Goal: Task Accomplishment & Management: Use online tool/utility

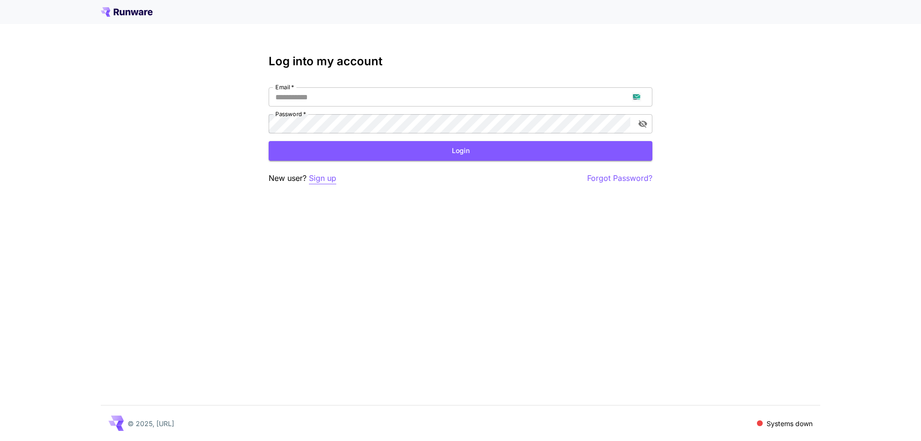
click at [320, 180] on p "Sign up" at bounding box center [322, 178] width 27 height 12
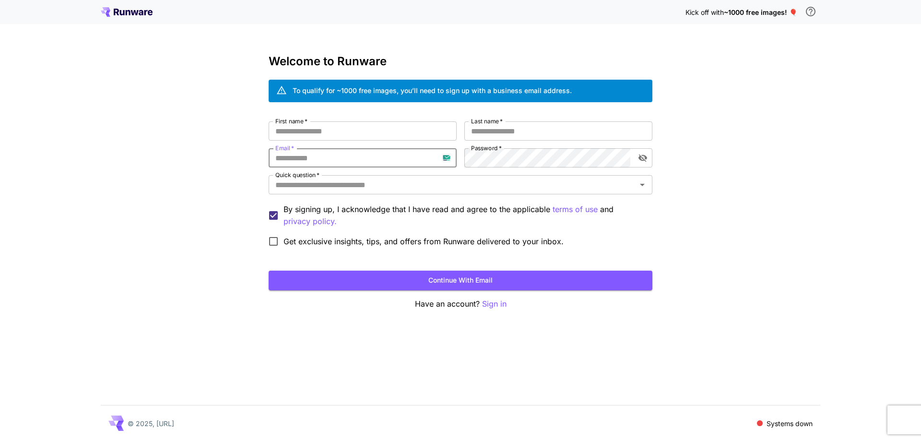
click at [354, 160] on input "Email   *" at bounding box center [363, 157] width 188 height 19
paste input "**********"
type input "**********"
click at [438, 132] on input "First name   *" at bounding box center [363, 130] width 188 height 19
type input "**"
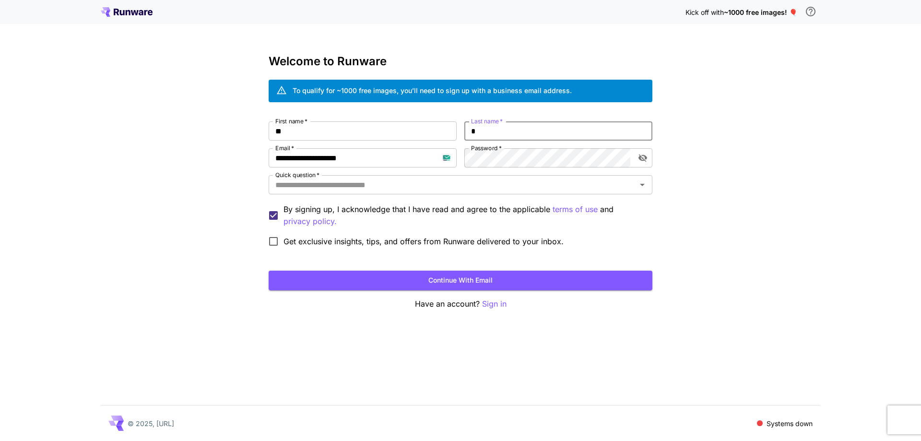
click at [521, 134] on input "*" at bounding box center [559, 130] width 188 height 19
type input "****"
click at [487, 184] on input "Quick question   *" at bounding box center [453, 184] width 362 height 13
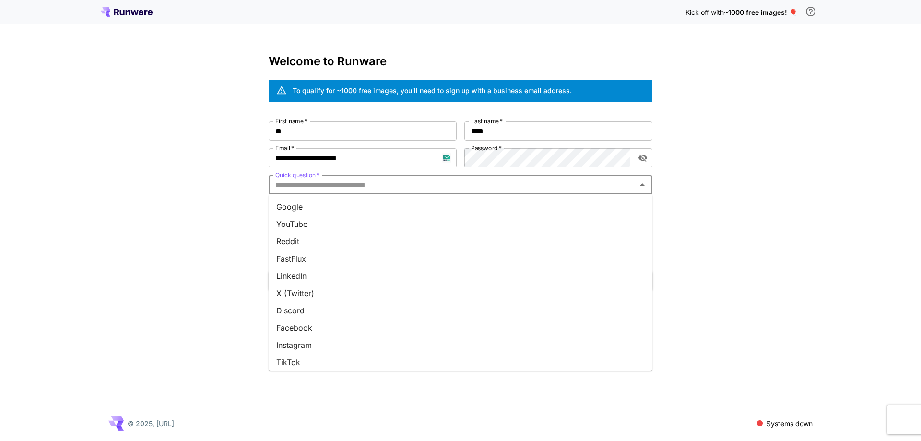
click at [470, 215] on li "Google" at bounding box center [461, 206] width 384 height 17
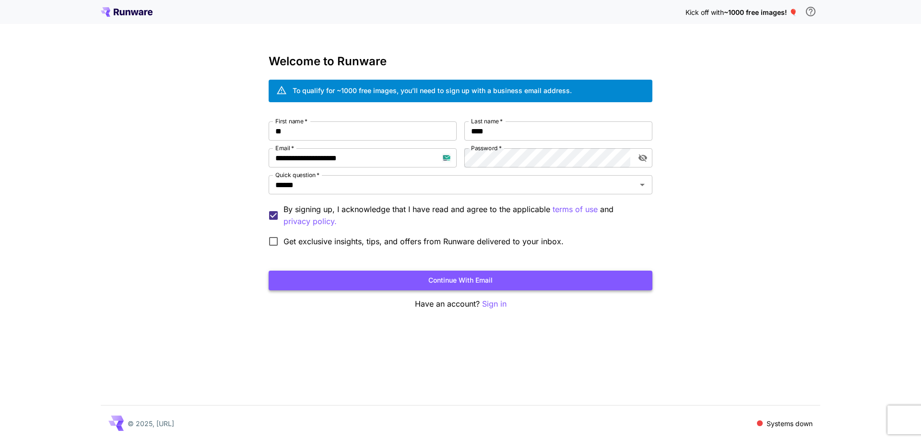
click at [506, 283] on button "Continue with email" at bounding box center [461, 281] width 384 height 20
drag, startPoint x: 532, startPoint y: 261, endPoint x: 525, endPoint y: 274, distance: 15.0
click at [529, 260] on form "**********" at bounding box center [461, 205] width 384 height 169
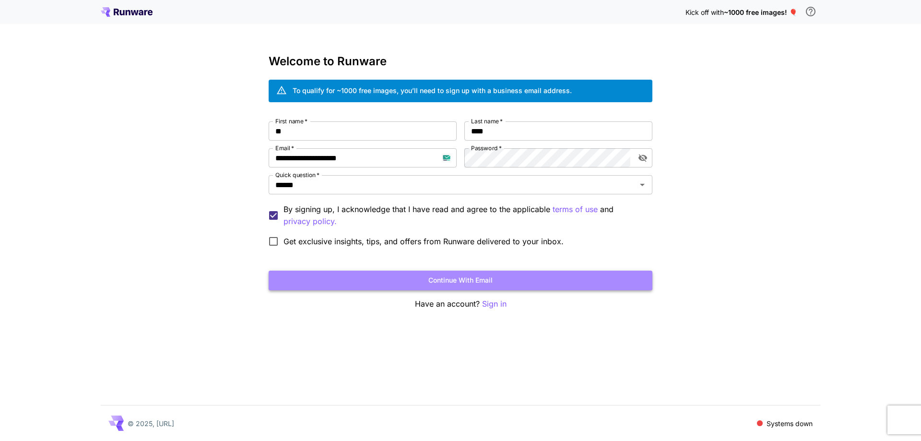
click at [525, 278] on button "Continue with email" at bounding box center [461, 281] width 384 height 20
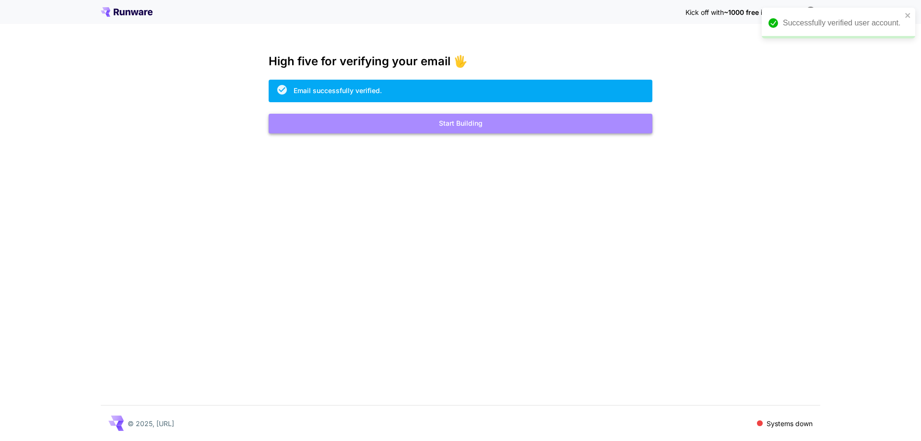
click at [469, 124] on button "Start Building" at bounding box center [461, 124] width 384 height 20
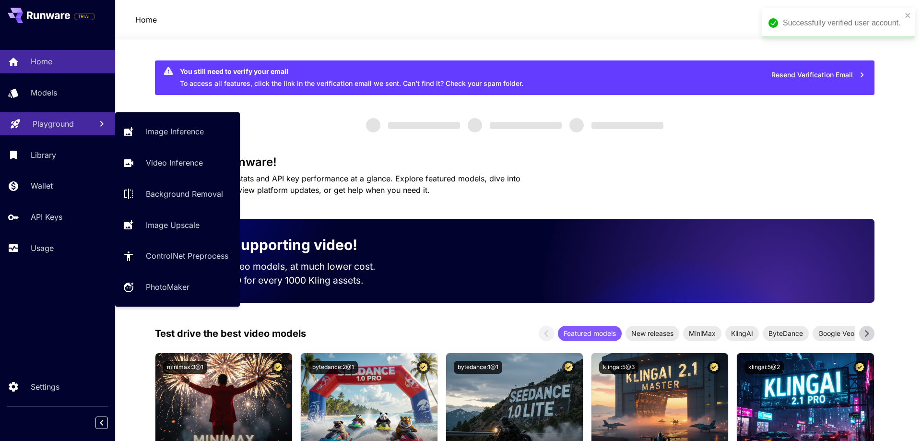
click at [42, 126] on p "Playground" at bounding box center [53, 124] width 41 height 12
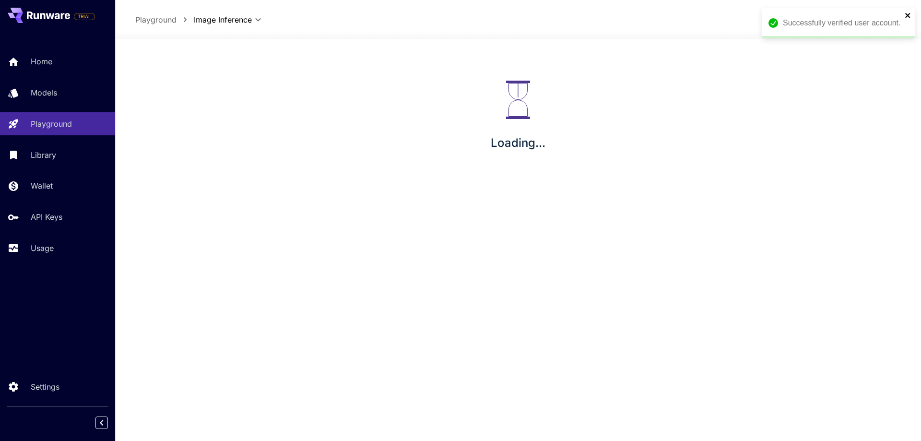
click at [908, 13] on icon "close" at bounding box center [908, 16] width 7 height 8
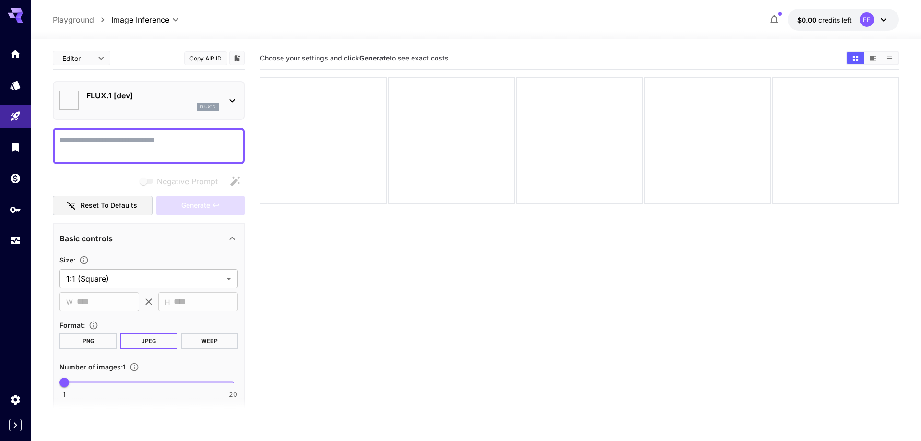
type input "**********"
click at [865, 19] on div "EE" at bounding box center [860, 19] width 14 height 14
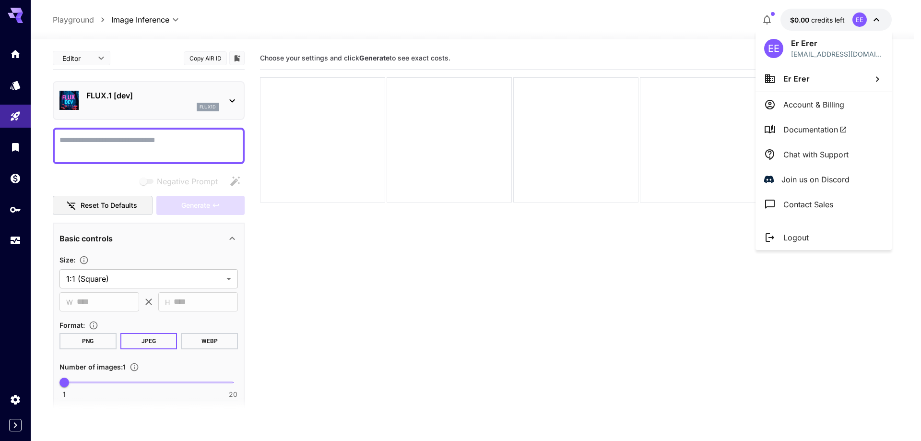
click at [833, 244] on li "Logout" at bounding box center [824, 237] width 136 height 25
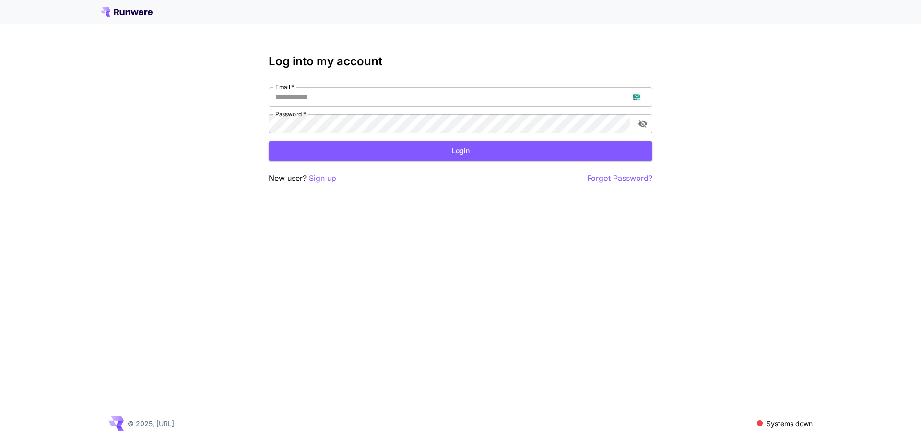
click at [328, 173] on p "Sign up" at bounding box center [322, 178] width 27 height 12
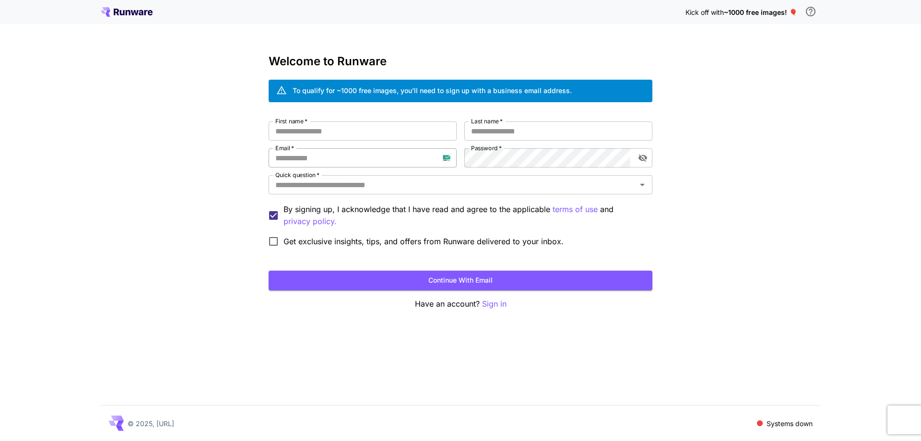
click at [339, 156] on input "Email   *" at bounding box center [363, 157] width 188 height 19
paste input "**********"
type input "**********"
click at [495, 152] on label "Password   *" at bounding box center [486, 148] width 31 height 8
click at [352, 140] on input "First name   *" at bounding box center [363, 130] width 188 height 19
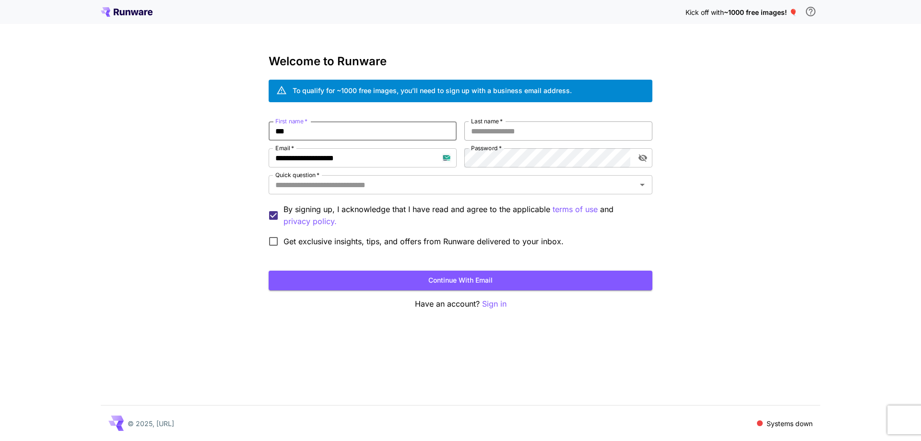
type input "***"
click at [504, 134] on input "*" at bounding box center [559, 130] width 188 height 19
type input "****"
click at [489, 188] on input "Quick question   *" at bounding box center [453, 184] width 362 height 13
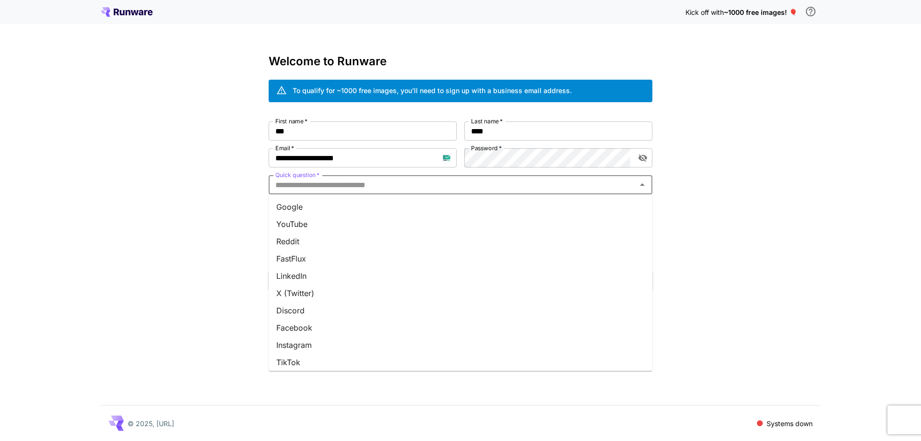
click at [483, 202] on li "Google" at bounding box center [461, 206] width 384 height 17
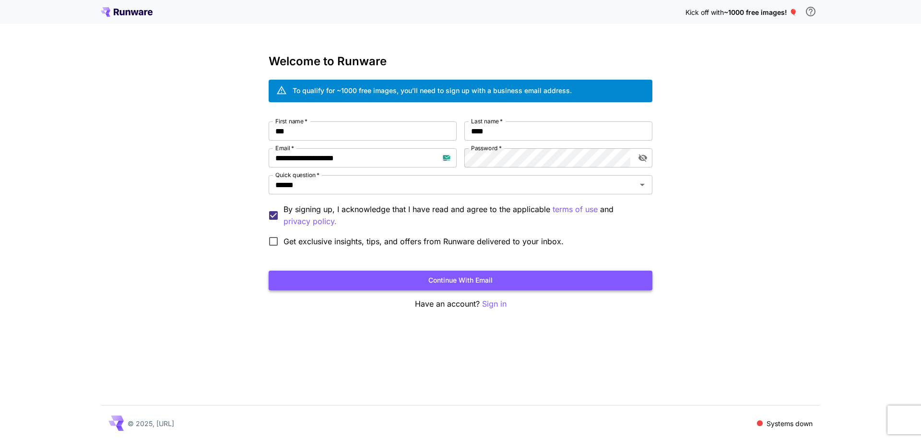
click at [472, 277] on button "Continue with email" at bounding box center [461, 281] width 384 height 20
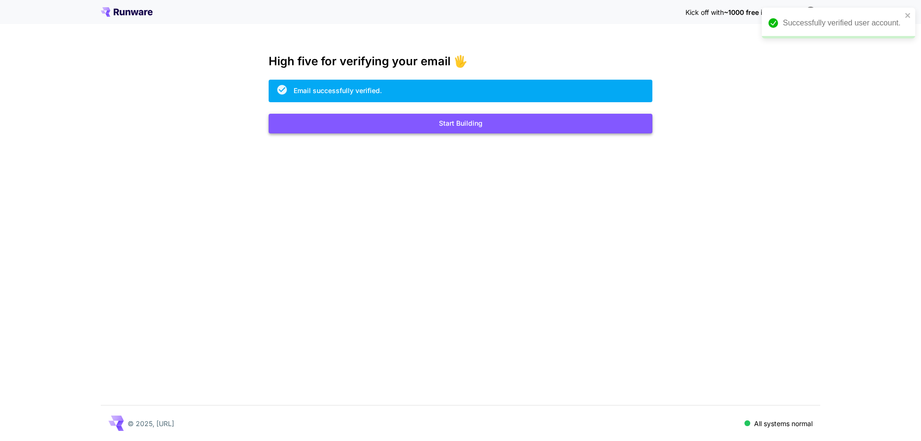
click at [473, 131] on button "Start Building" at bounding box center [461, 124] width 384 height 20
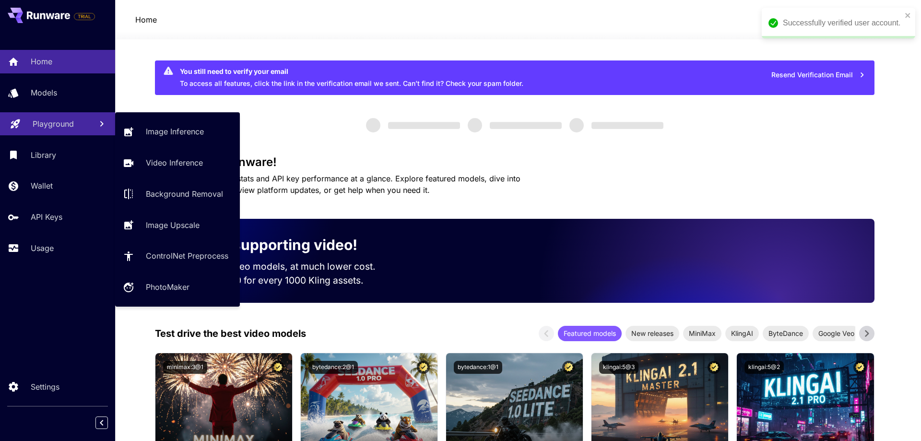
click at [52, 125] on p "Playground" at bounding box center [53, 124] width 41 height 12
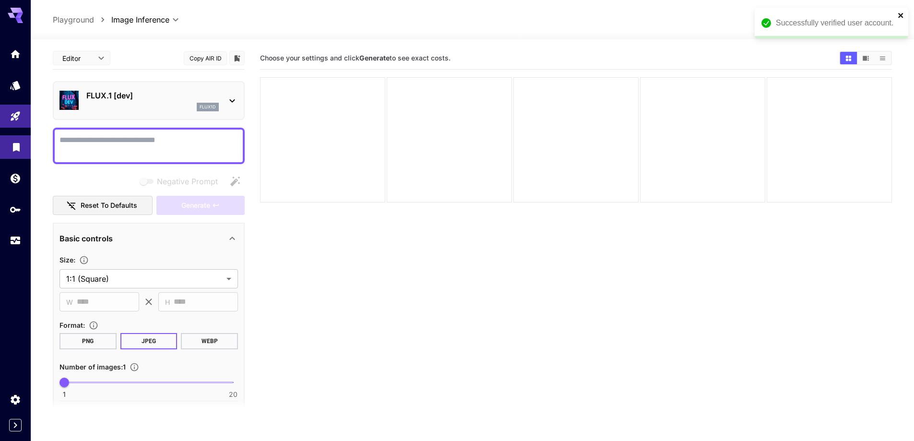
click at [899, 14] on icon "close" at bounding box center [900, 15] width 5 height 5
click at [130, 101] on div "FLUX.1 [dev] flux1d" at bounding box center [152, 101] width 132 height 22
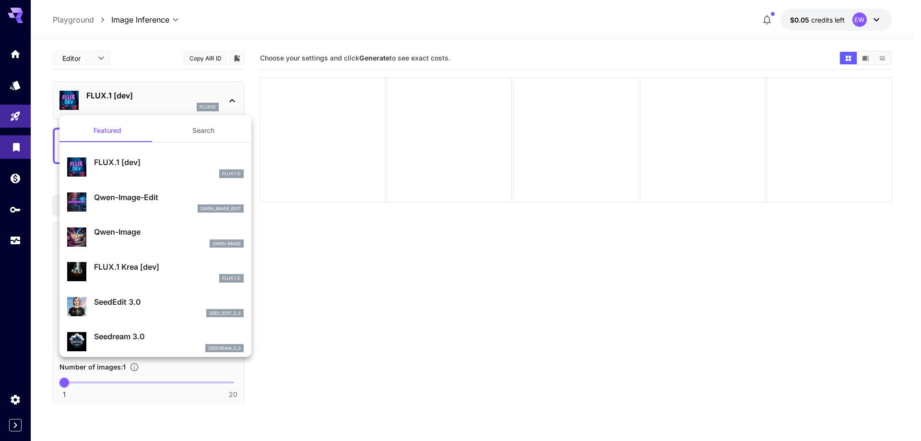
click at [184, 130] on button "Search" at bounding box center [203, 130] width 96 height 23
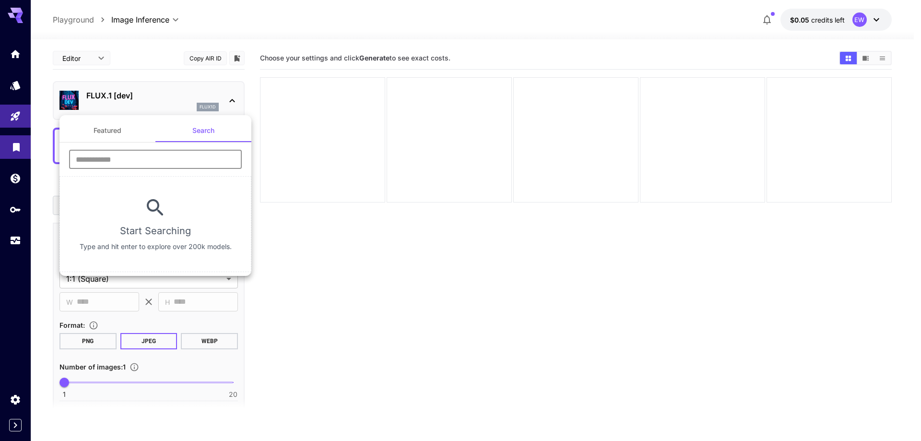
click at [178, 158] on input "text" at bounding box center [155, 159] width 173 height 19
type input "****"
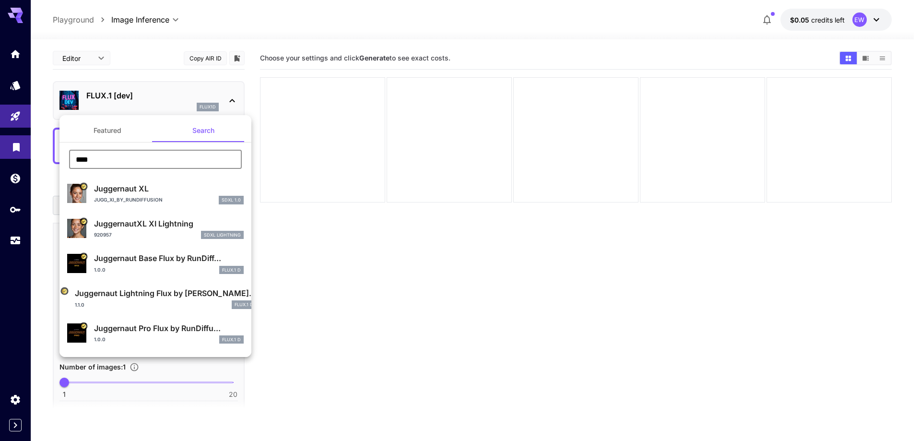
click at [176, 197] on div "Jugg_XI_by_RunDiffusion SDXL 1.0" at bounding box center [169, 200] width 150 height 9
type input "**"
type input "***"
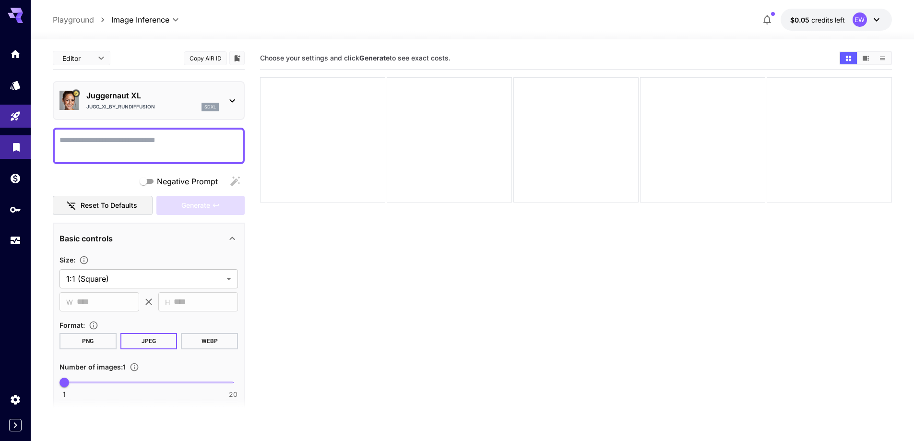
click at [151, 130] on div at bounding box center [149, 146] width 192 height 36
click at [151, 144] on textarea "Negative Prompt" at bounding box center [149, 145] width 179 height 23
click at [207, 141] on textarea "Negative Prompt" at bounding box center [149, 145] width 179 height 23
paste textarea "**********"
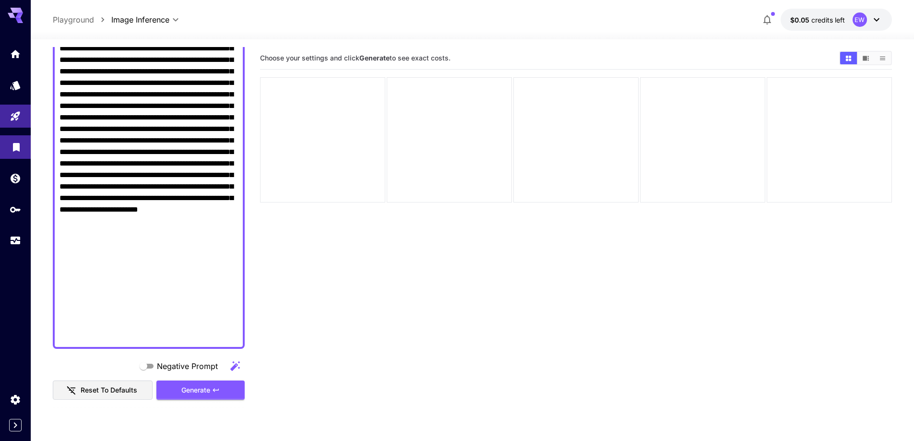
scroll to position [690, 0]
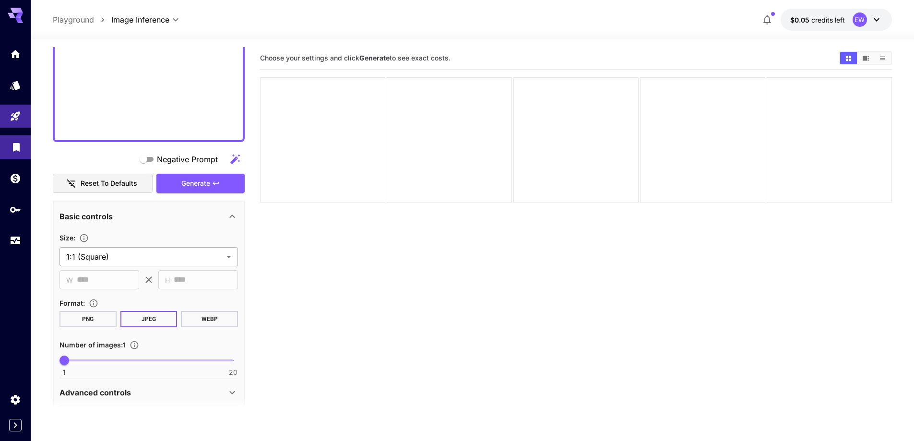
type textarea "**********"
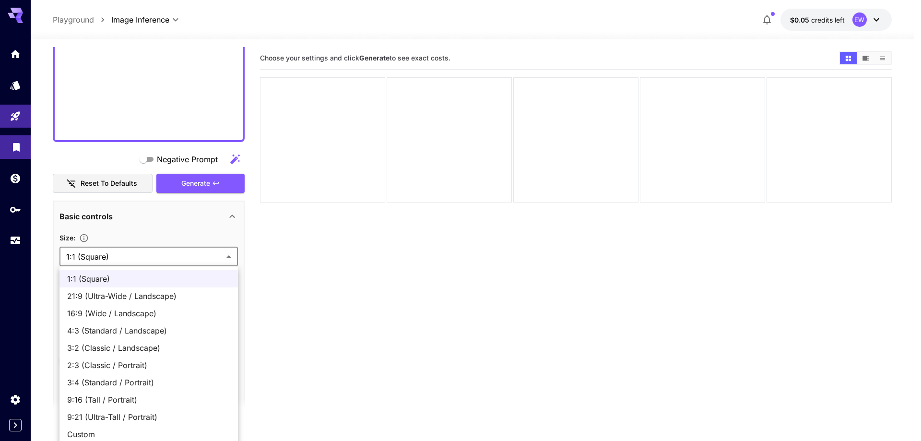
click at [139, 262] on body "**********" at bounding box center [460, 258] width 921 height 517
click at [124, 316] on span "16:9 (Wide / Landscape)" at bounding box center [148, 314] width 163 height 12
type input "**********"
type input "****"
type input "***"
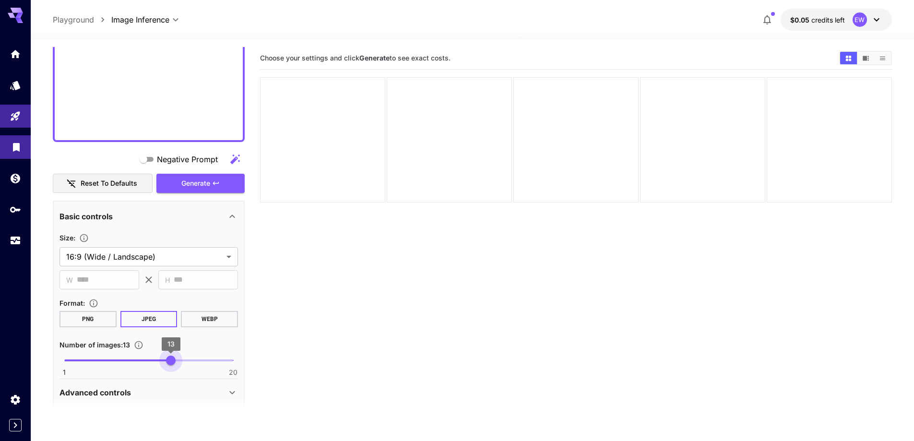
type input "**"
drag, startPoint x: 152, startPoint y: 360, endPoint x: 177, endPoint y: 364, distance: 24.8
click at [177, 364] on span "1 20 14" at bounding box center [148, 360] width 169 height 14
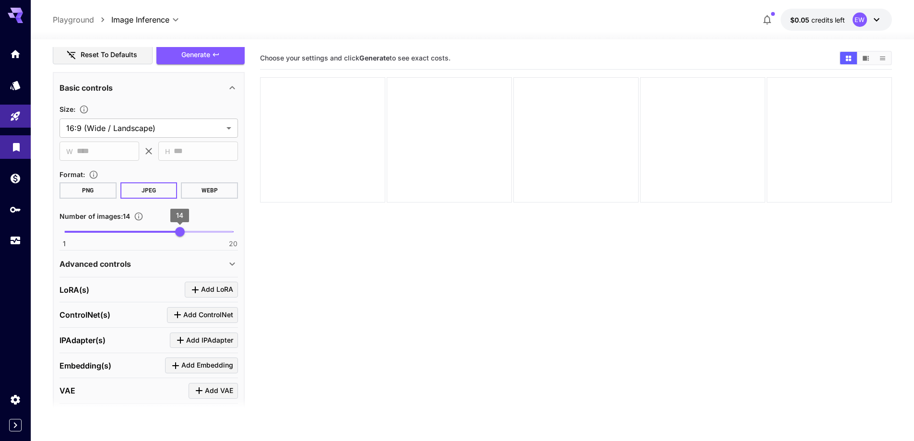
scroll to position [834, 0]
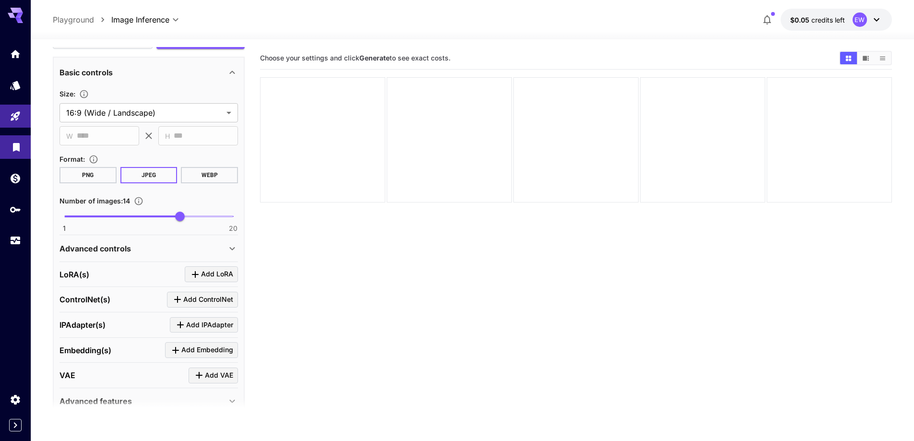
click at [198, 256] on div "Advanced controls" at bounding box center [149, 248] width 179 height 23
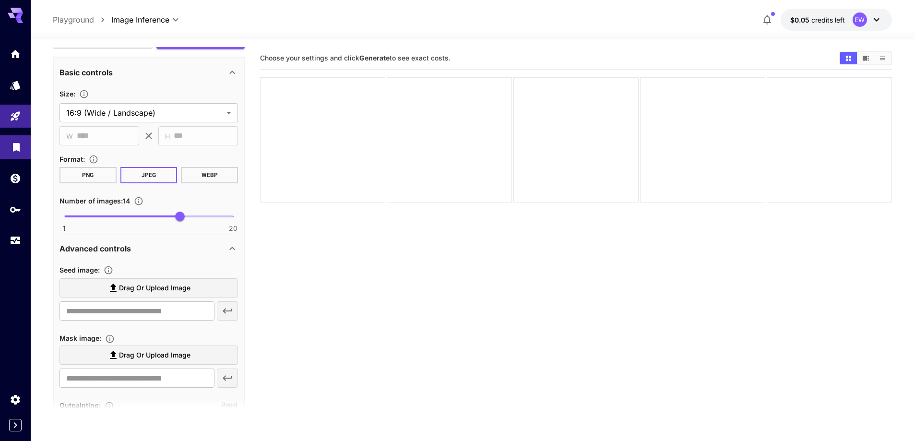
click at [192, 289] on label "Drag or upload image" at bounding box center [149, 288] width 179 height 20
click at [0, 0] on input "Drag or upload image" at bounding box center [0, 0] width 0 height 0
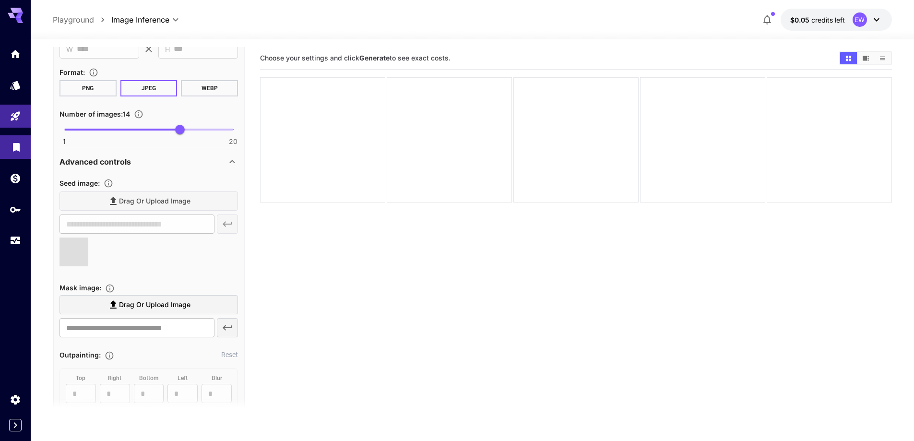
scroll to position [930, 0]
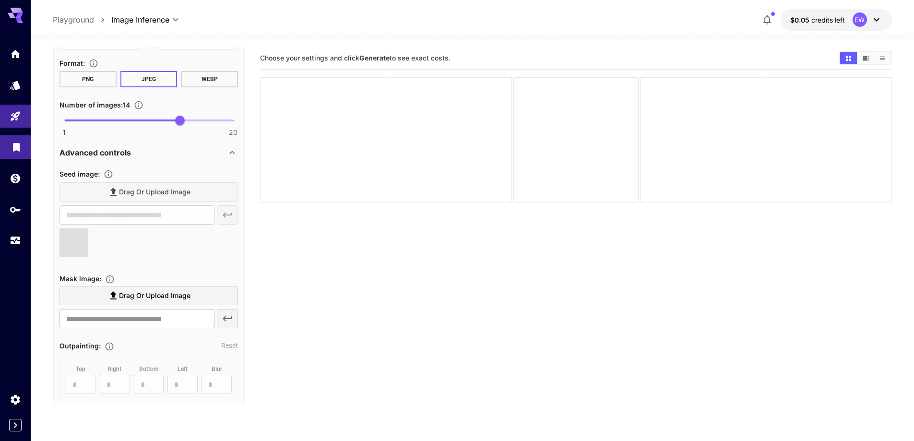
type input "**********"
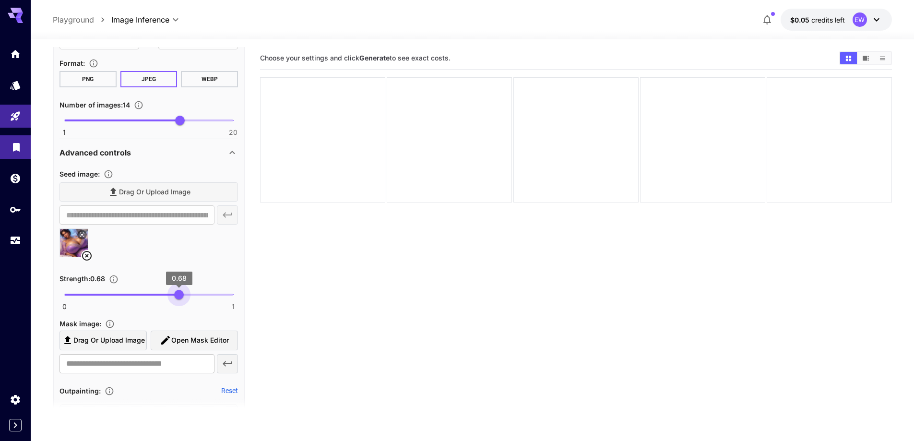
type input "****"
click at [178, 297] on span "0 1 0.67" at bounding box center [148, 294] width 169 height 14
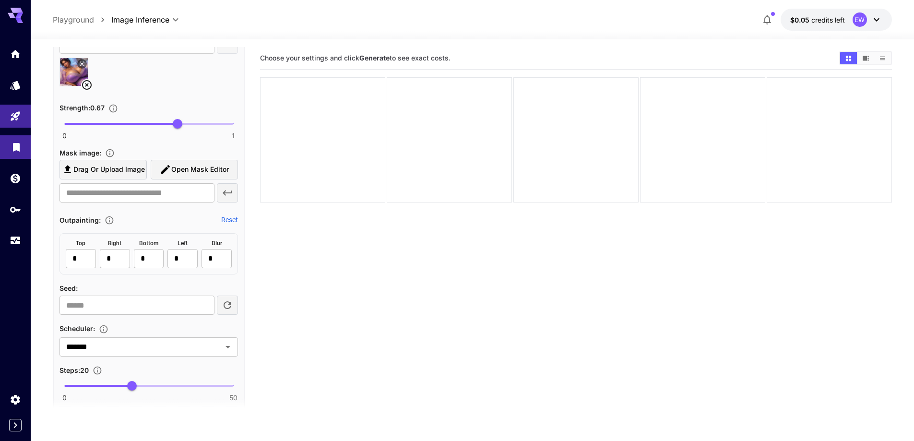
scroll to position [1122, 0]
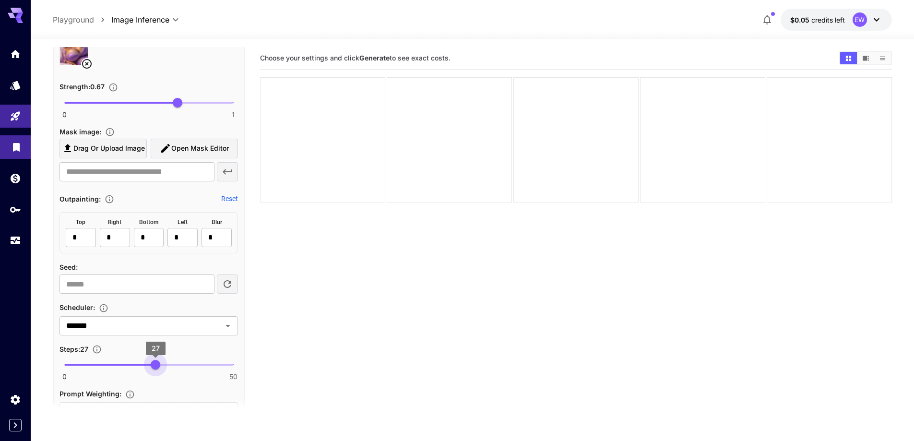
type input "**"
drag, startPoint x: 148, startPoint y: 364, endPoint x: 162, endPoint y: 363, distance: 14.0
click at [162, 363] on span "0 50 29" at bounding box center [148, 365] width 169 height 14
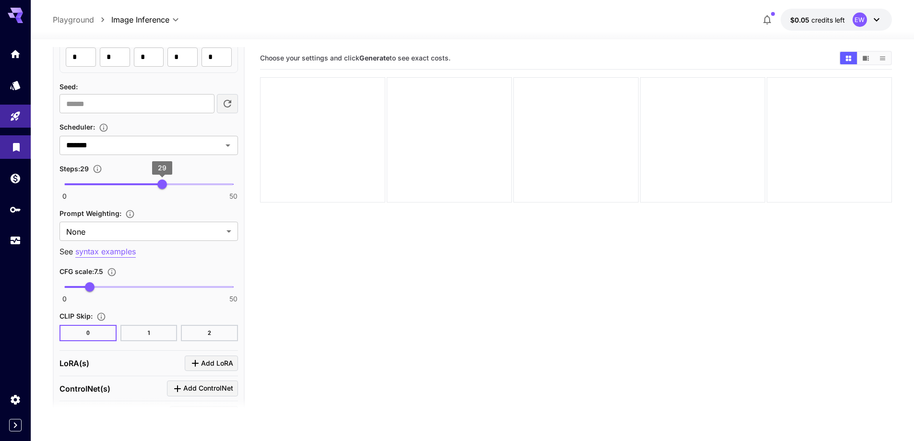
scroll to position [1314, 0]
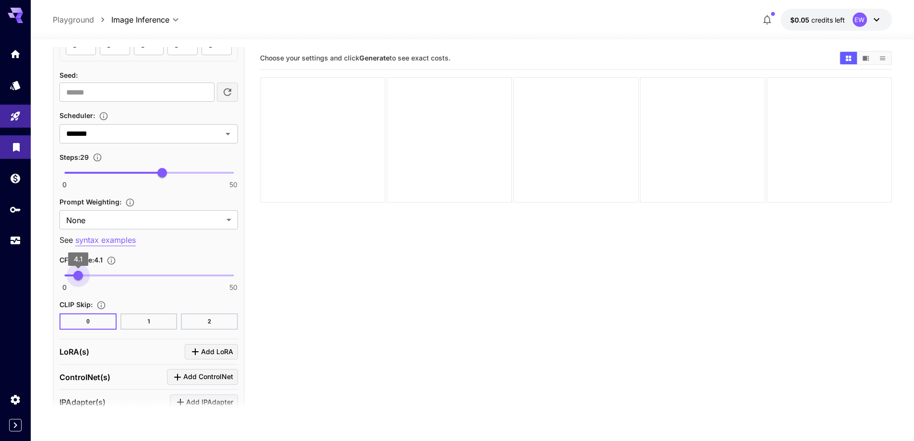
type input "***"
click at [77, 280] on span "0 50 3.7" at bounding box center [148, 275] width 169 height 14
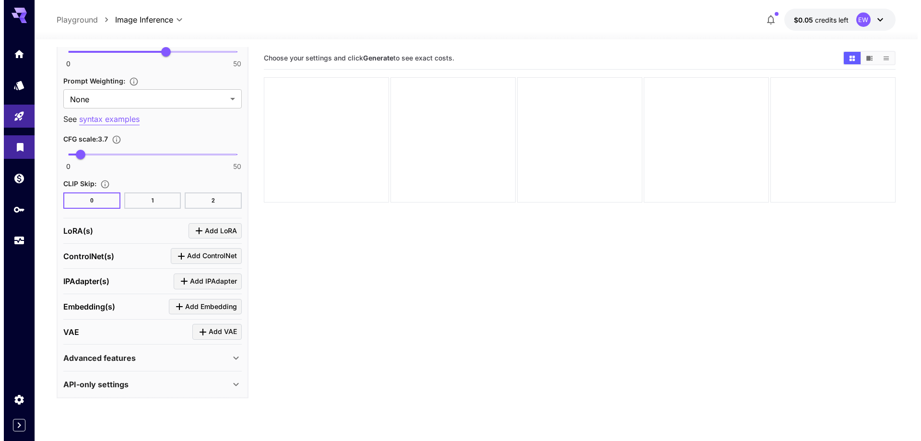
scroll to position [1435, 0]
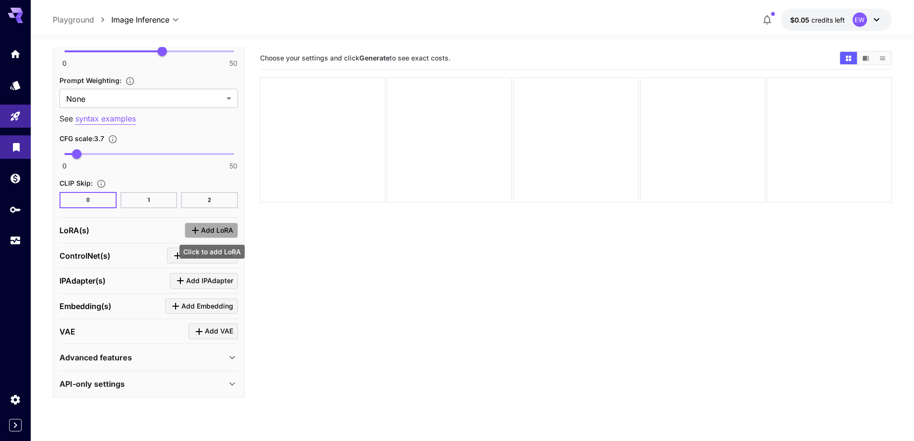
click at [209, 226] on span "Add LoRA" at bounding box center [217, 231] width 32 height 12
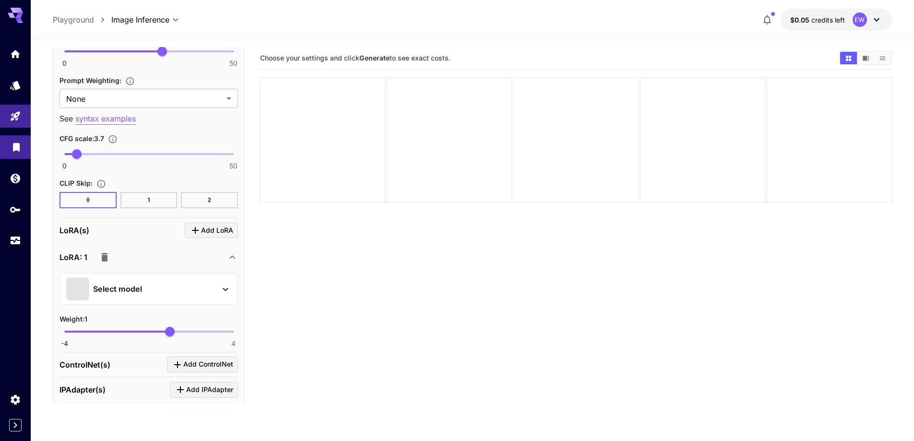
click at [202, 294] on div "Select model" at bounding box center [141, 288] width 150 height 23
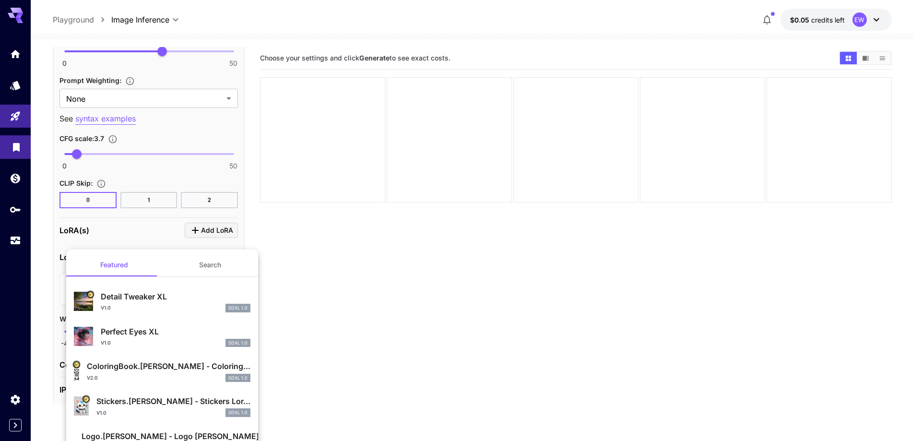
click at [209, 267] on button "Search" at bounding box center [210, 264] width 96 height 23
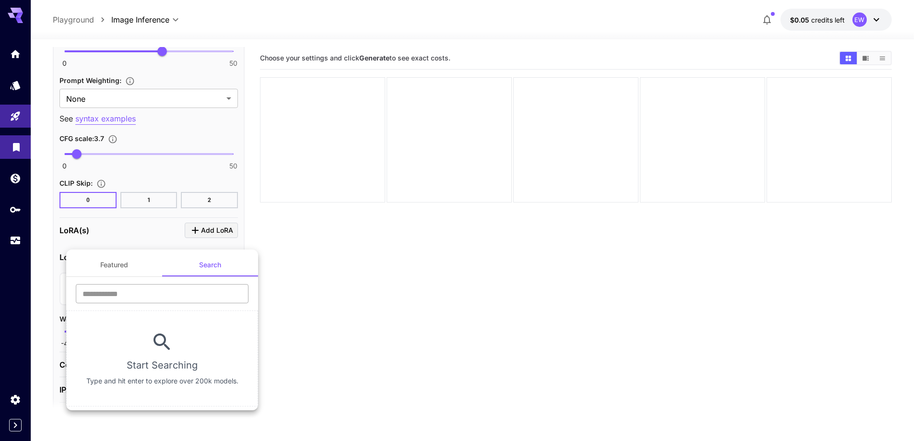
click at [193, 298] on input "text" at bounding box center [162, 293] width 173 height 19
type input "****"
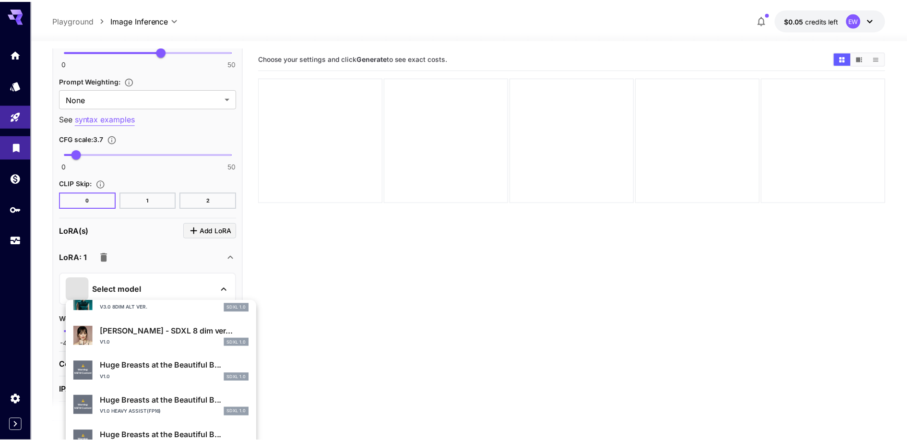
scroll to position [336, 0]
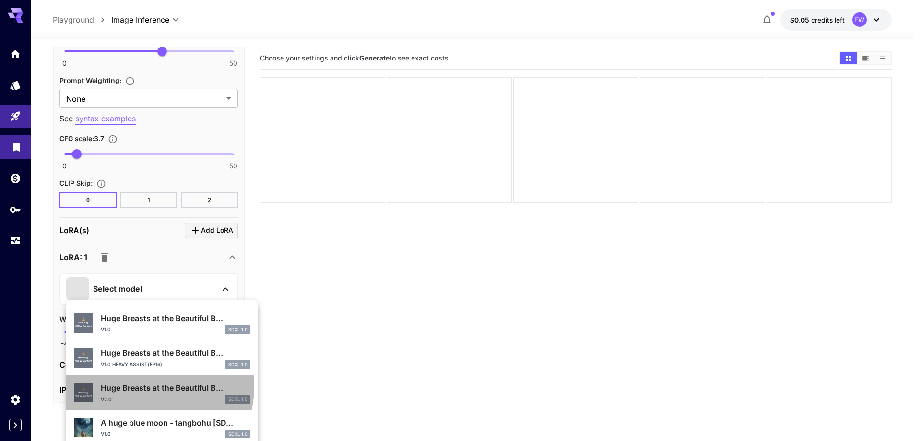
click at [151, 387] on p "Huge Breasts at the Beautiful B..." at bounding box center [176, 388] width 150 height 12
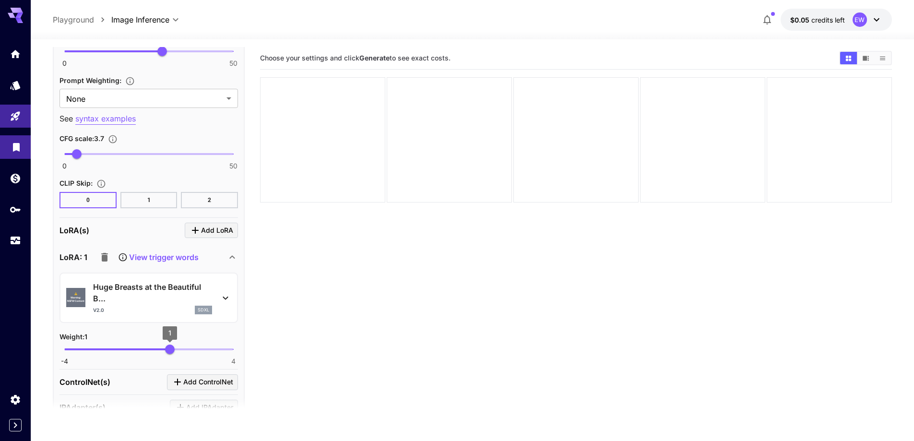
type input "****"
click at [163, 351] on span "0.68" at bounding box center [163, 350] width 10 height 10
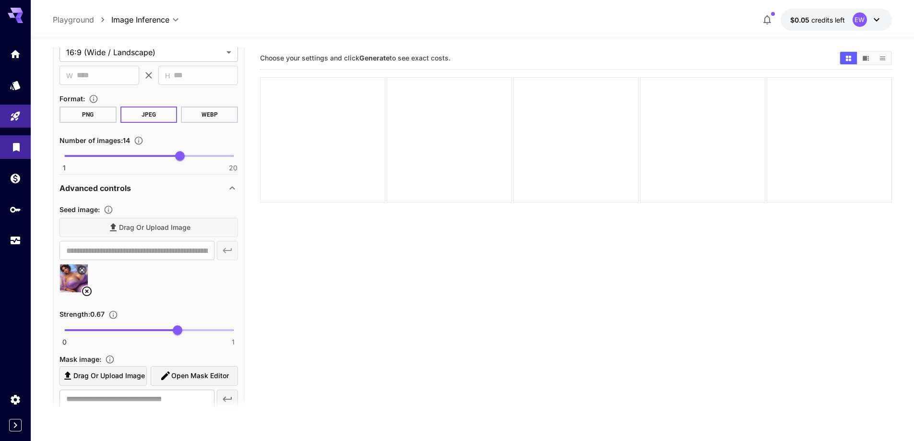
scroll to position [716, 0]
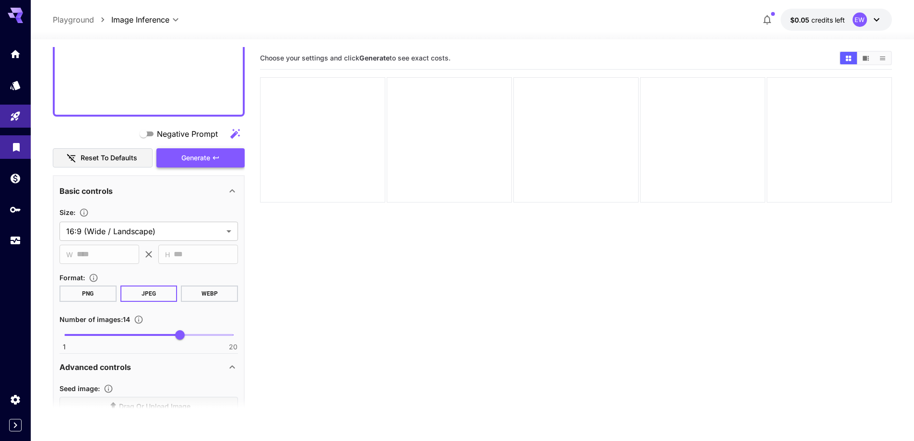
click at [200, 164] on span "Generate" at bounding box center [195, 158] width 29 height 12
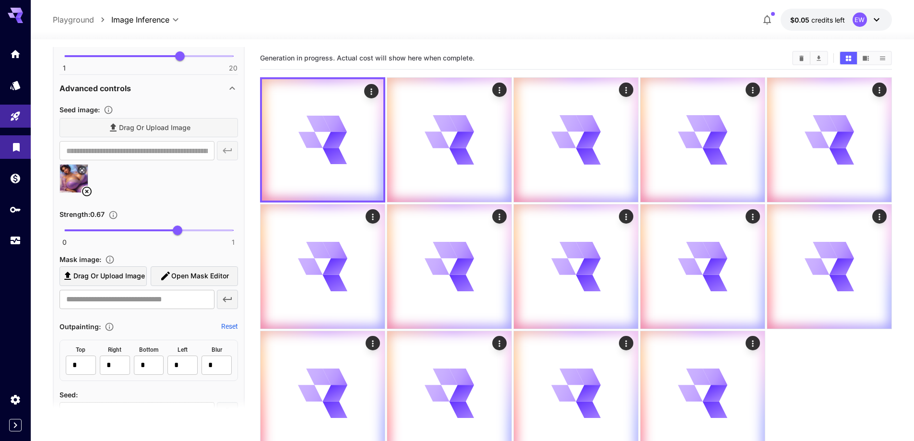
scroll to position [1003, 0]
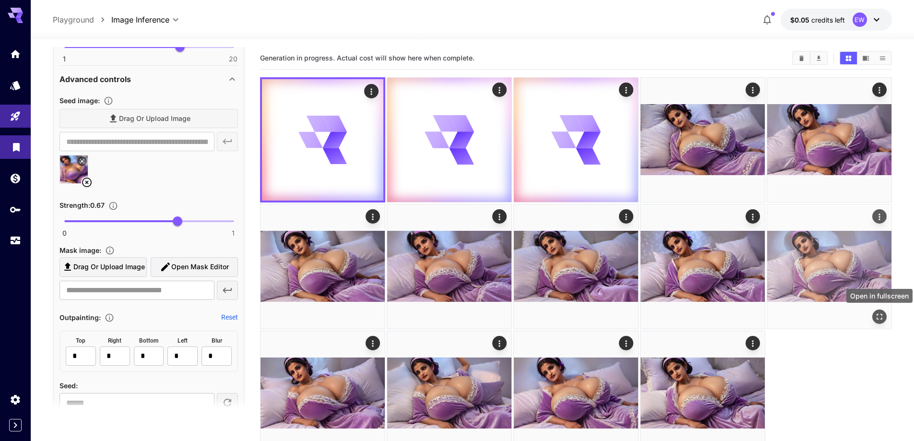
click at [876, 317] on icon "Open in fullscreen" at bounding box center [880, 317] width 10 height 10
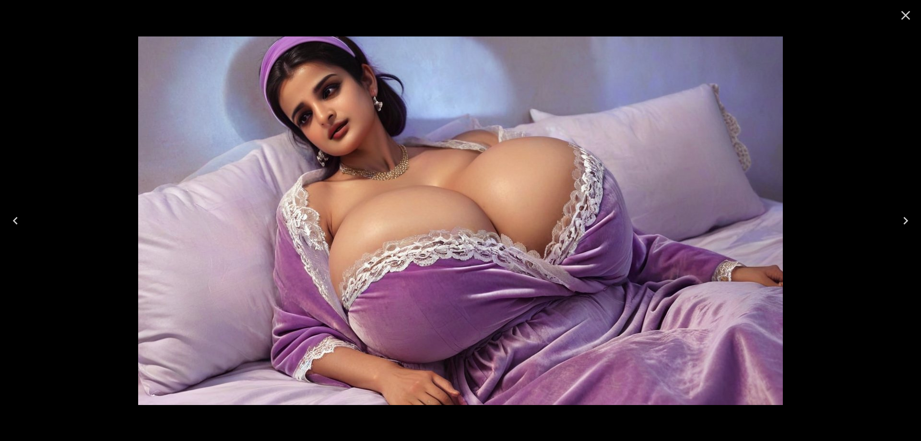
click at [904, 20] on icon "Close" at bounding box center [905, 15] width 15 height 15
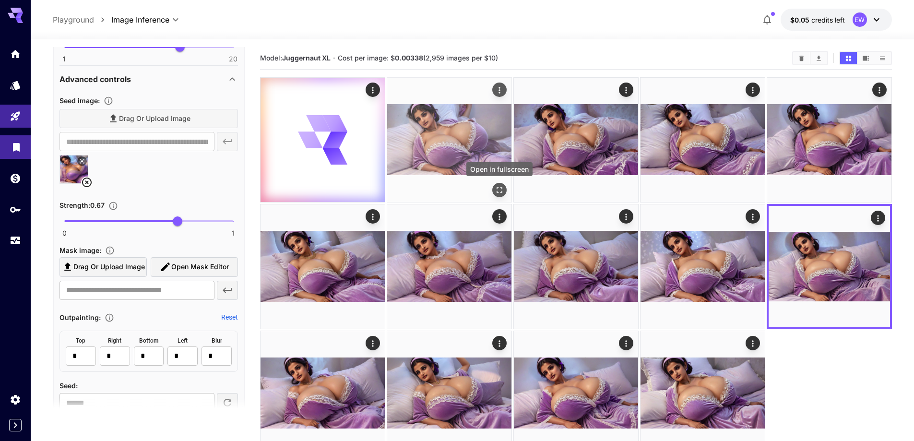
click at [499, 191] on icon "Open in fullscreen" at bounding box center [500, 190] width 10 height 10
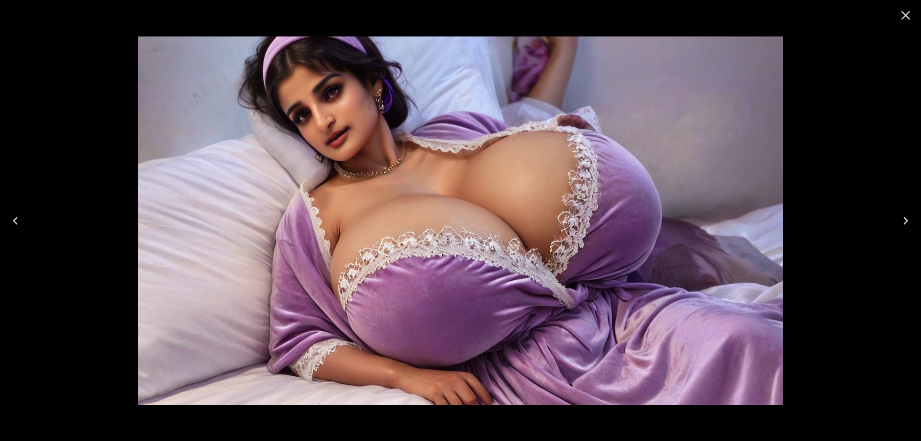
click at [909, 17] on icon "Close" at bounding box center [905, 15] width 15 height 15
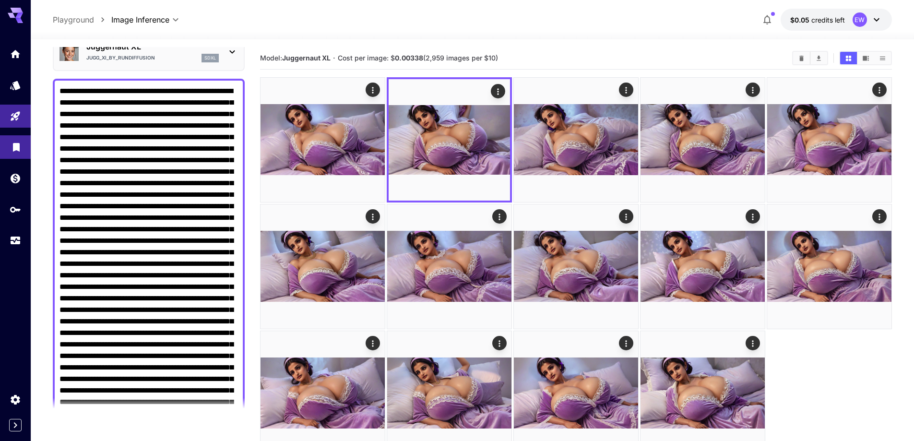
scroll to position [44, 0]
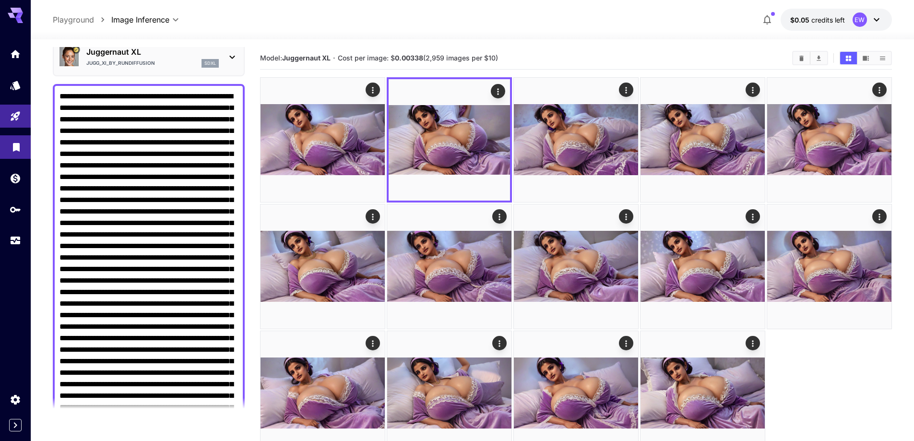
click at [116, 227] on textarea "Negative Prompt" at bounding box center [149, 436] width 179 height 691
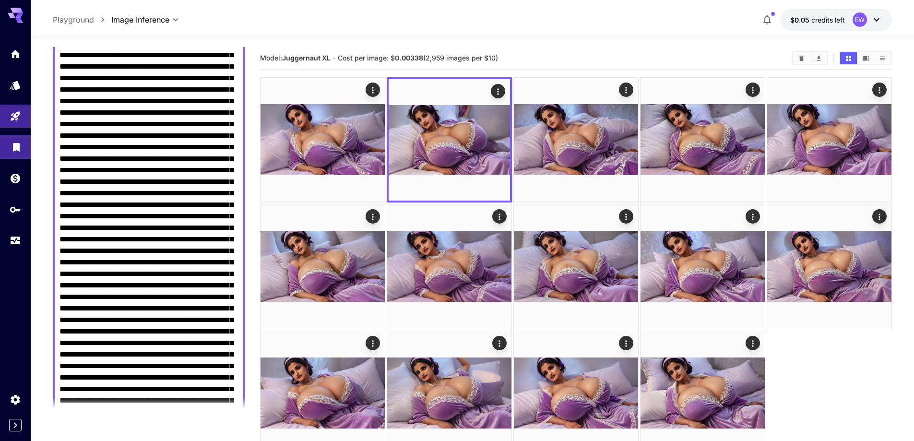
scroll to position [140, 0]
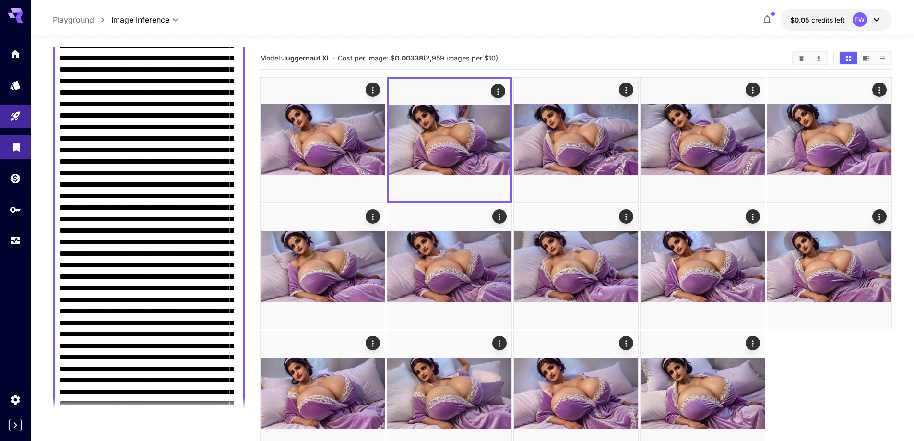
drag, startPoint x: 218, startPoint y: 254, endPoint x: 91, endPoint y: 302, distance: 135.5
click at [91, 302] on textarea "Negative Prompt" at bounding box center [149, 340] width 179 height 691
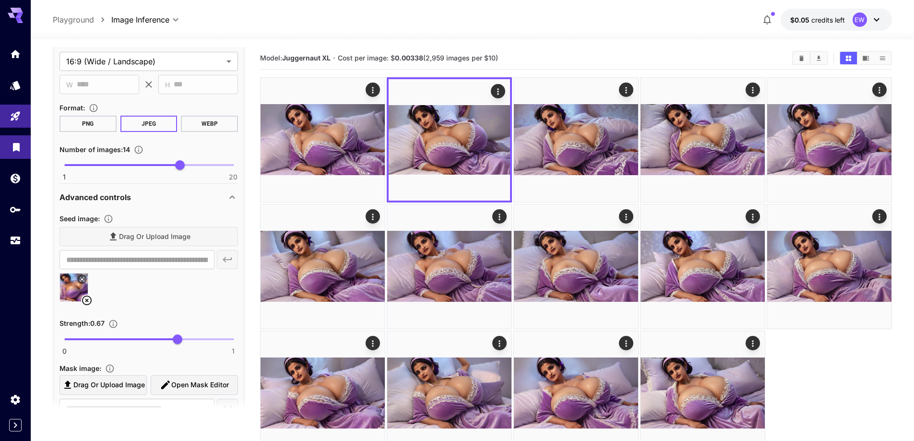
scroll to position [859, 0]
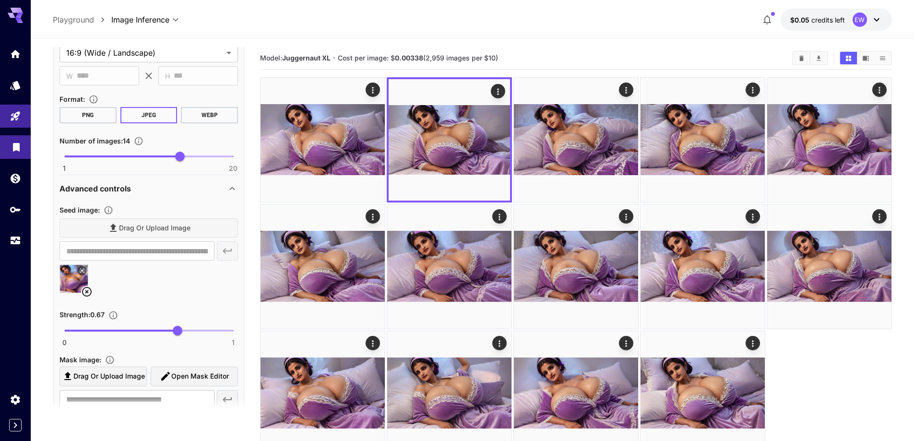
type textarea "**********"
click at [85, 293] on icon at bounding box center [87, 292] width 12 height 12
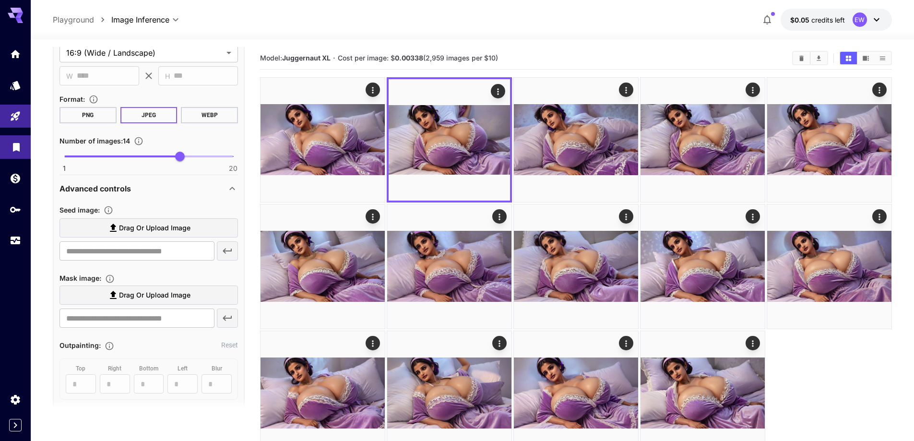
click at [153, 230] on span "Drag or upload image" at bounding box center [155, 228] width 72 height 12
click at [0, 0] on input "Drag or upload image" at bounding box center [0, 0] width 0 height 0
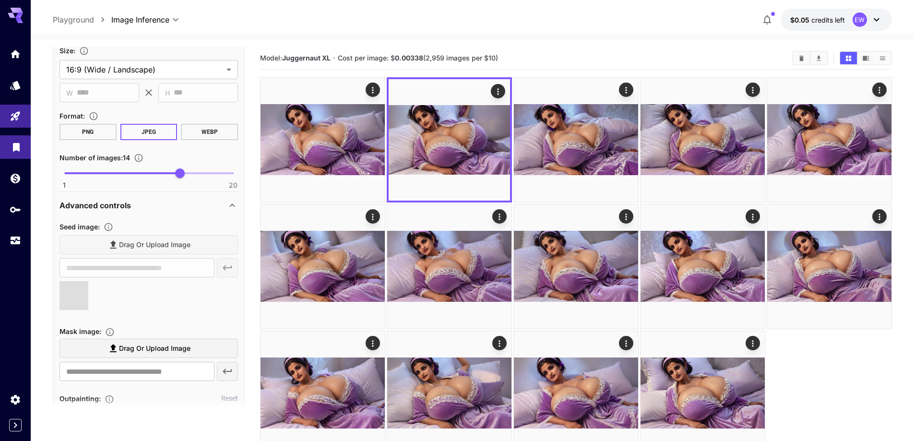
type input "**********"
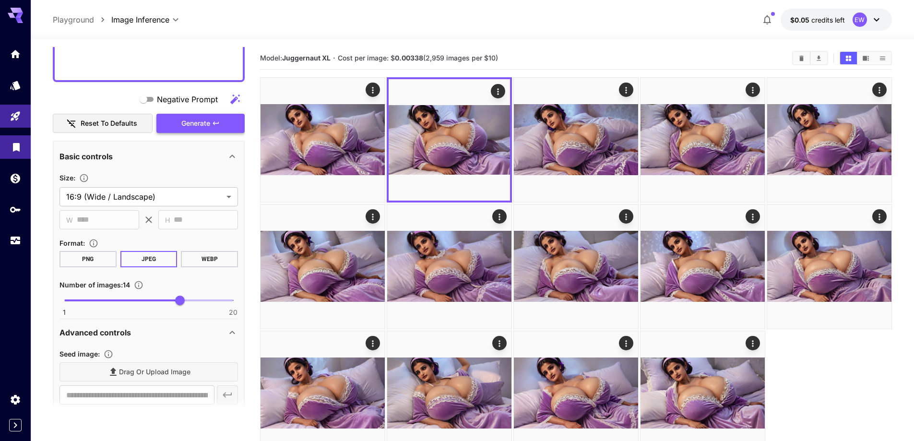
click at [206, 126] on span "Generate" at bounding box center [195, 124] width 29 height 12
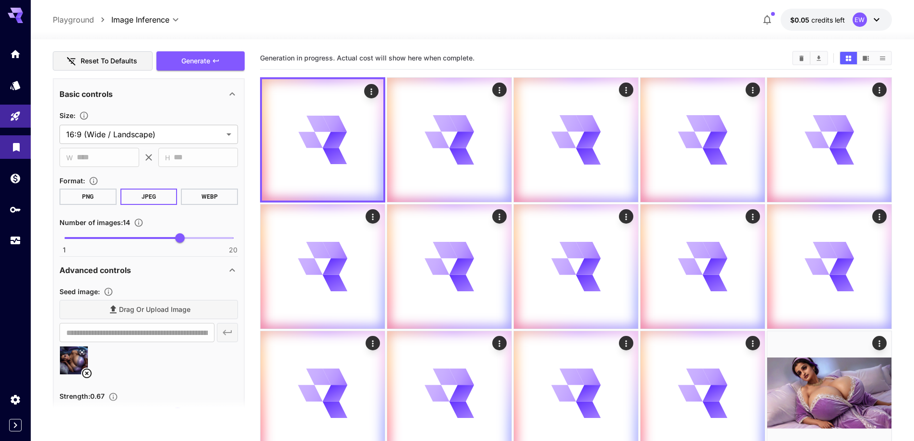
scroll to position [811, 0]
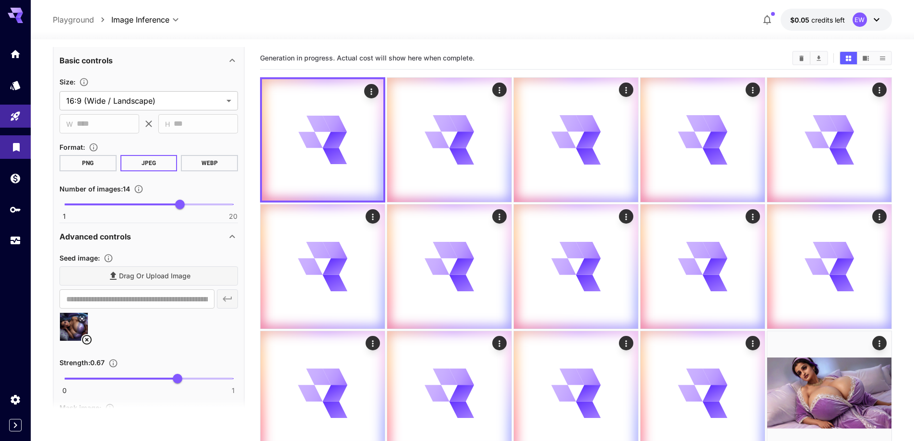
click at [86, 339] on icon at bounding box center [87, 340] width 12 height 12
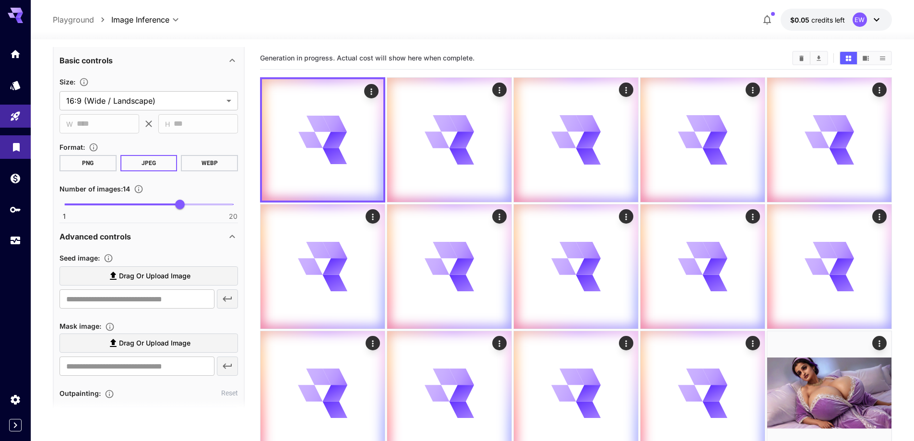
click at [149, 274] on span "Drag or upload image" at bounding box center [155, 276] width 72 height 12
click at [0, 0] on input "Drag or upload image" at bounding box center [0, 0] width 0 height 0
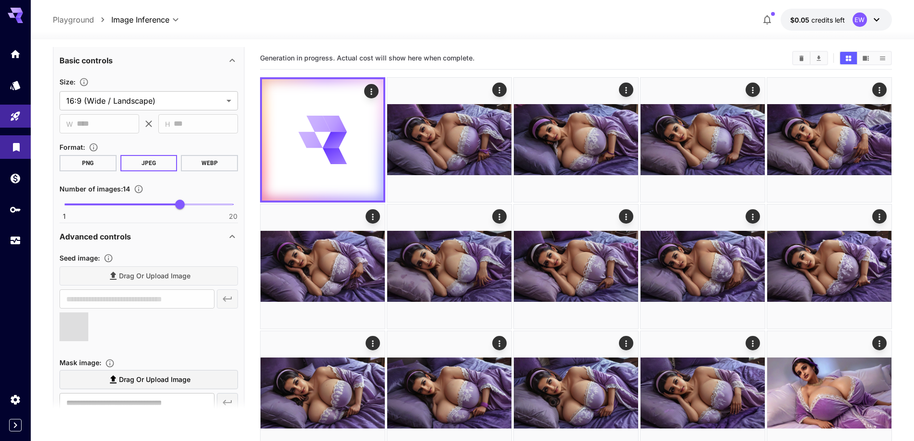
scroll to position [716, 0]
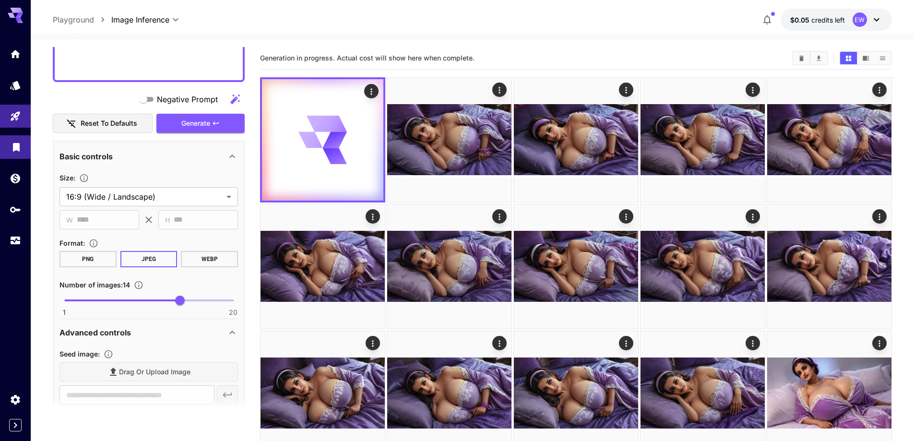
type input "**********"
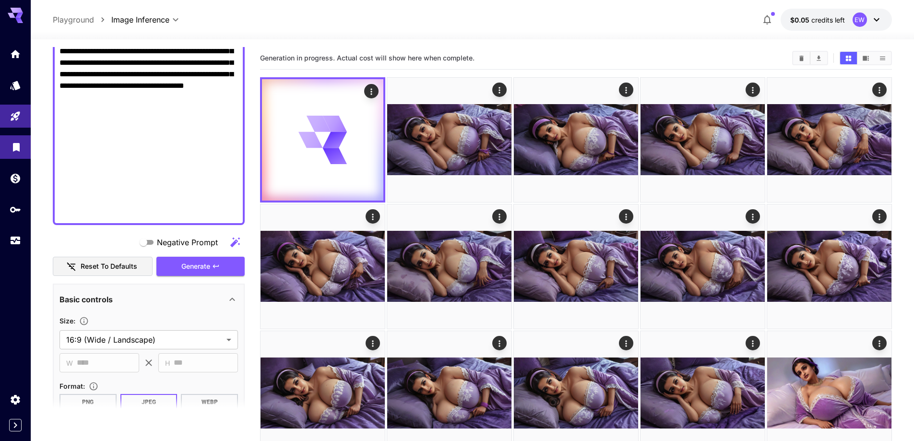
scroll to position [572, 0]
click at [215, 274] on button "Generate" at bounding box center [200, 268] width 88 height 20
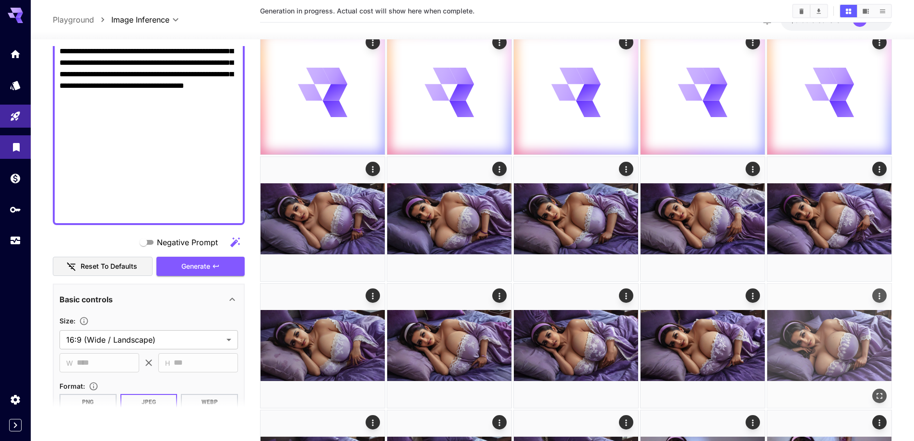
scroll to position [384, 0]
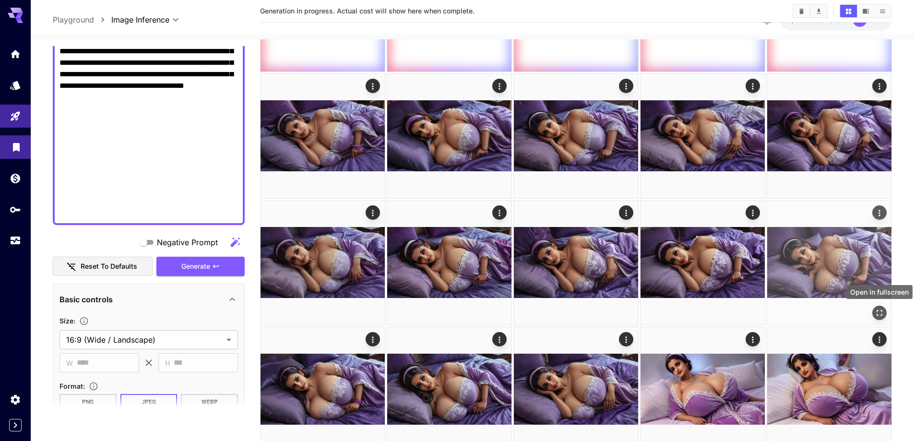
click at [877, 316] on icon "Open in fullscreen" at bounding box center [880, 313] width 10 height 10
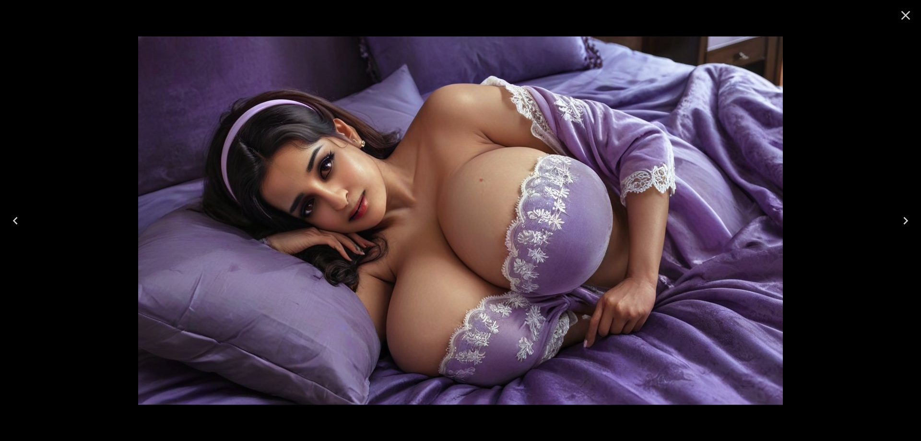
click at [902, 216] on icon "Next" at bounding box center [905, 220] width 15 height 15
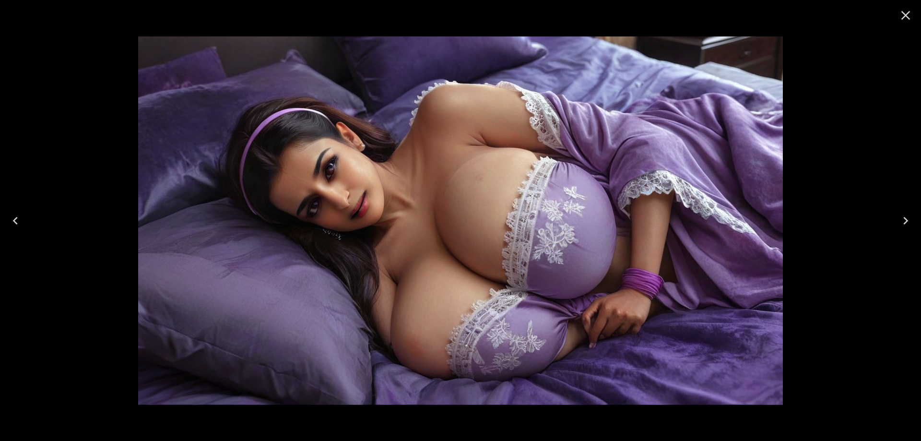
click at [901, 216] on icon "Next" at bounding box center [905, 220] width 15 height 15
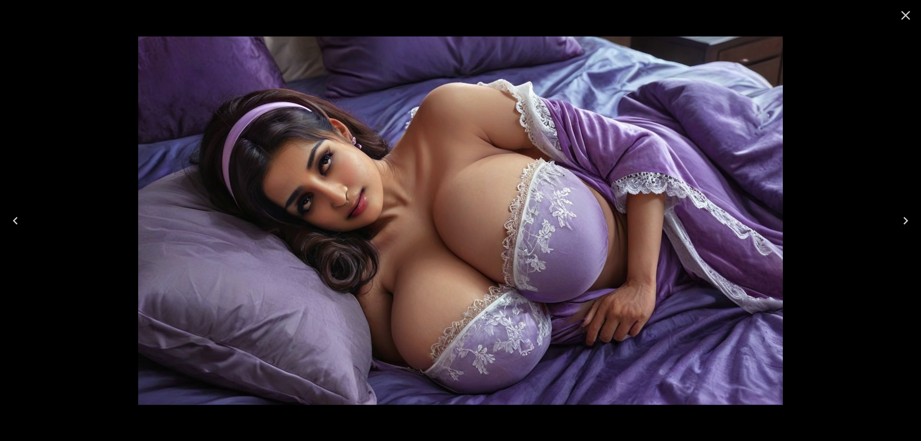
click at [901, 216] on icon "Next" at bounding box center [905, 220] width 15 height 15
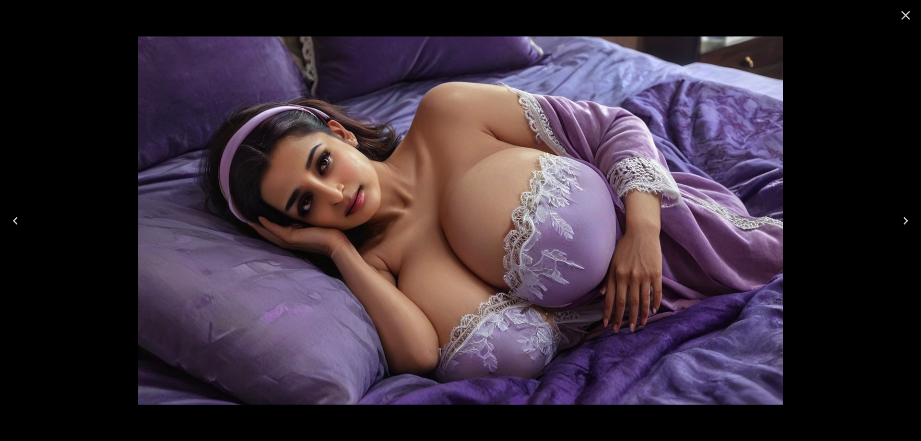
click at [901, 216] on icon "Next" at bounding box center [905, 220] width 15 height 15
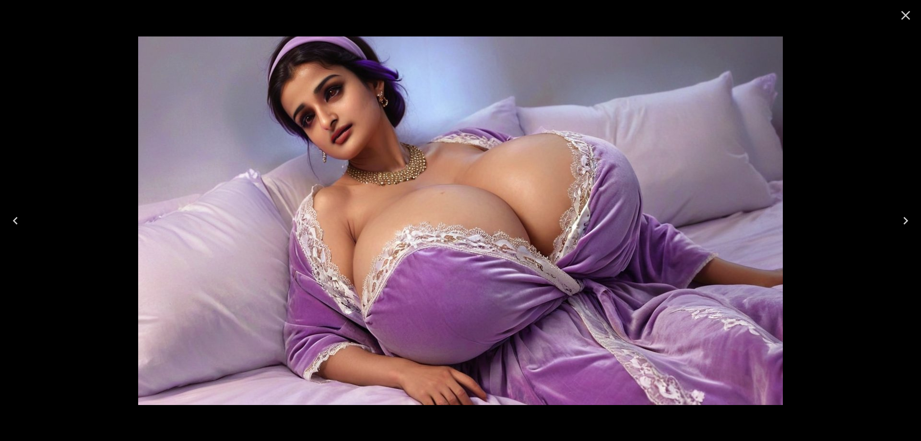
click at [908, 14] on icon "Close" at bounding box center [905, 15] width 15 height 15
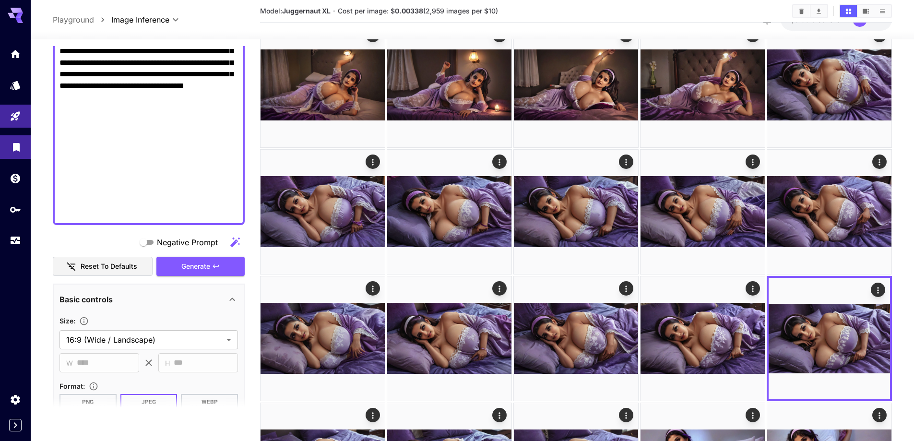
scroll to position [192, 0]
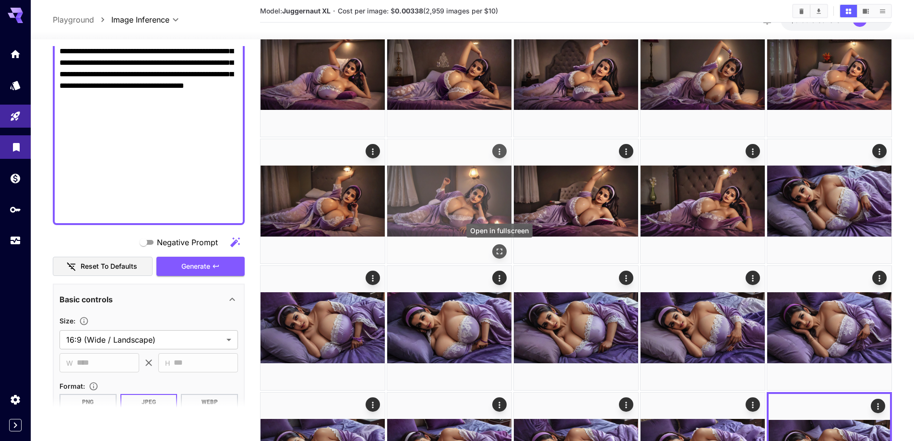
click at [497, 252] on icon "Open in fullscreen" at bounding box center [500, 252] width 10 height 10
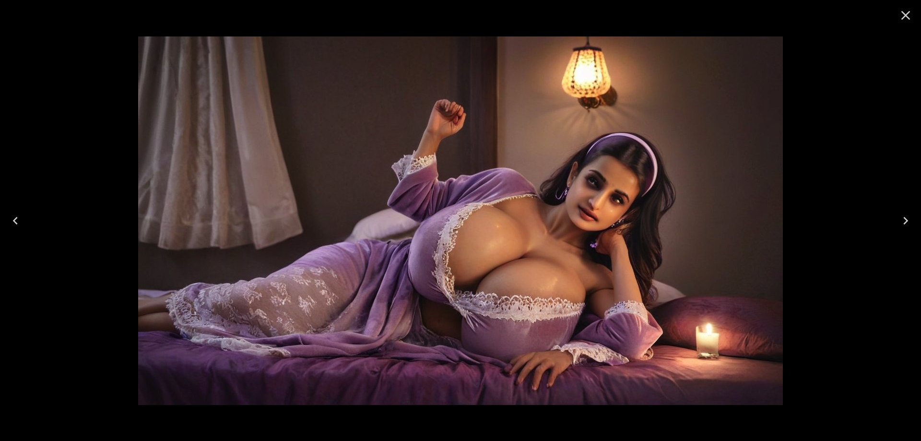
click at [906, 19] on icon "Close" at bounding box center [905, 15] width 15 height 15
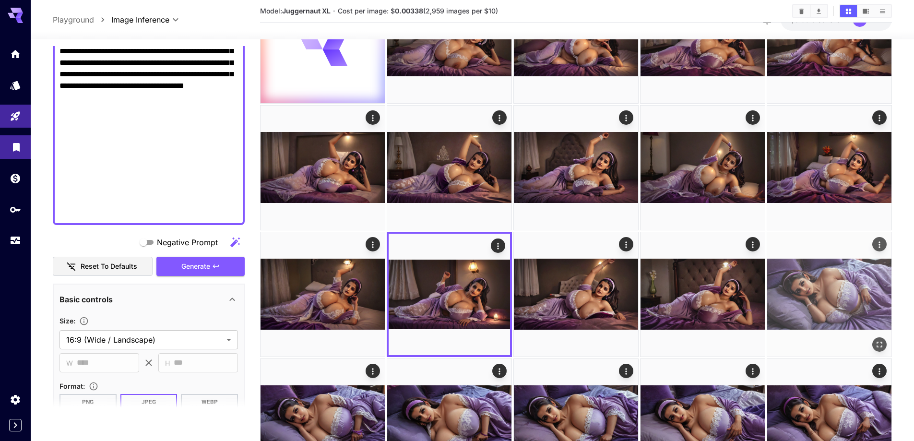
scroll to position [0, 0]
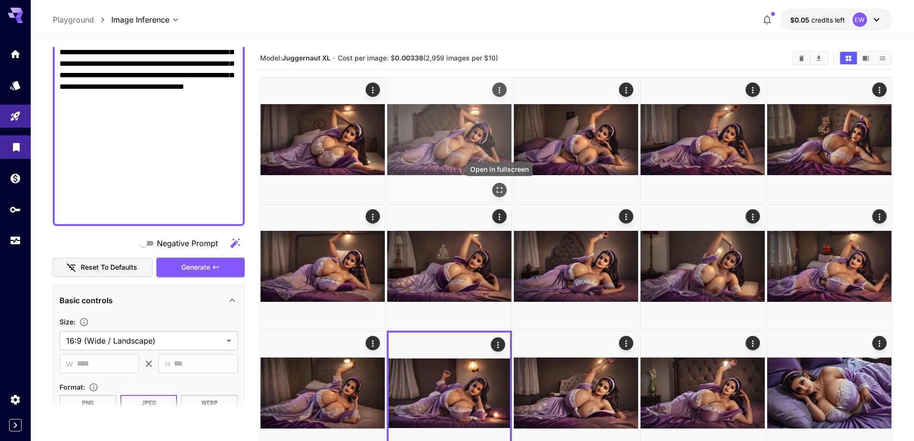
click at [499, 189] on icon "Open in fullscreen" at bounding box center [500, 190] width 10 height 10
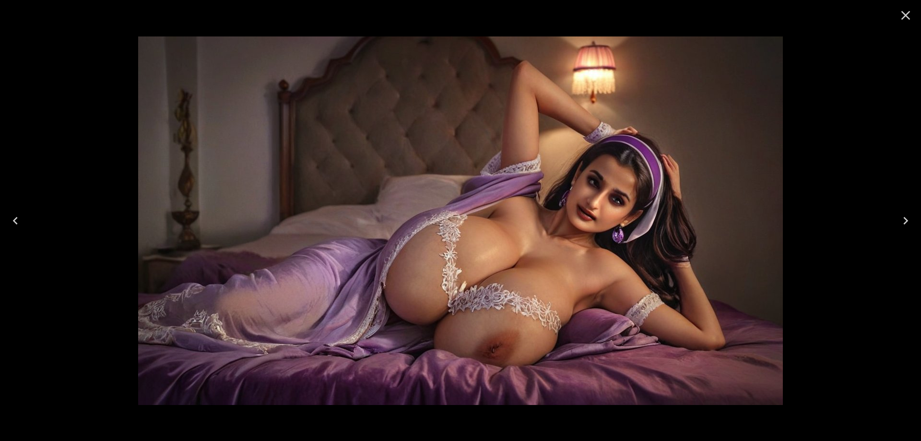
click at [913, 12] on icon "Close" at bounding box center [905, 15] width 15 height 15
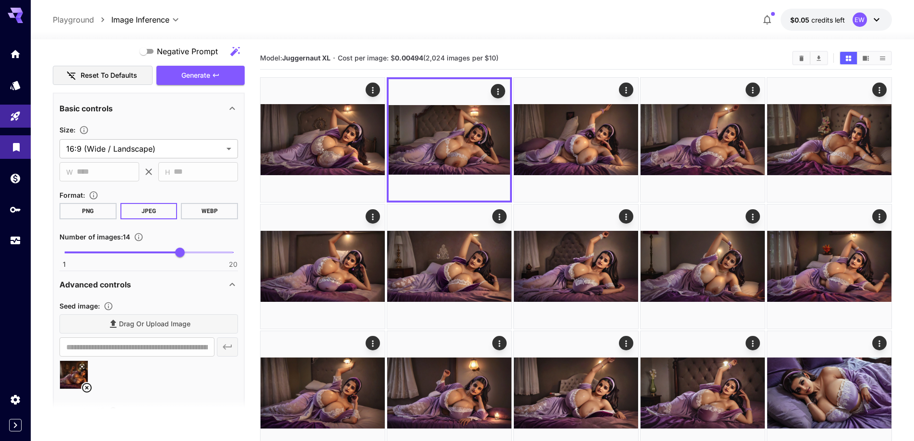
scroll to position [811, 0]
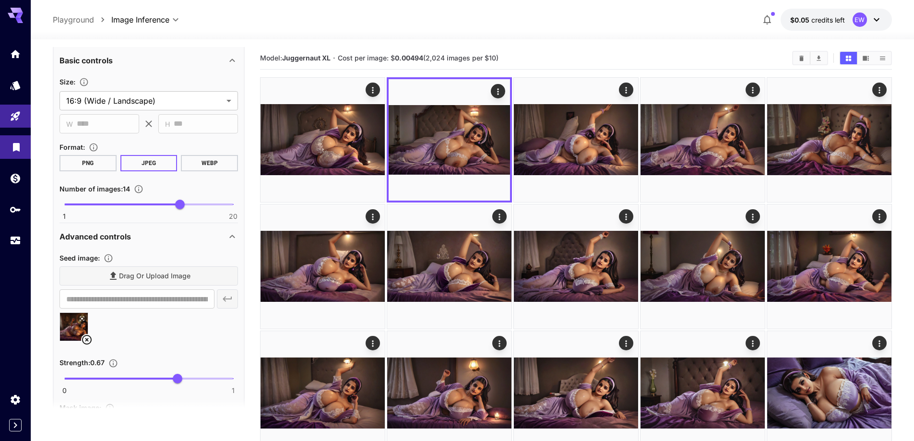
click at [86, 339] on icon at bounding box center [87, 340] width 10 height 10
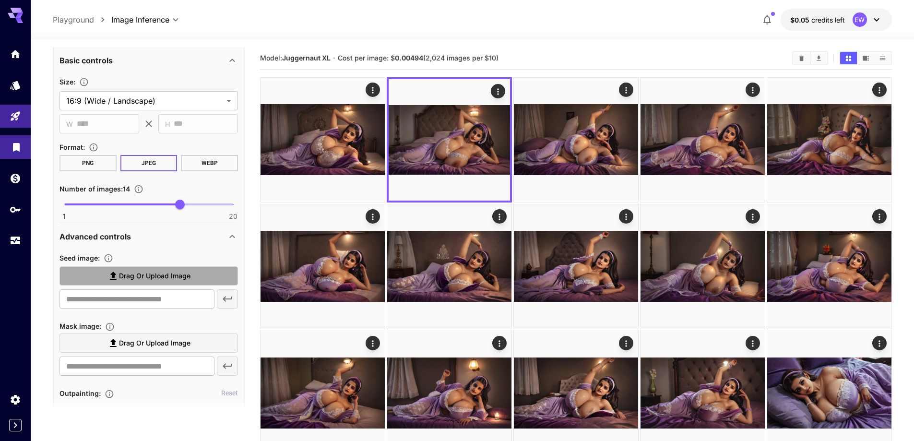
click at [162, 274] on span "Drag or upload image" at bounding box center [155, 276] width 72 height 12
click at [0, 0] on input "Drag or upload image" at bounding box center [0, 0] width 0 height 0
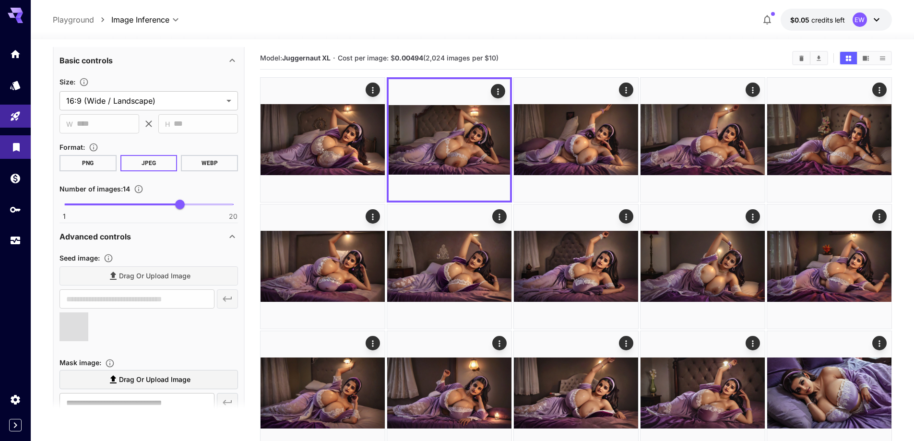
click at [429, 292] on img at bounding box center [449, 266] width 124 height 124
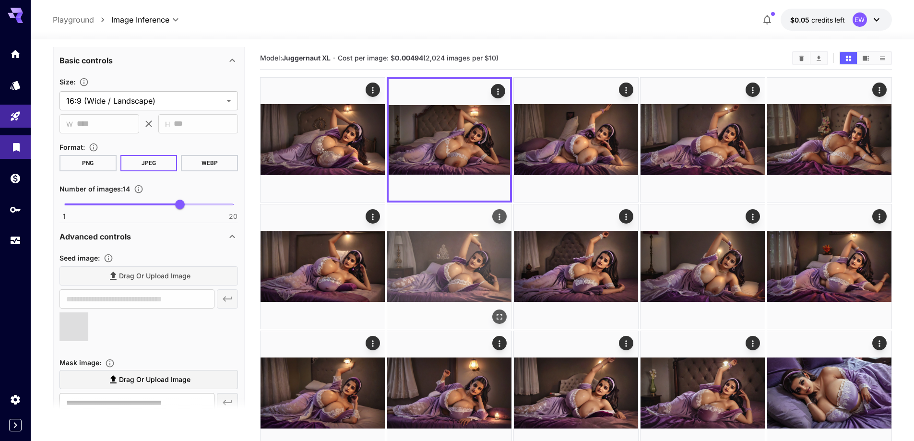
click at [429, 292] on img at bounding box center [449, 266] width 124 height 124
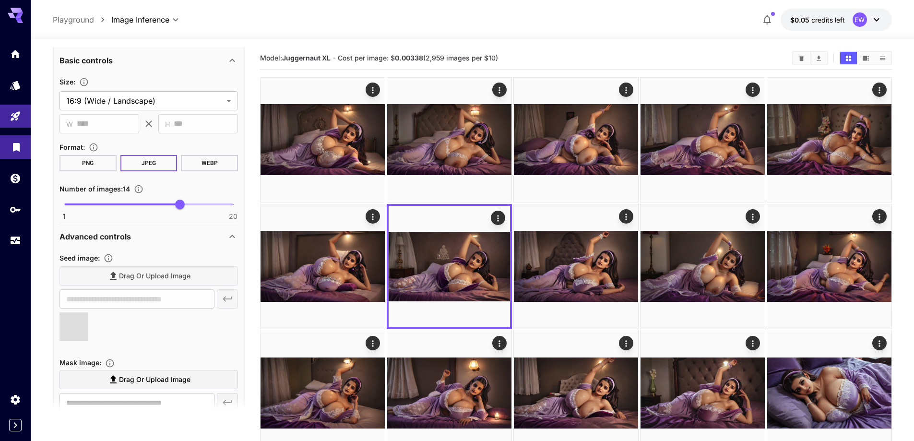
type input "**********"
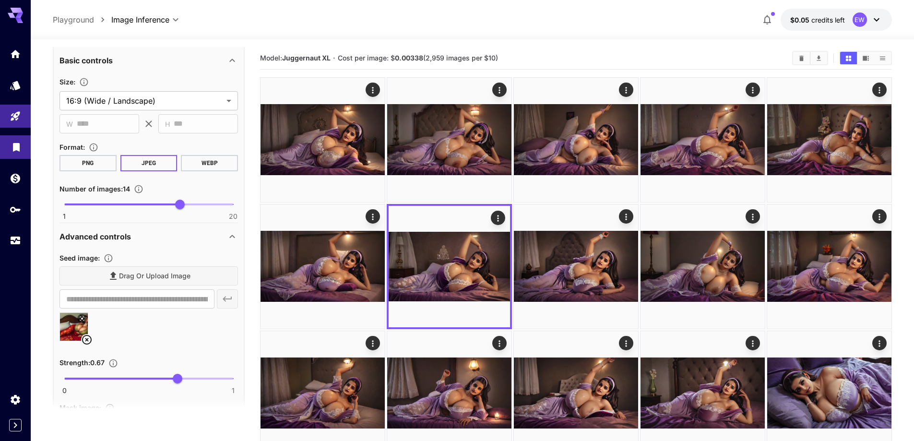
scroll to position [763, 0]
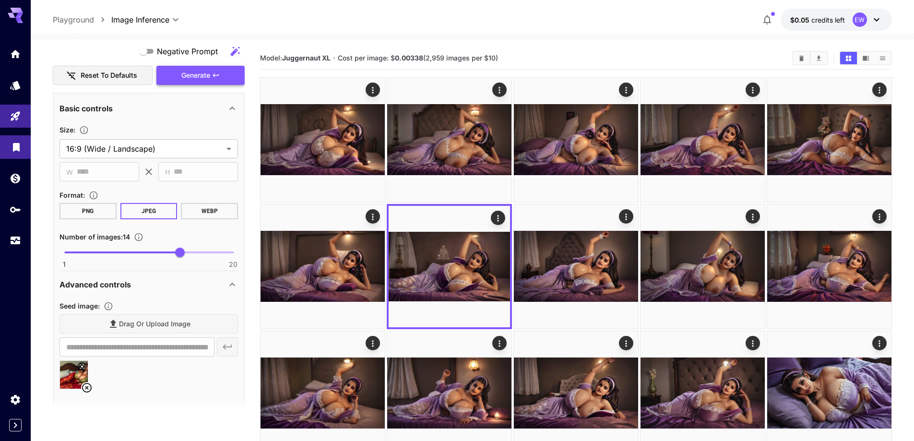
click at [208, 84] on button "Generate" at bounding box center [200, 76] width 88 height 20
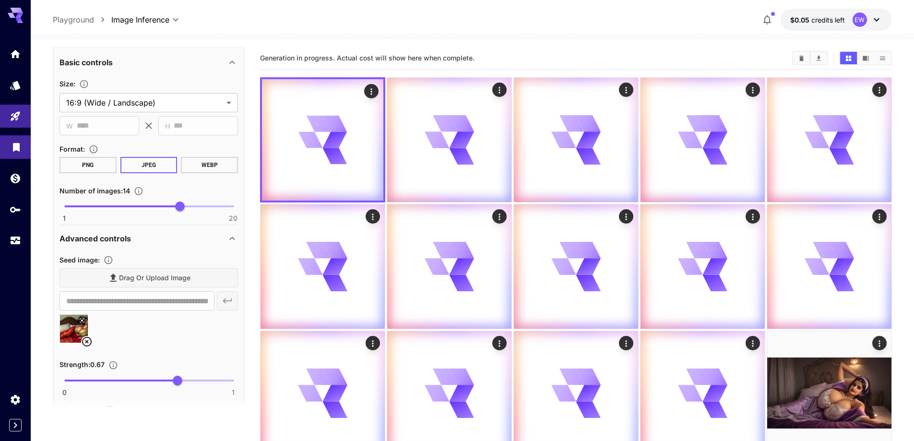
scroll to position [907, 0]
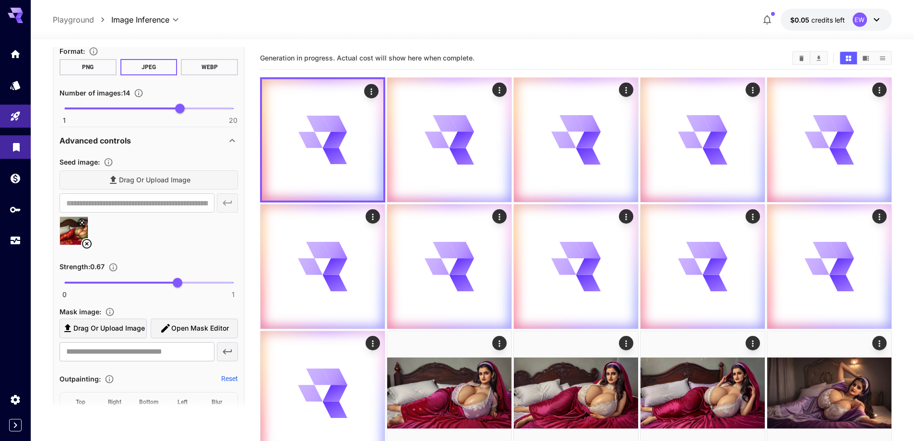
click at [88, 243] on icon at bounding box center [87, 244] width 12 height 12
click at [88, 319] on label "Drag or upload image" at bounding box center [103, 329] width 87 height 20
click at [0, 0] on input "Drag or upload image" at bounding box center [0, 0] width 0 height 0
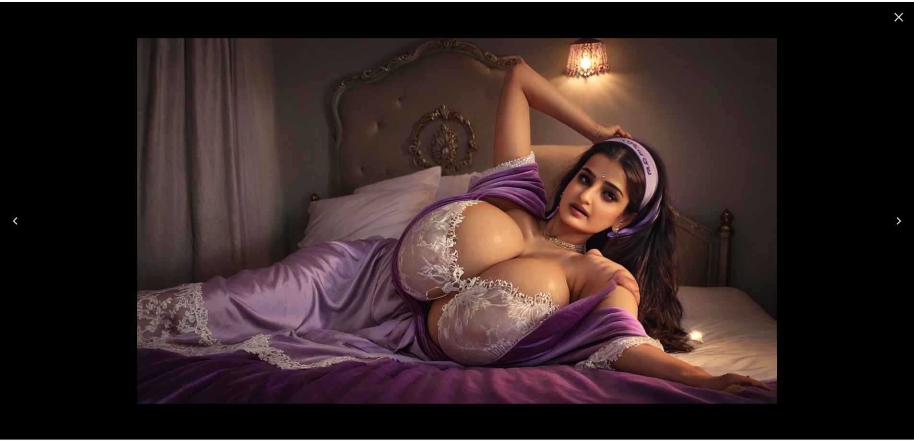
scroll to position [763, 0]
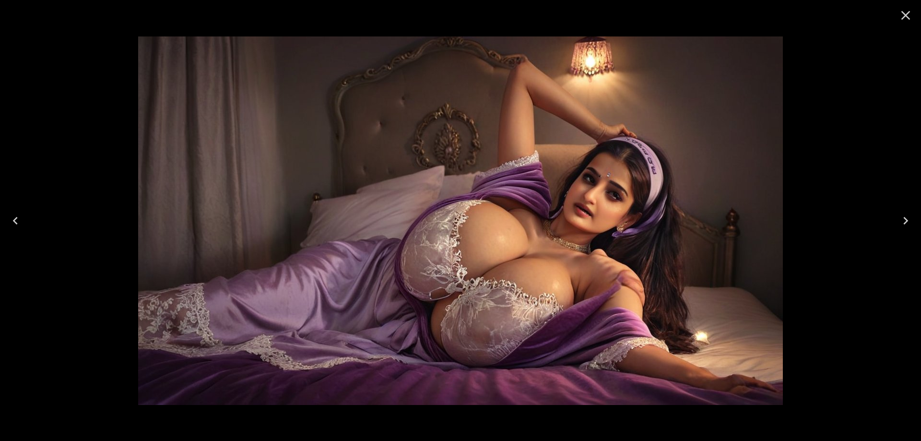
click at [900, 220] on icon "Next" at bounding box center [905, 220] width 15 height 15
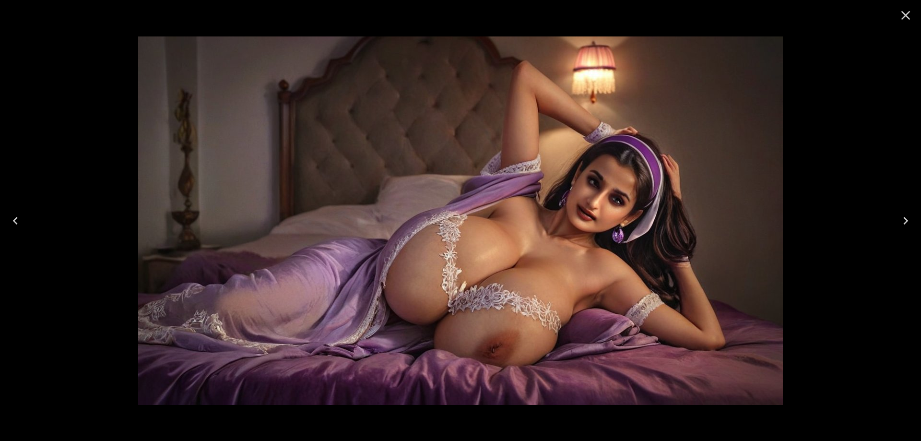
click at [899, 221] on icon "Next" at bounding box center [905, 220] width 15 height 15
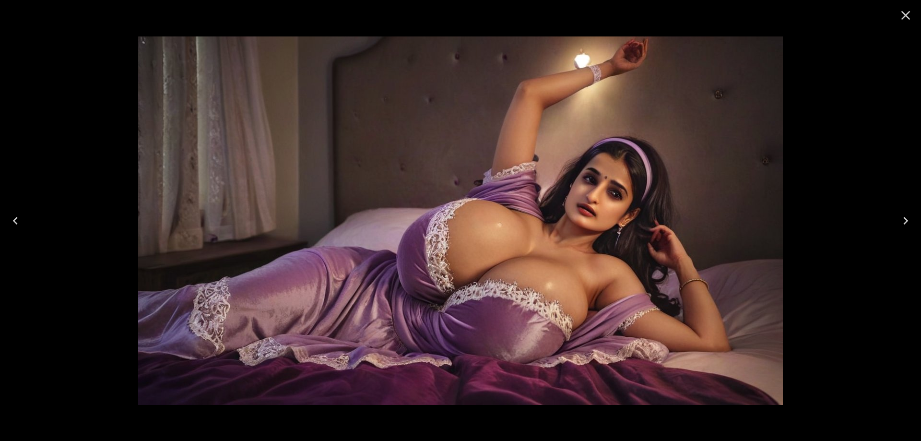
click at [903, 219] on icon "Next" at bounding box center [905, 220] width 15 height 15
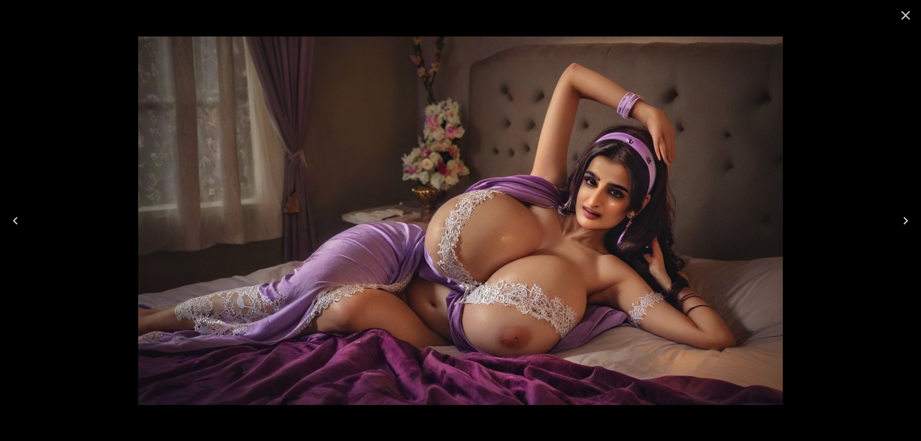
click at [903, 219] on icon "Next" at bounding box center [905, 220] width 15 height 15
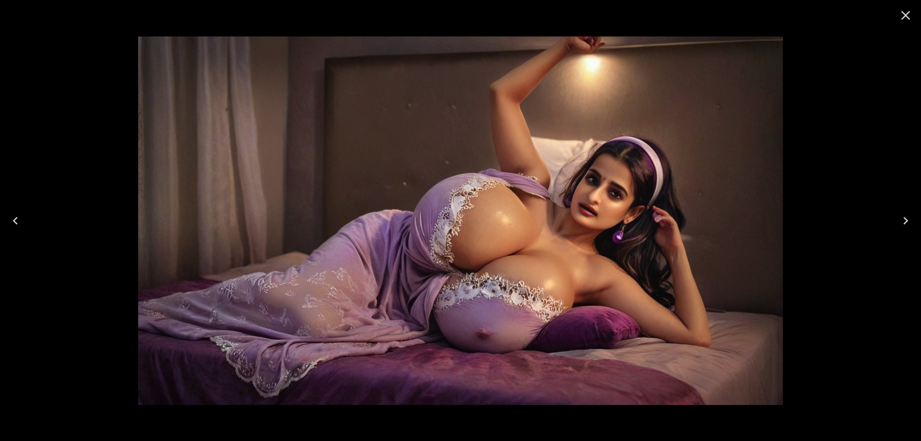
click at [913, 212] on button "Next" at bounding box center [906, 221] width 31 height 38
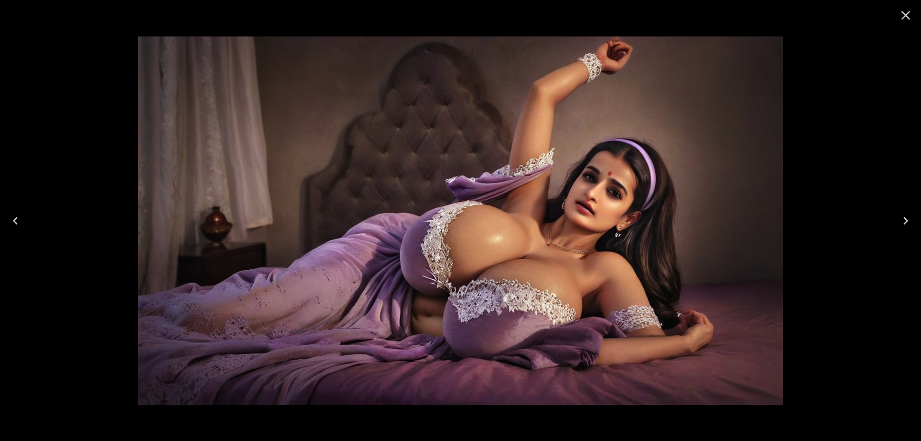
click at [910, 215] on icon "Next" at bounding box center [905, 220] width 15 height 15
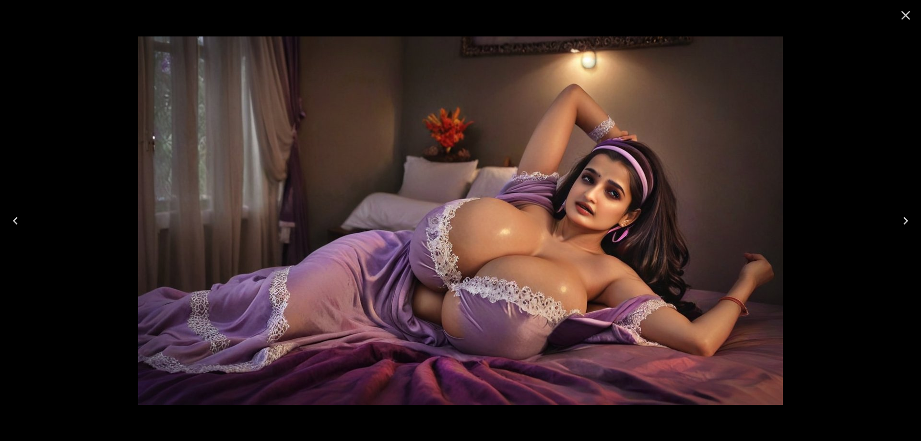
click at [910, 215] on icon "Next" at bounding box center [905, 220] width 15 height 15
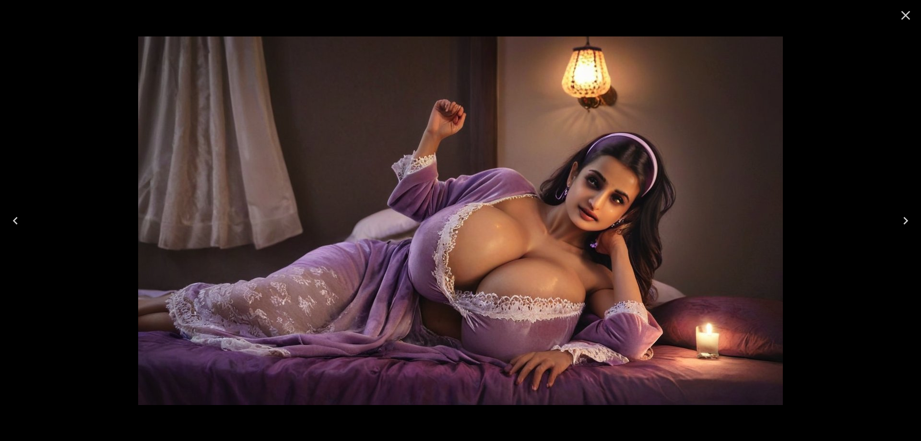
click at [910, 215] on icon "Next" at bounding box center [905, 220] width 15 height 15
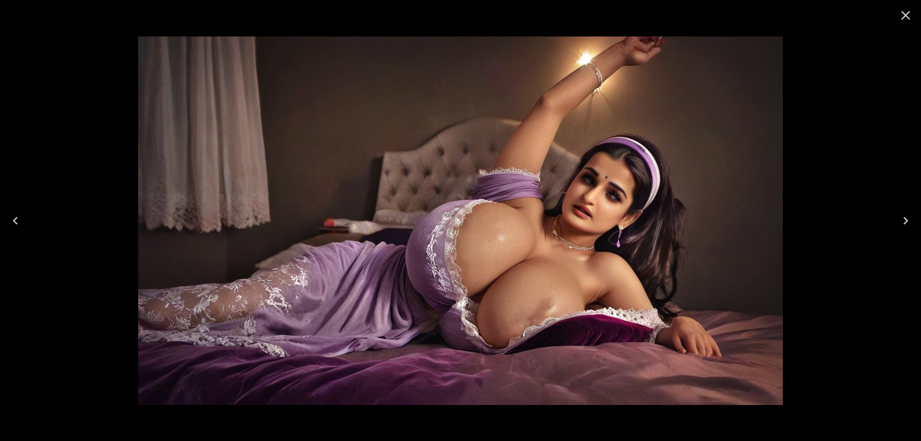
click at [910, 215] on icon "Next" at bounding box center [905, 220] width 15 height 15
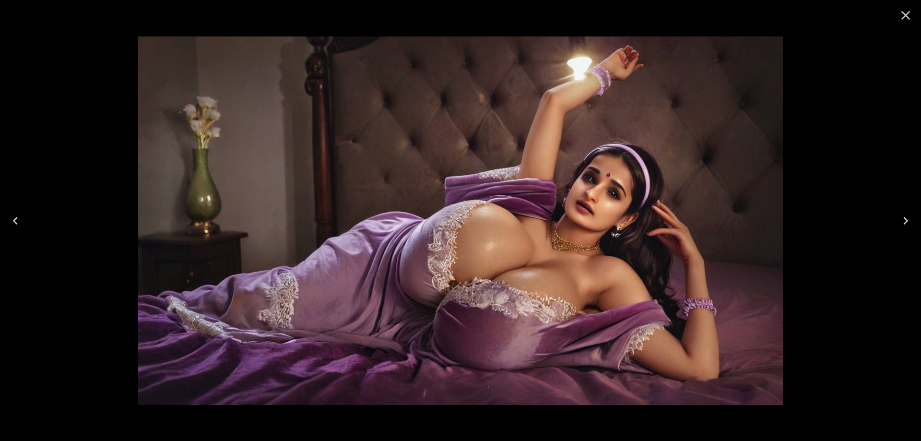
click at [910, 215] on icon "Next" at bounding box center [905, 220] width 15 height 15
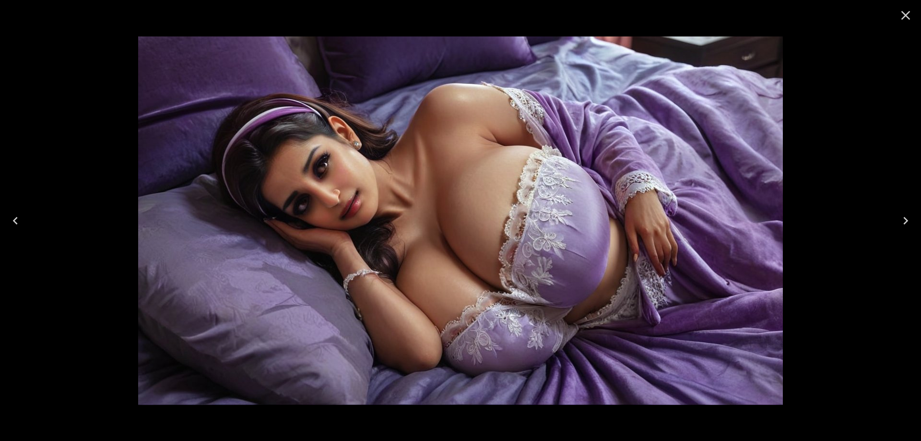
click at [897, 236] on button "Next" at bounding box center [906, 221] width 31 height 38
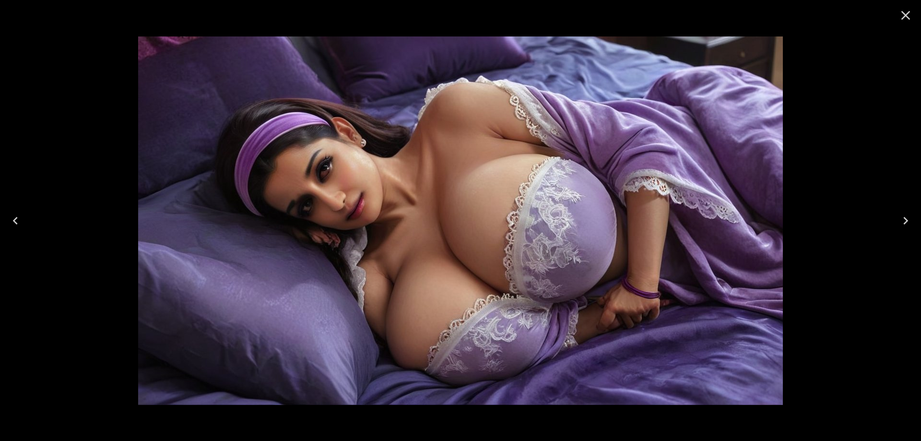
click at [901, 227] on icon "Next" at bounding box center [905, 220] width 15 height 15
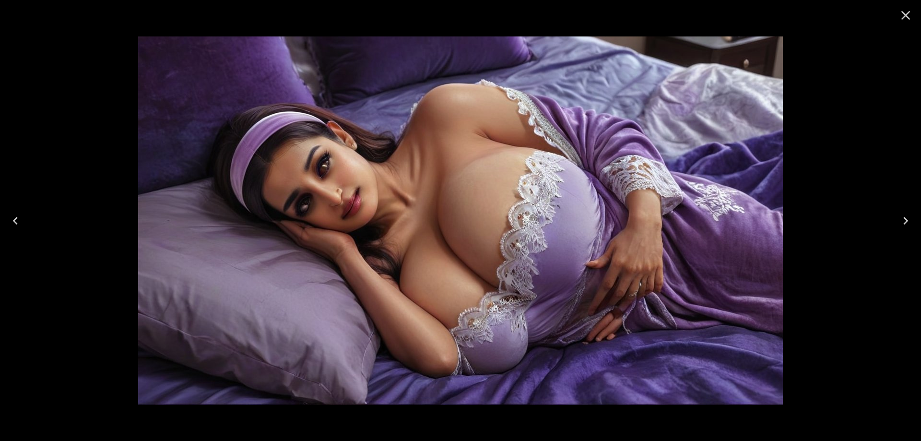
click at [908, 212] on button "Next" at bounding box center [906, 221] width 31 height 38
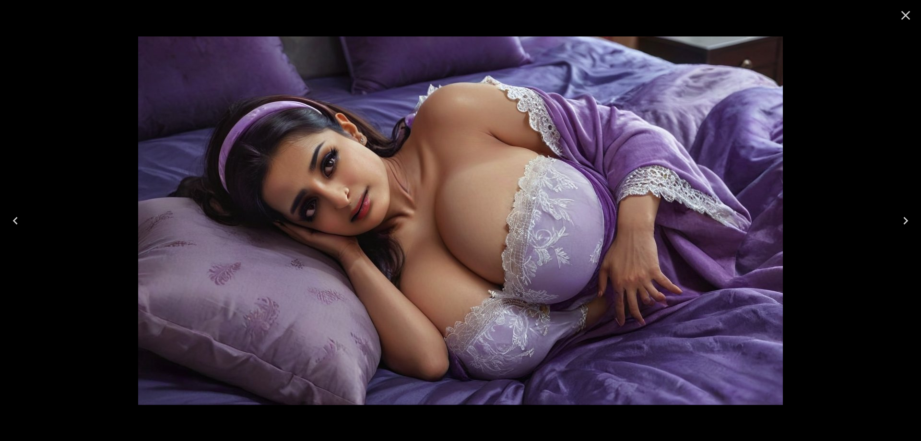
click at [908, 212] on button "Next" at bounding box center [906, 221] width 31 height 38
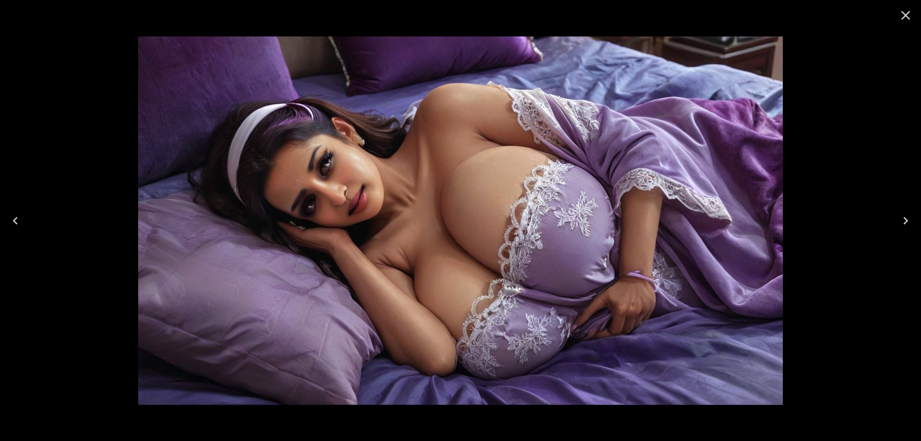
click at [684, 192] on img at bounding box center [460, 220] width 645 height 369
click at [901, 16] on icon "Close" at bounding box center [905, 15] width 15 height 15
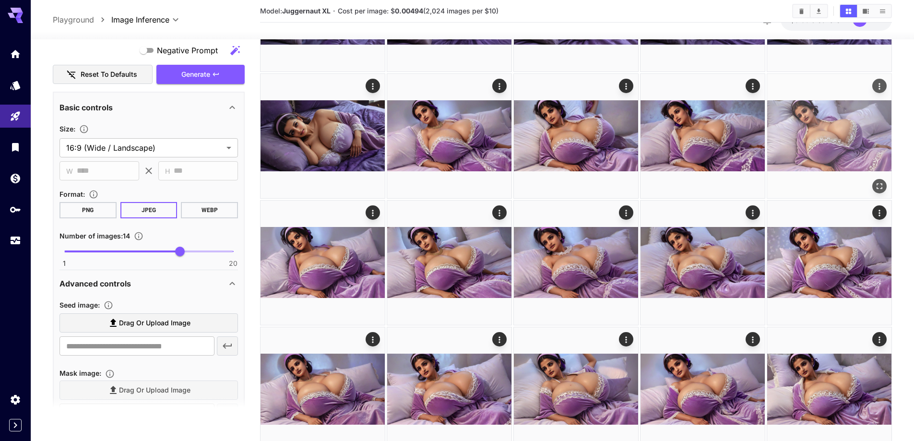
scroll to position [1483, 0]
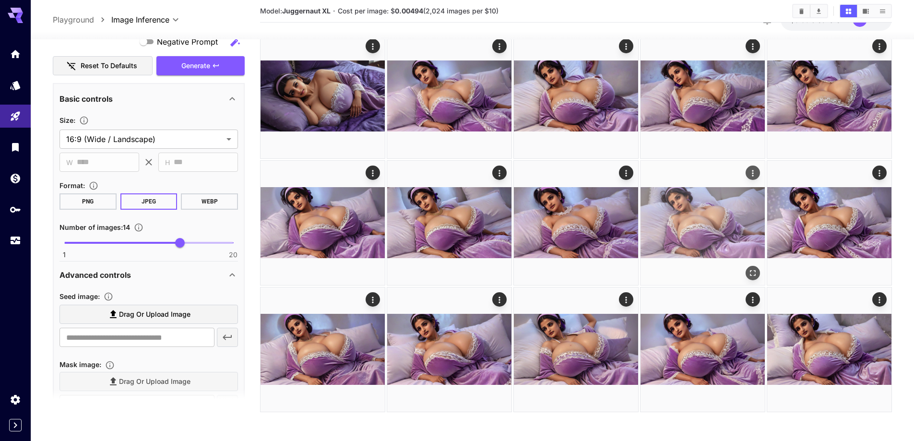
click at [752, 265] on img at bounding box center [703, 223] width 124 height 124
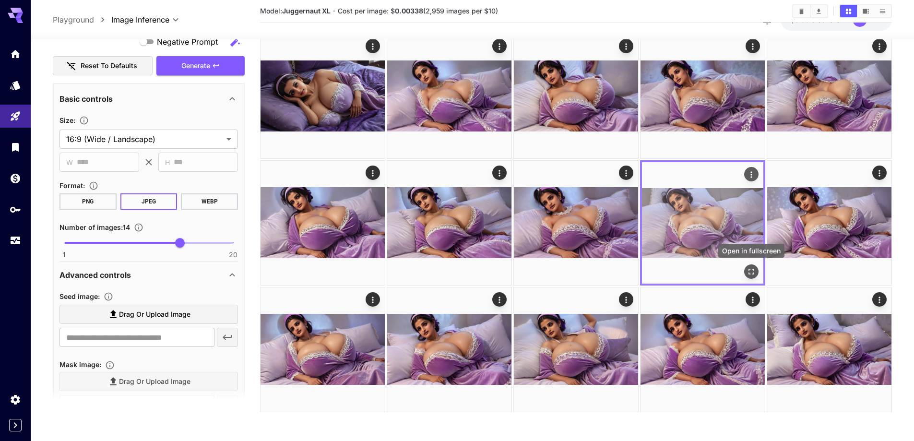
click at [753, 271] on icon "Open in fullscreen" at bounding box center [752, 272] width 10 height 10
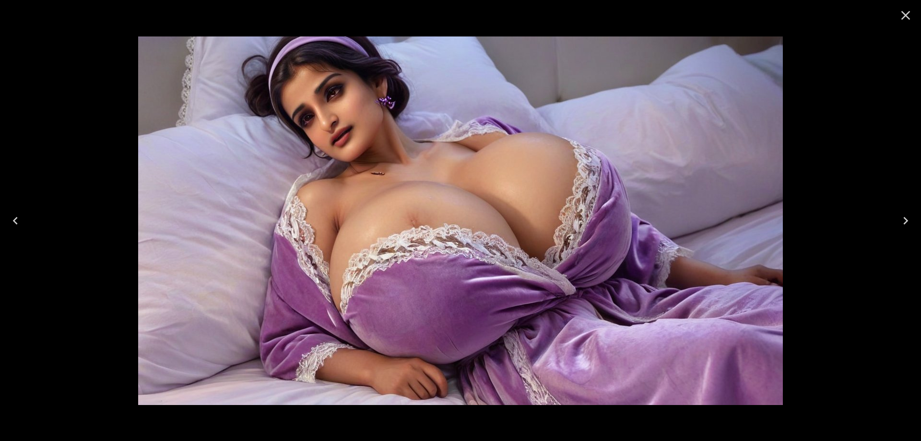
click at [685, 209] on img at bounding box center [460, 220] width 645 height 369
click at [903, 215] on icon "Next" at bounding box center [905, 220] width 15 height 15
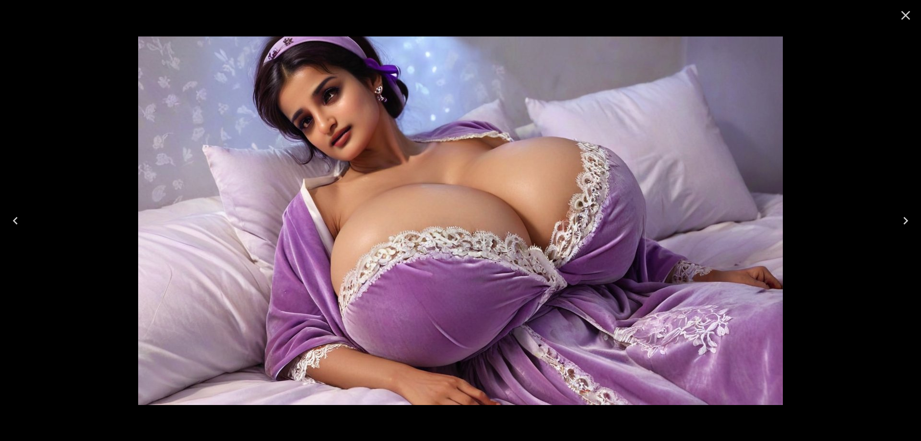
click at [901, 11] on icon "Close" at bounding box center [905, 15] width 15 height 15
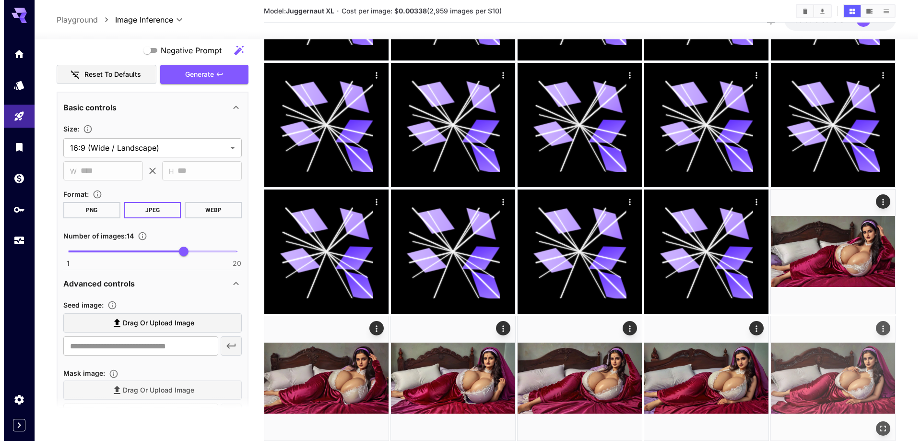
scroll to position [0, 0]
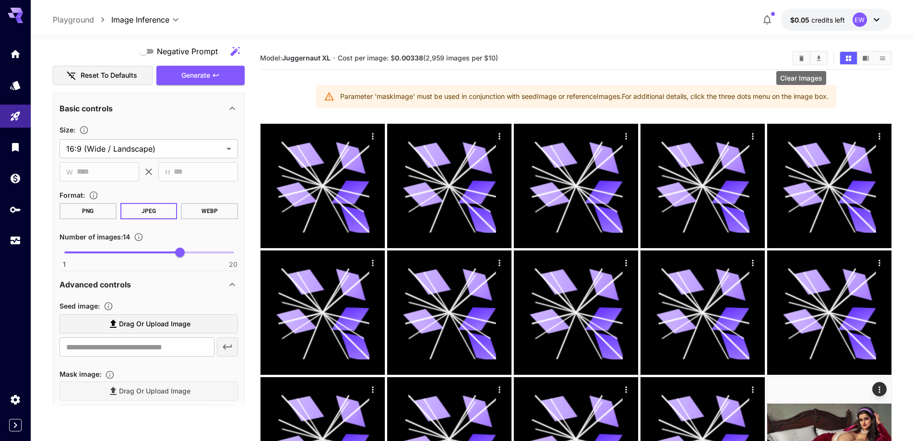
click at [799, 59] on icon "Clear Images" at bounding box center [801, 58] width 7 height 7
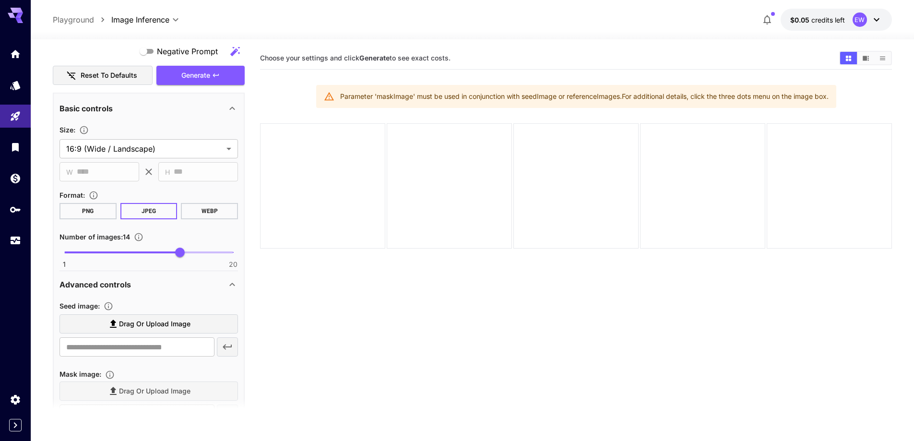
click at [802, 24] on p "$0.05 credits left" at bounding box center [817, 20] width 55 height 10
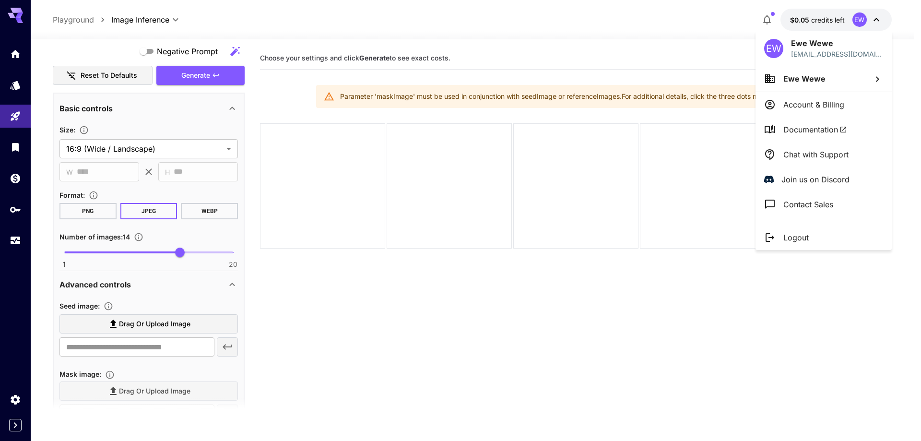
click at [800, 238] on p "Logout" at bounding box center [796, 238] width 25 height 12
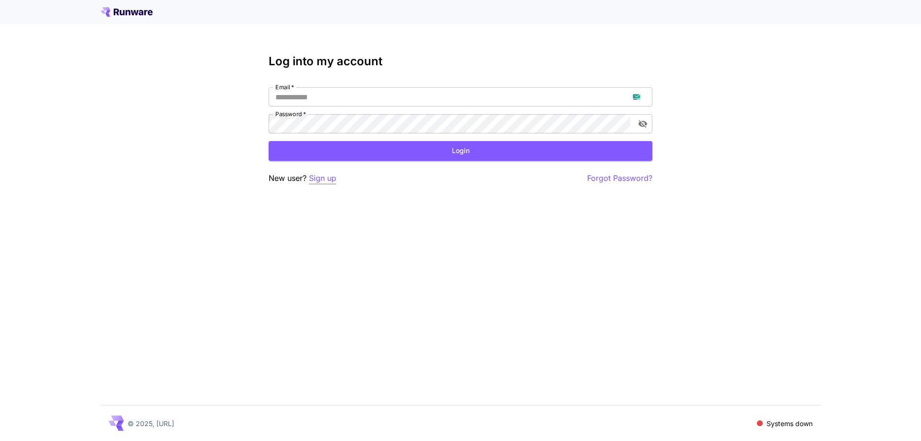
click at [320, 183] on p "Sign up" at bounding box center [322, 178] width 27 height 12
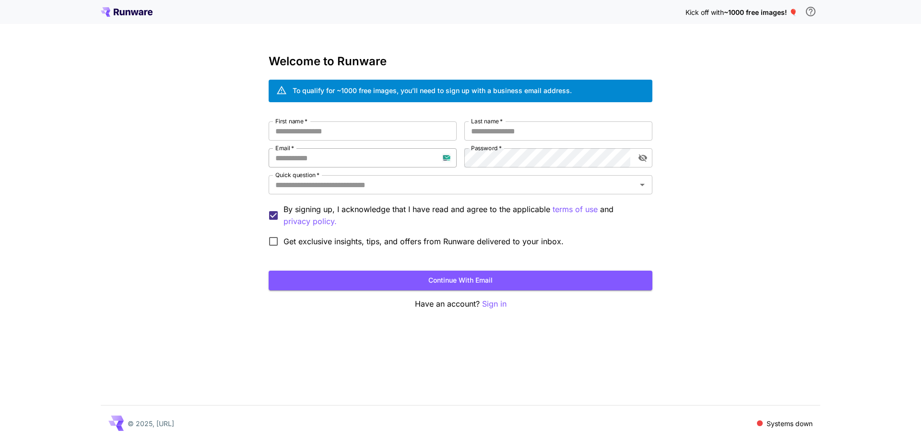
click at [334, 158] on input "Email   *" at bounding box center [363, 157] width 188 height 19
paste input "**********"
type input "**********"
click at [456, 169] on div "**********" at bounding box center [461, 186] width 384 height 130
click at [455, 169] on div "**********" at bounding box center [461, 186] width 384 height 130
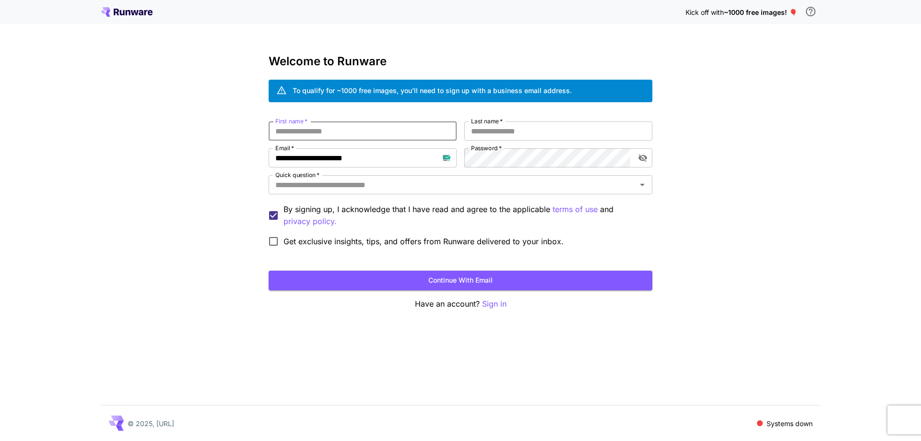
click at [381, 134] on input "First name   *" at bounding box center [363, 130] width 188 height 19
type input "****"
click at [501, 134] on input "*" at bounding box center [559, 130] width 188 height 19
type input "****"
click at [477, 181] on input "Quick question   *" at bounding box center [453, 184] width 362 height 13
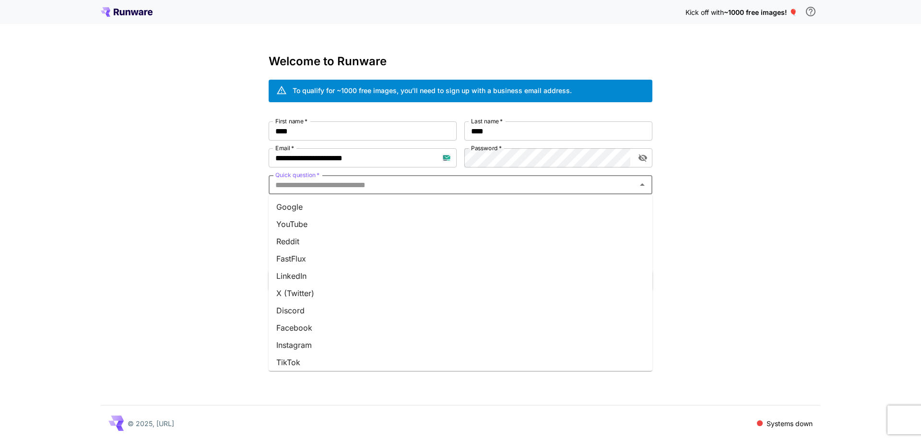
click at [473, 212] on li "Google" at bounding box center [461, 206] width 384 height 17
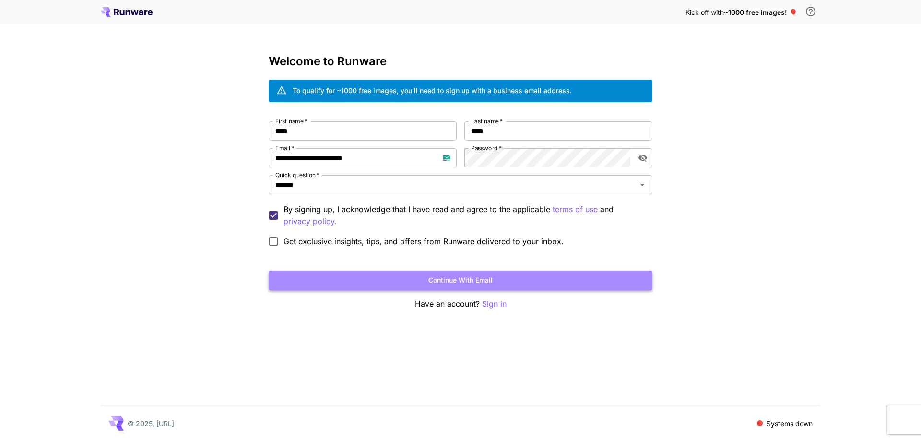
click at [503, 277] on button "Continue with email" at bounding box center [461, 281] width 384 height 20
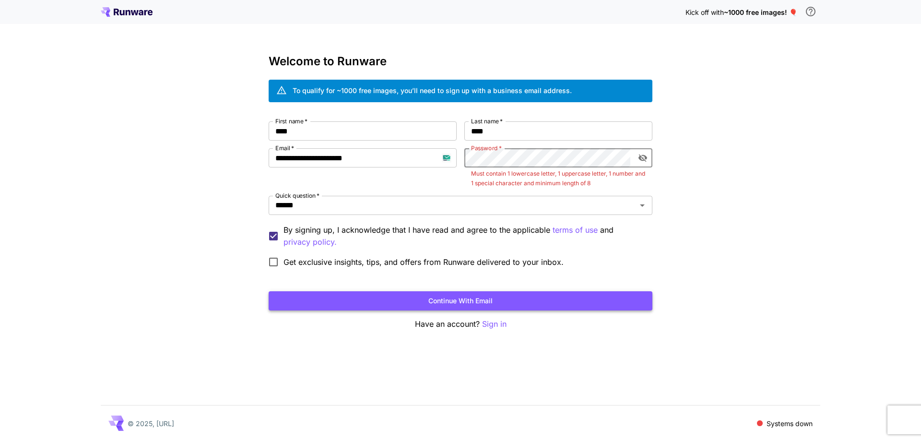
click at [532, 298] on button "Continue with email" at bounding box center [461, 301] width 384 height 20
click at [644, 158] on icon "toggle password visibility" at bounding box center [643, 158] width 10 height 10
click at [641, 160] on icon "toggle password visibility" at bounding box center [643, 159] width 9 height 8
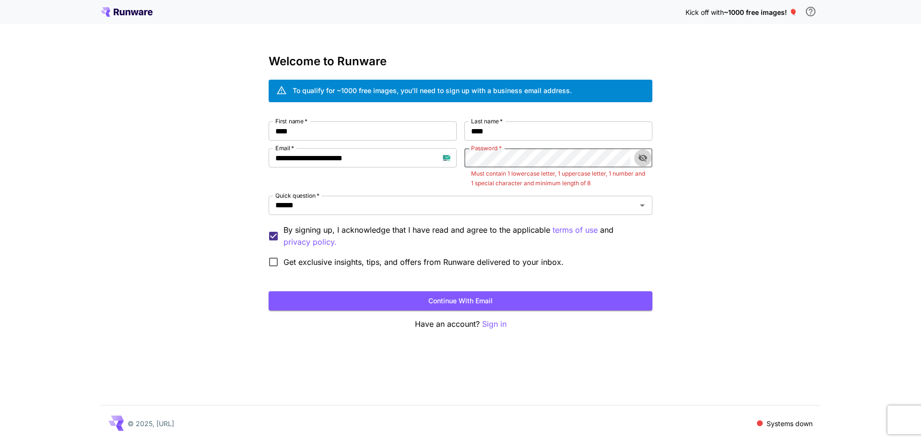
click at [641, 160] on icon "toggle password visibility" at bounding box center [643, 159] width 9 height 8
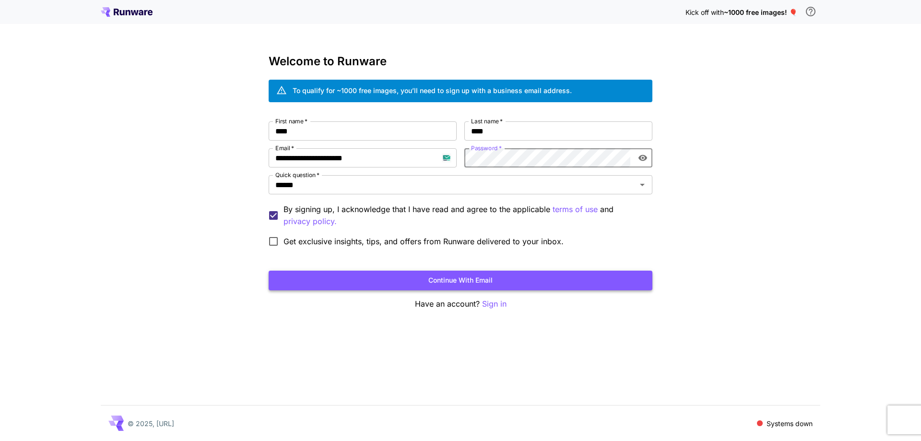
click at [557, 285] on button "Continue with email" at bounding box center [461, 281] width 384 height 20
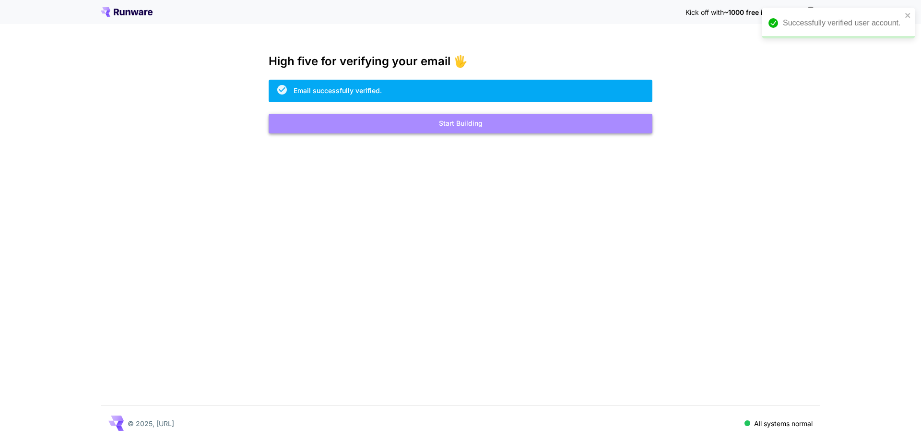
click at [460, 117] on button "Start Building" at bounding box center [461, 124] width 384 height 20
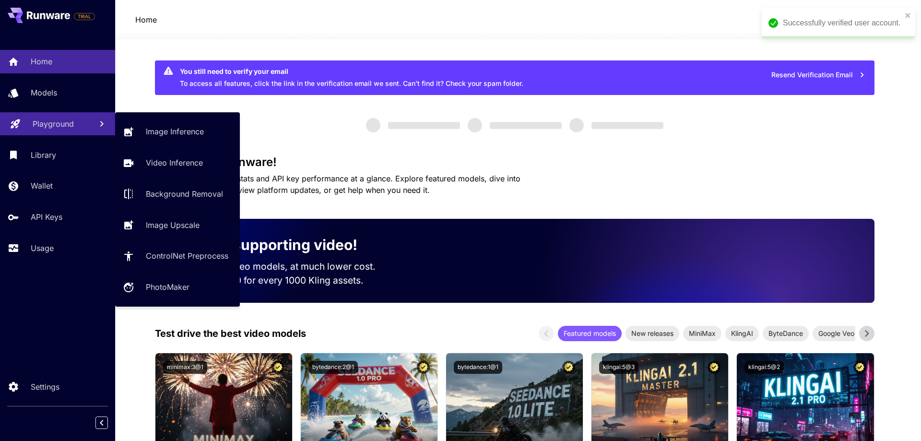
click at [45, 122] on p "Playground" at bounding box center [53, 124] width 41 height 12
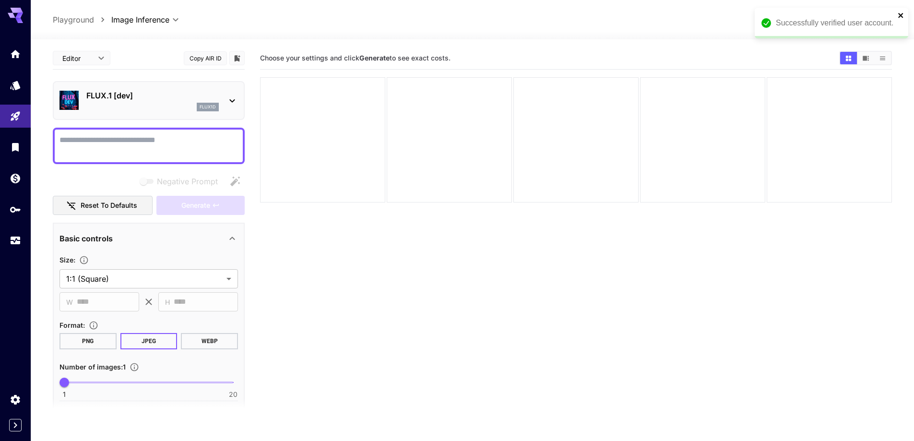
click at [903, 13] on icon "close" at bounding box center [901, 16] width 7 height 8
click at [154, 106] on div "flux1d" at bounding box center [152, 107] width 132 height 9
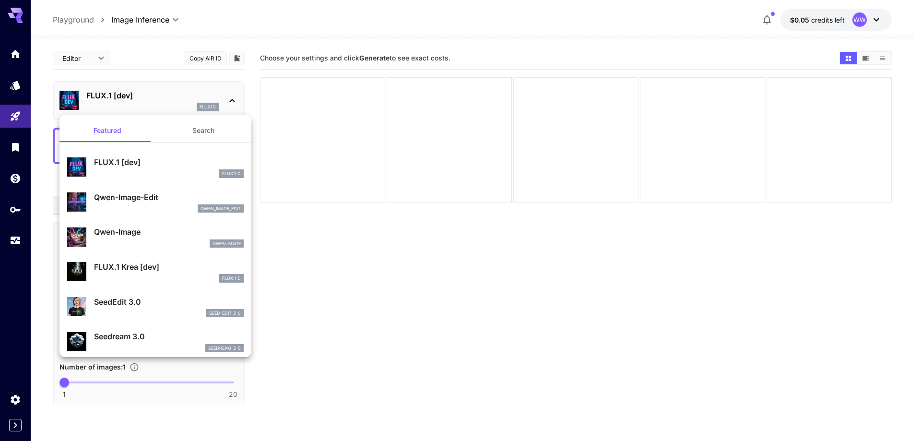
click at [181, 134] on button "Search" at bounding box center [203, 130] width 96 height 23
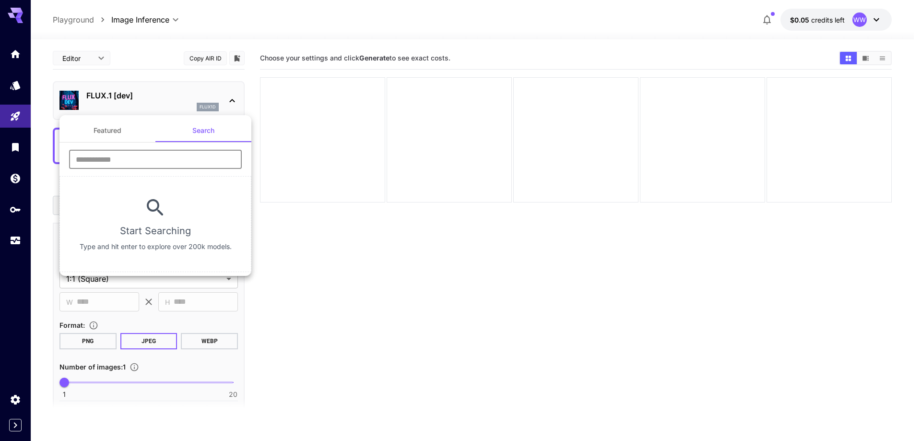
click at [170, 164] on input "text" at bounding box center [155, 159] width 173 height 19
type input "****"
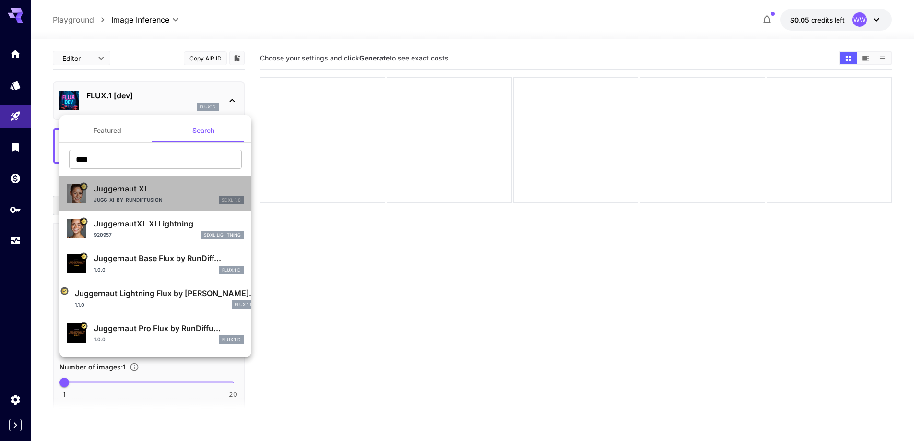
click at [167, 191] on p "Juggernaut XL" at bounding box center [169, 189] width 150 height 12
type input "**"
type input "***"
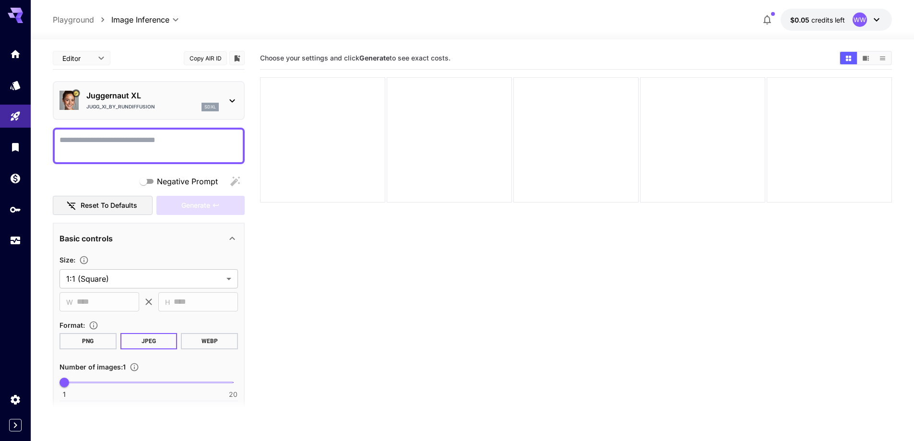
paste textarea "**********"
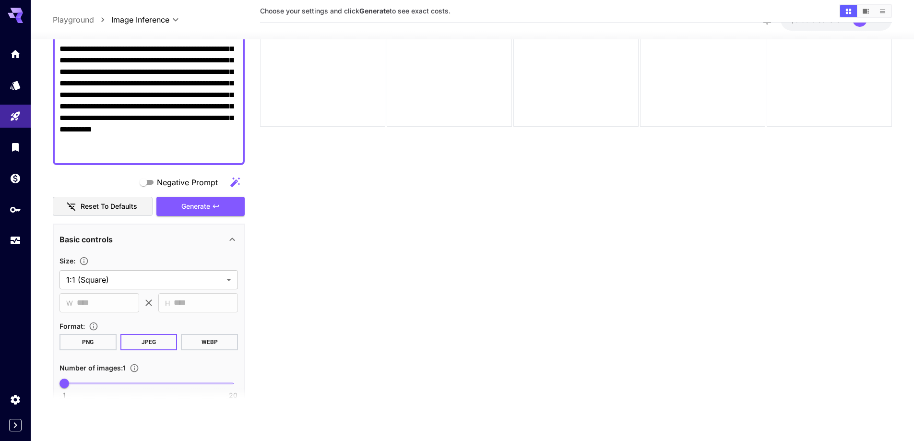
scroll to position [144, 0]
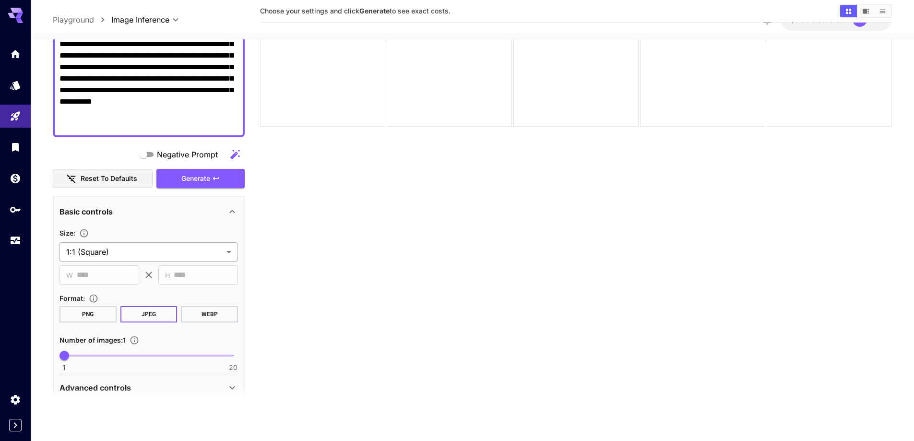
type textarea "**********"
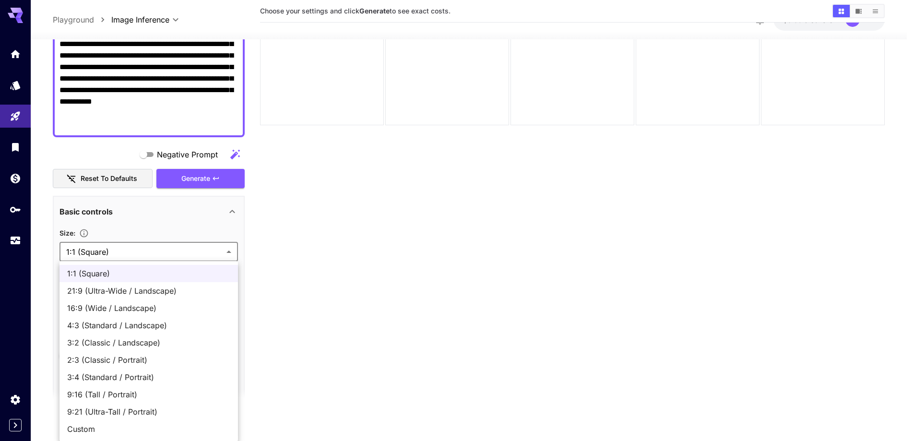
click at [152, 255] on body "**********" at bounding box center [457, 182] width 914 height 517
click at [141, 315] on li "16:9 (Wide / Landscape)" at bounding box center [149, 307] width 179 height 17
type input "**********"
type input "****"
type input "***"
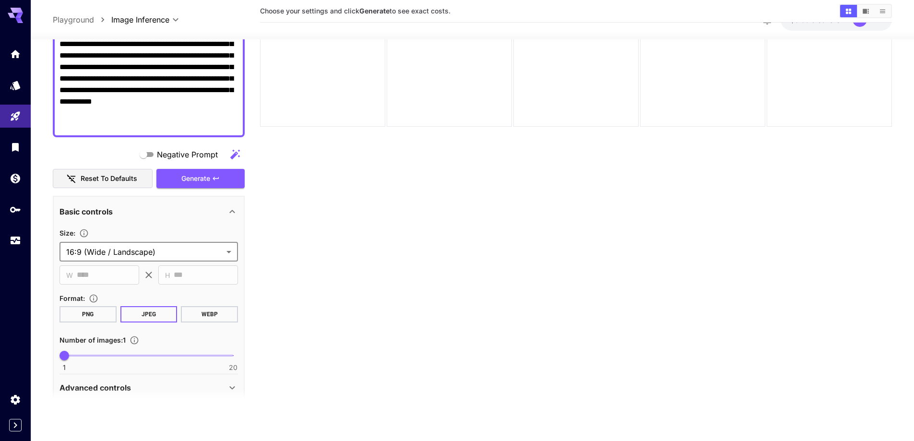
scroll to position [240, 0]
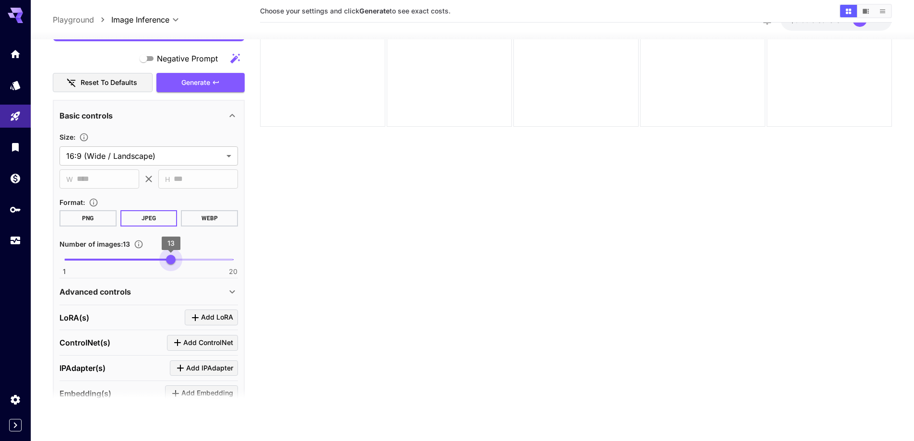
type input "**"
click at [177, 261] on span "1 20 14" at bounding box center [148, 259] width 169 height 14
click at [153, 287] on div "Advanced controls" at bounding box center [143, 292] width 167 height 12
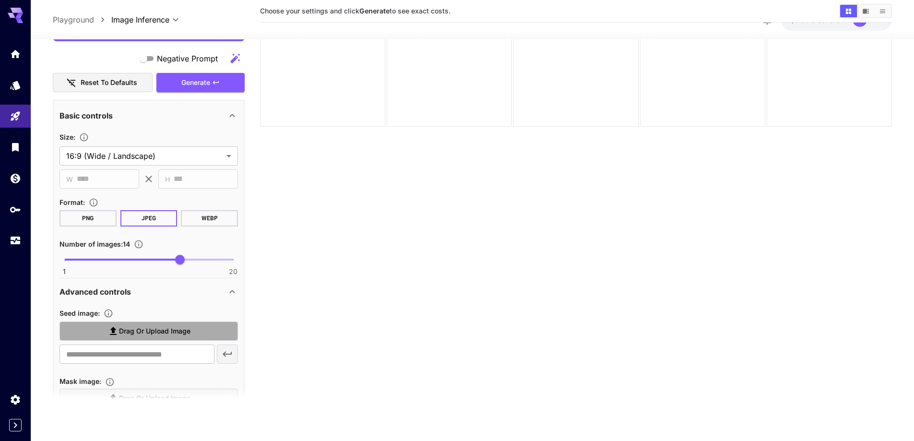
click at [140, 328] on span "Drag or upload image" at bounding box center [155, 331] width 72 height 12
click at [0, 0] on input "Drag or upload image" at bounding box center [0, 0] width 0 height 0
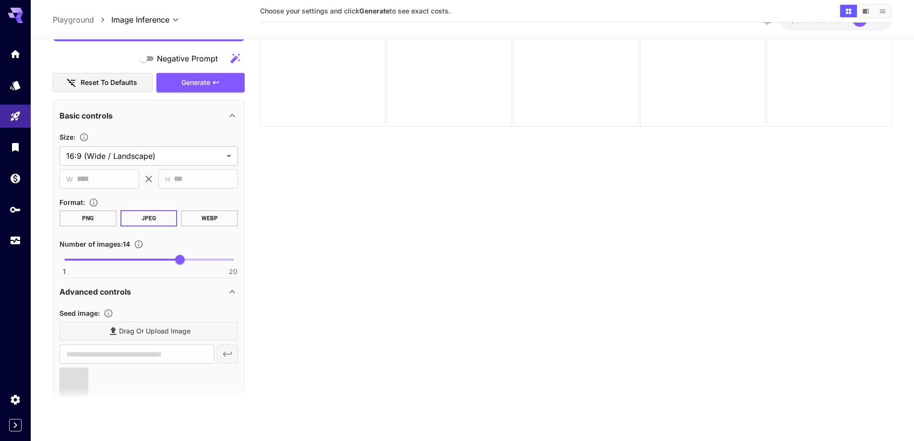
type input "**********"
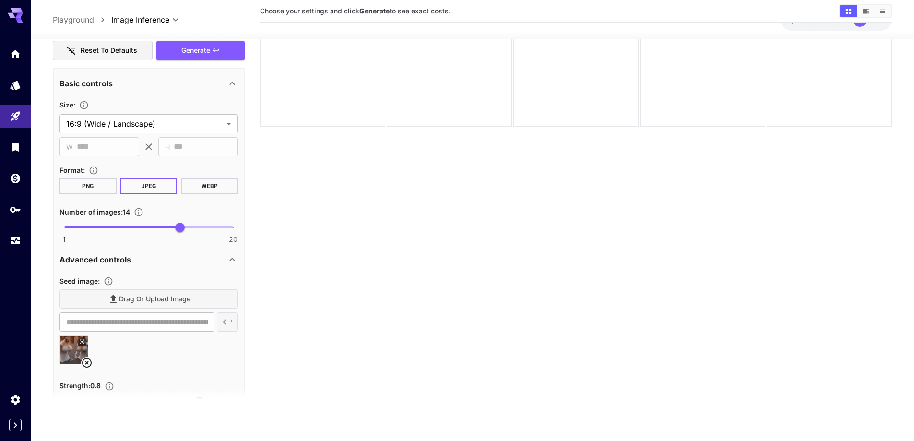
scroll to position [384, 0]
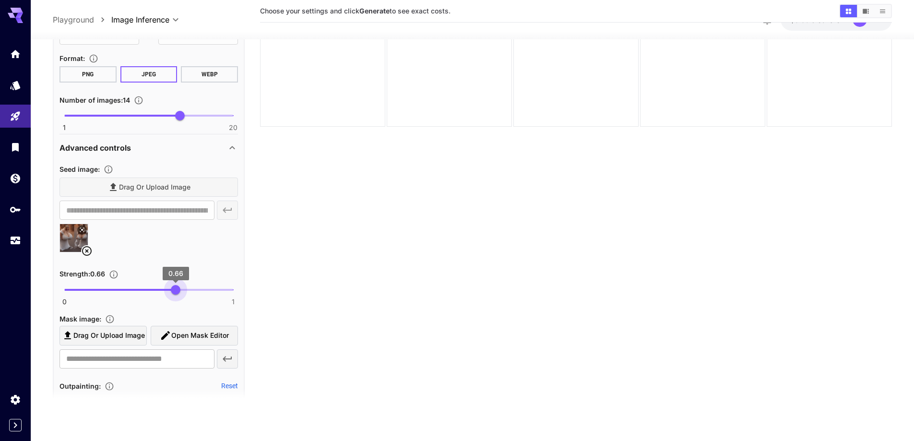
click at [176, 290] on span "0 1 0.66" at bounding box center [148, 290] width 169 height 14
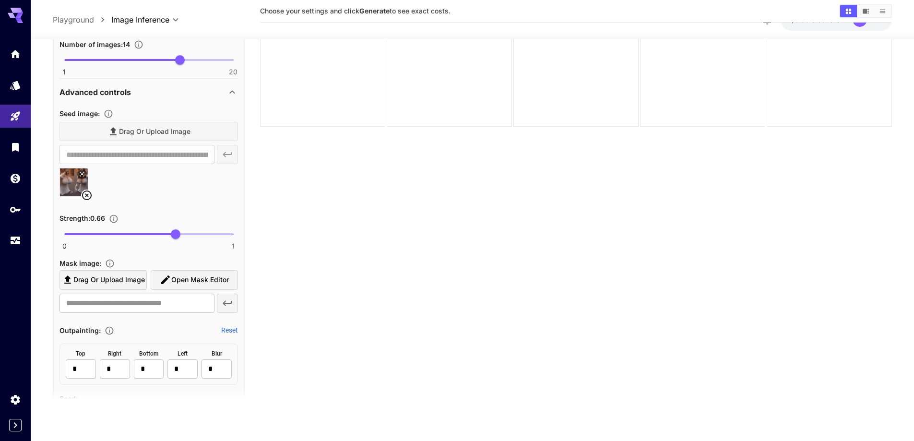
scroll to position [576, 0]
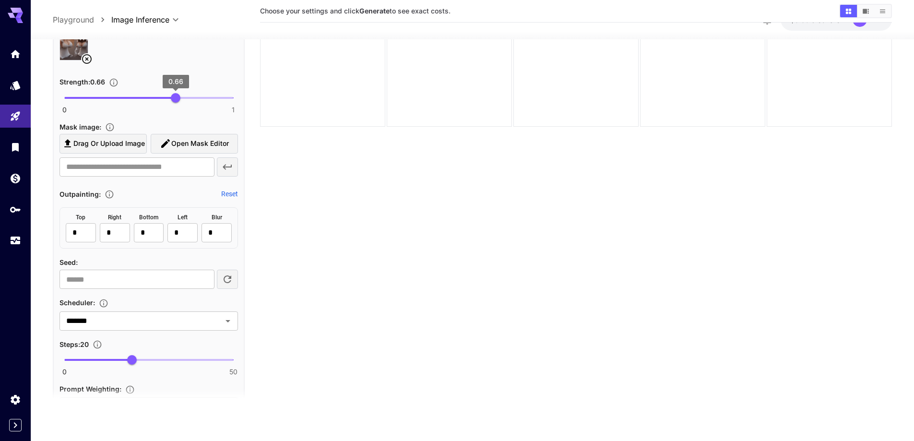
type input "****"
click at [172, 102] on span "0.64" at bounding box center [172, 98] width 10 height 10
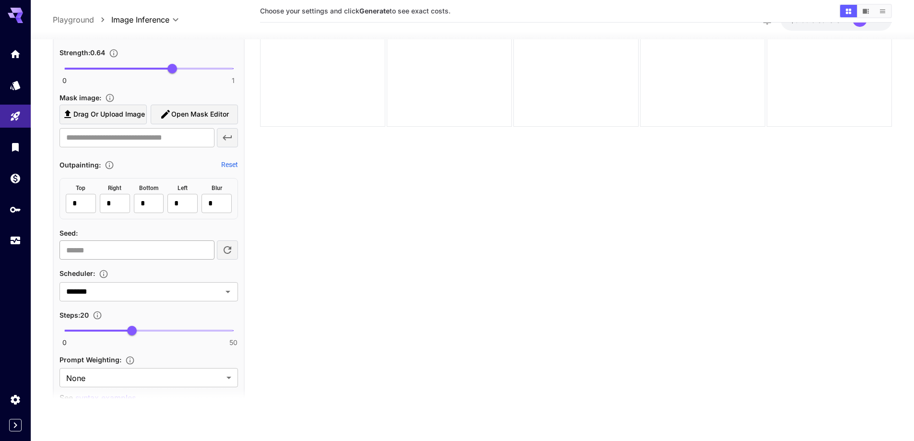
scroll to position [672, 0]
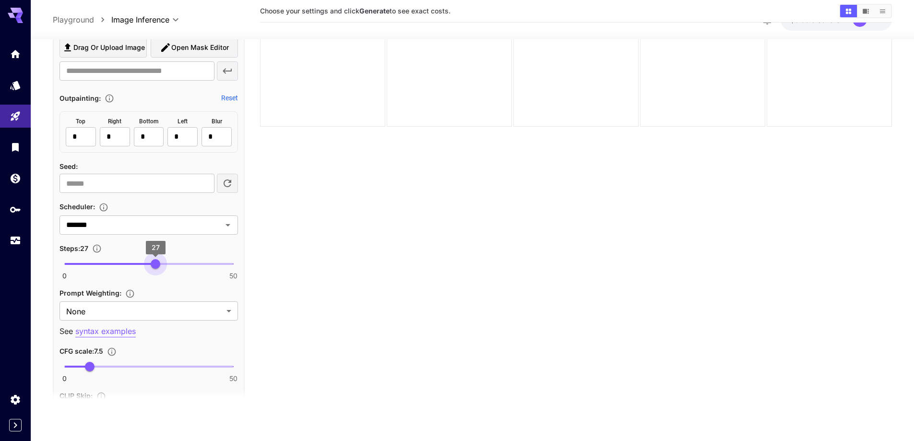
type input "**"
drag, startPoint x: 147, startPoint y: 268, endPoint x: 157, endPoint y: 266, distance: 10.4
click at [157, 266] on span "0 50 28" at bounding box center [148, 264] width 169 height 14
click at [157, 266] on span "28" at bounding box center [159, 264] width 10 height 10
click at [155, 310] on body "**********" at bounding box center [460, 182] width 921 height 517
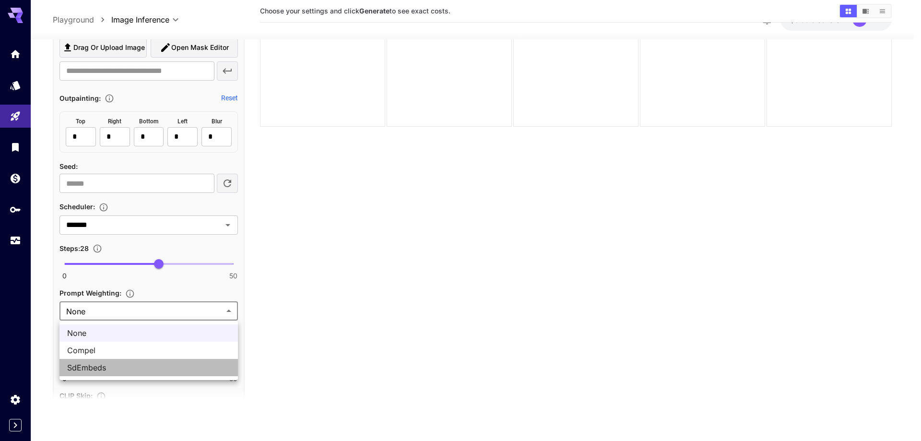
click at [127, 362] on span "SdEmbeds" at bounding box center [148, 368] width 163 height 12
type input "********"
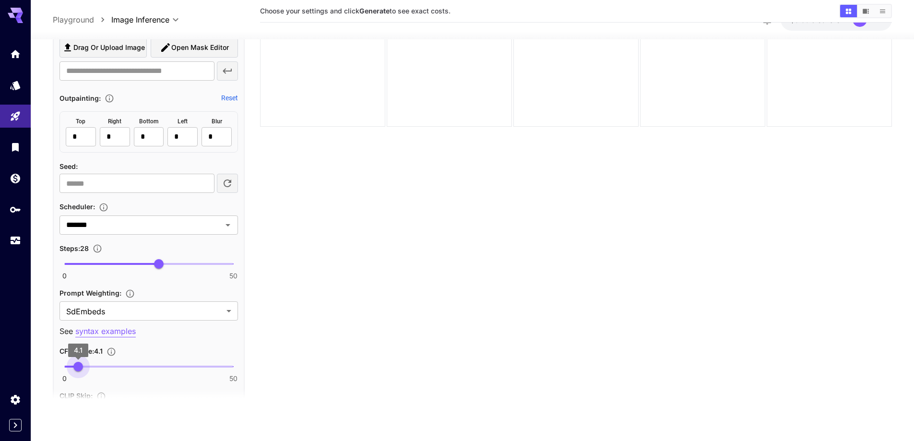
click at [78, 369] on span "4.1" at bounding box center [78, 367] width 10 height 10
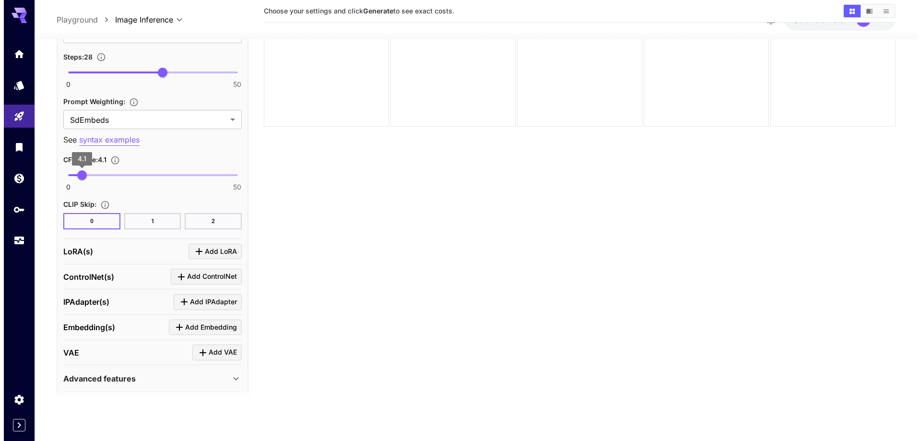
scroll to position [864, 0]
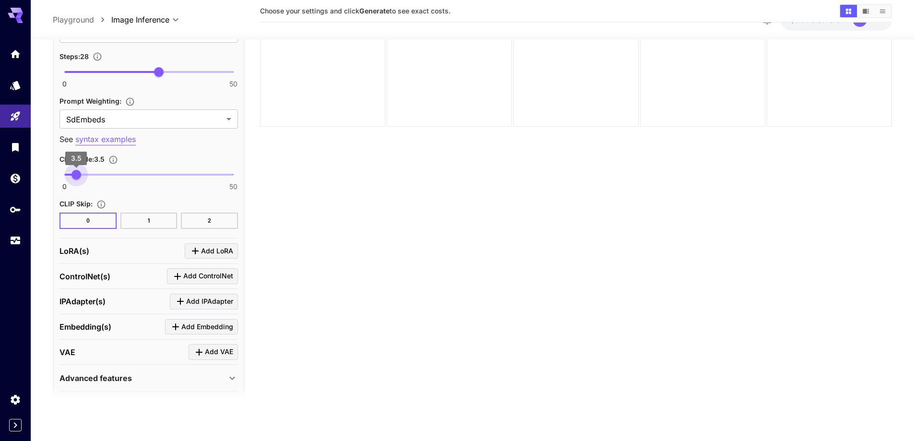
type input "***"
click at [76, 177] on span "3.5" at bounding box center [77, 175] width 10 height 10
click at [224, 253] on span "Add LoRA" at bounding box center [217, 251] width 32 height 12
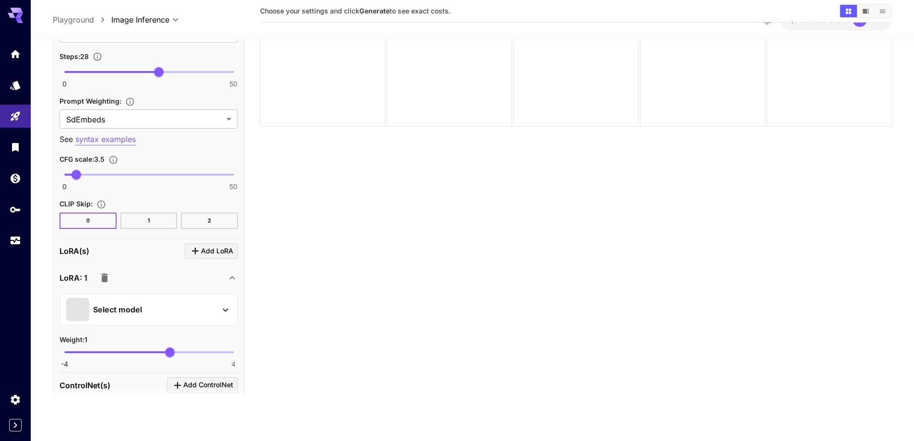
click at [196, 310] on div "Select model" at bounding box center [141, 309] width 150 height 23
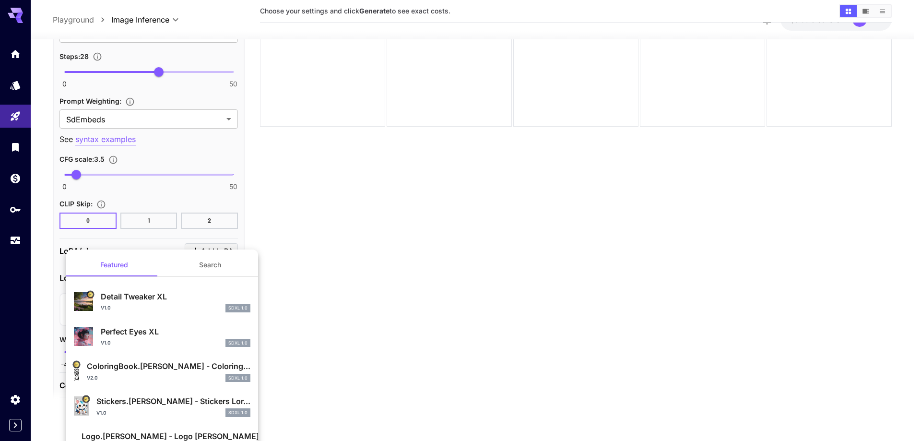
click at [217, 271] on button "Search" at bounding box center [210, 264] width 96 height 23
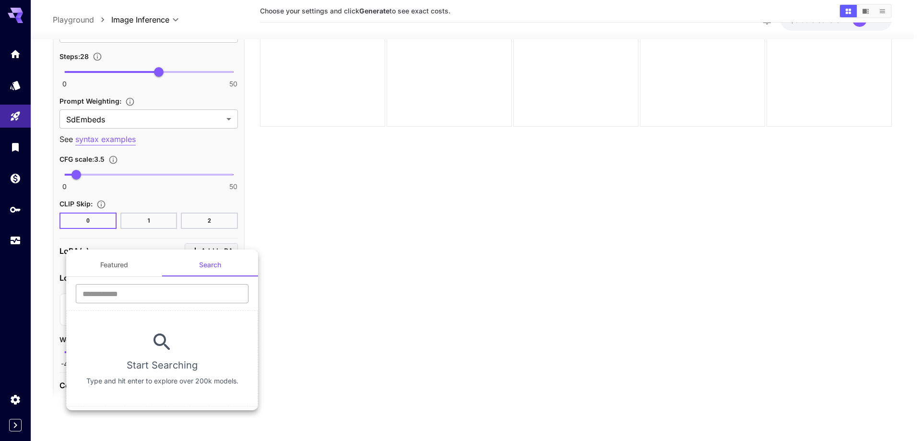
click at [191, 299] on input "text" at bounding box center [162, 293] width 173 height 19
type input "****"
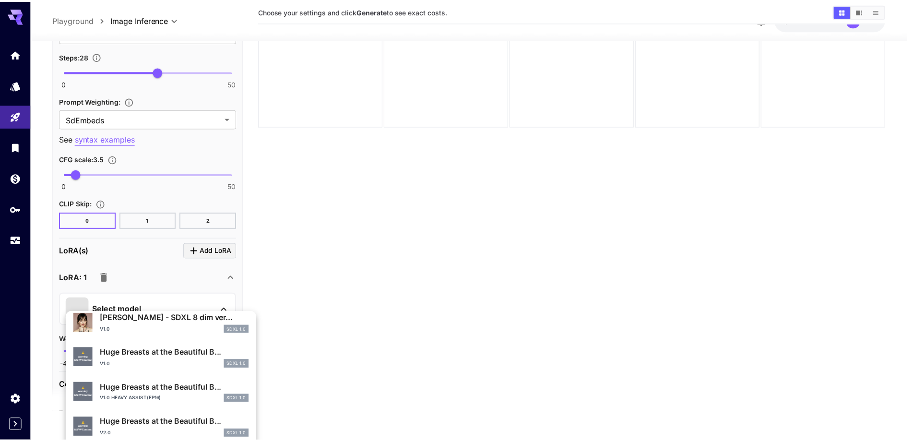
scroll to position [336, 0]
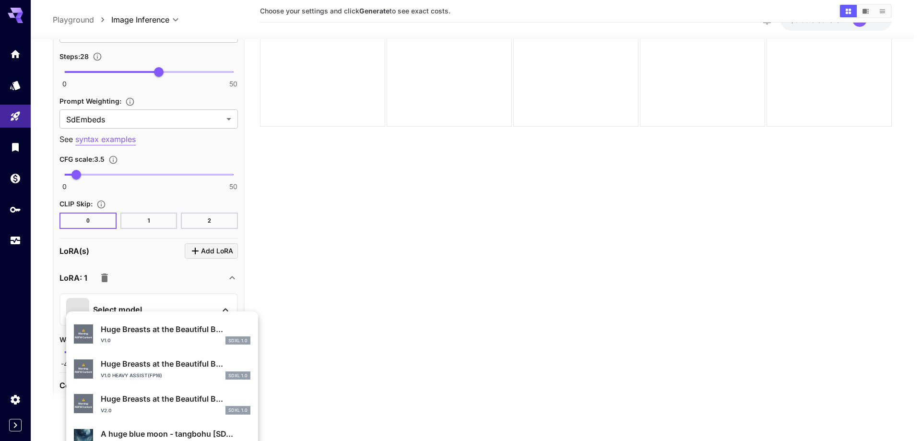
click at [149, 402] on p "Huge Breasts at the Beautiful B..." at bounding box center [176, 399] width 150 height 12
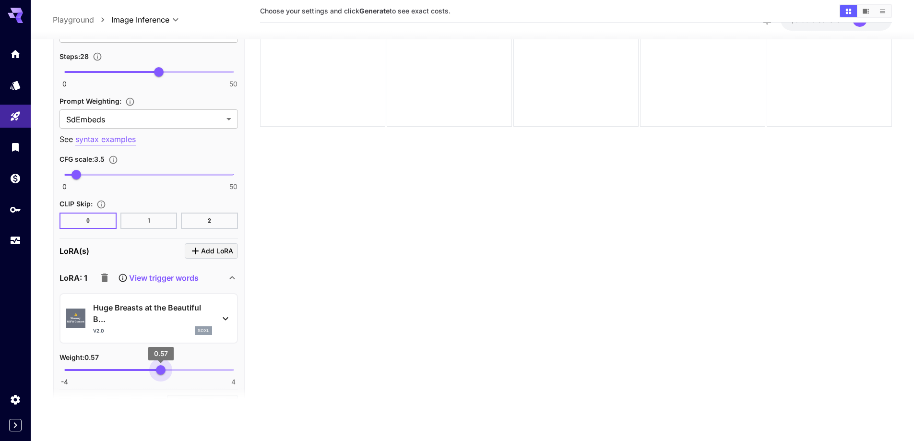
type input "****"
click at [162, 371] on span "-4 4 0.61" at bounding box center [148, 370] width 169 height 14
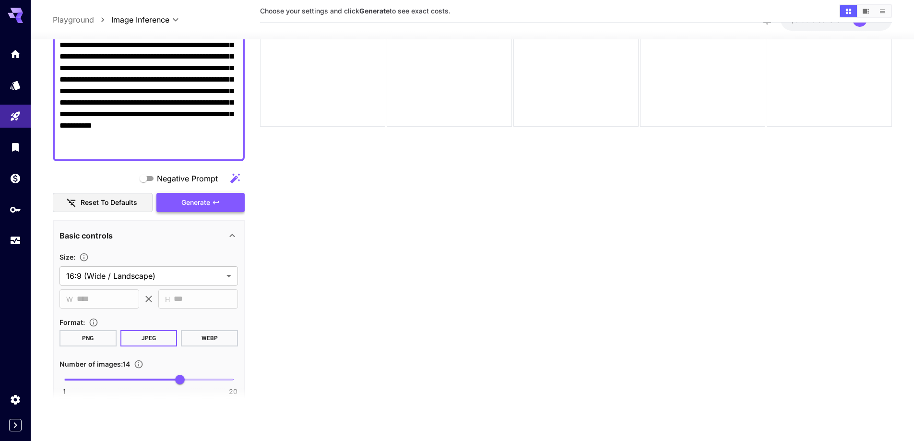
scroll to position [96, 0]
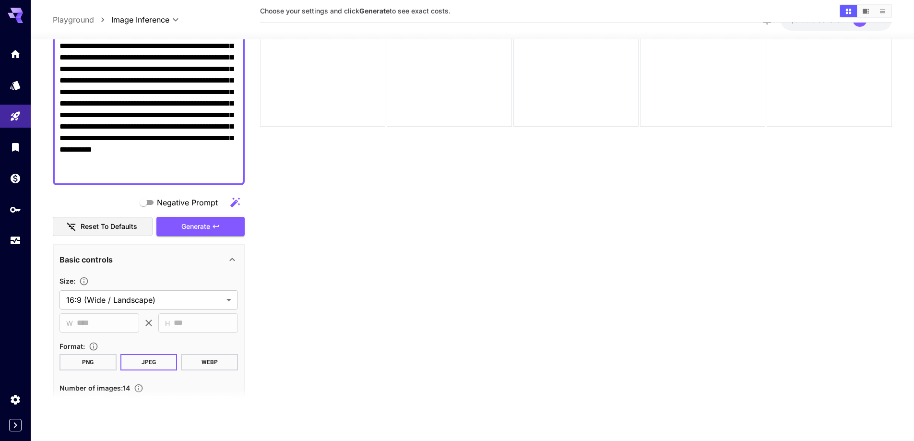
click at [191, 230] on span "Generate" at bounding box center [195, 227] width 29 height 12
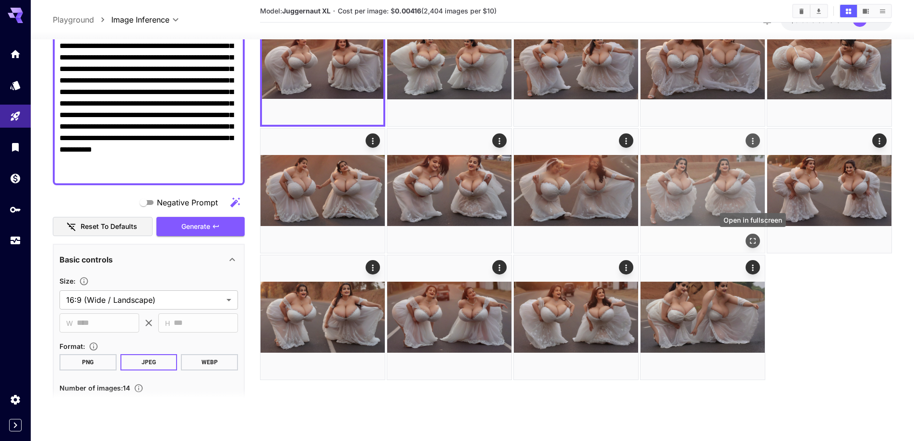
click at [752, 240] on icon "Open in fullscreen" at bounding box center [753, 241] width 10 height 10
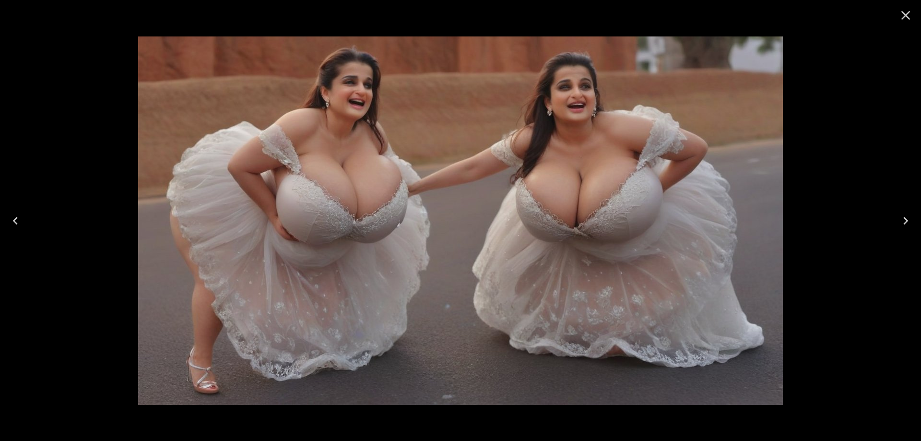
click at [901, 216] on icon "Next" at bounding box center [905, 220] width 15 height 15
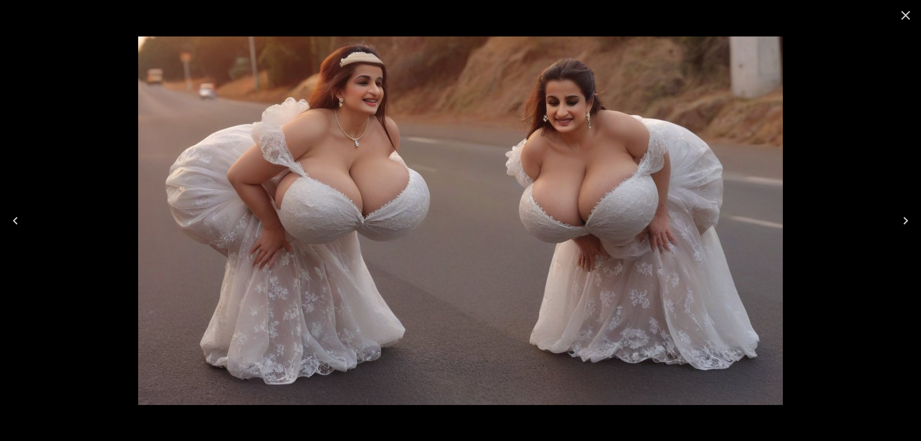
click at [901, 216] on icon "Next" at bounding box center [905, 220] width 15 height 15
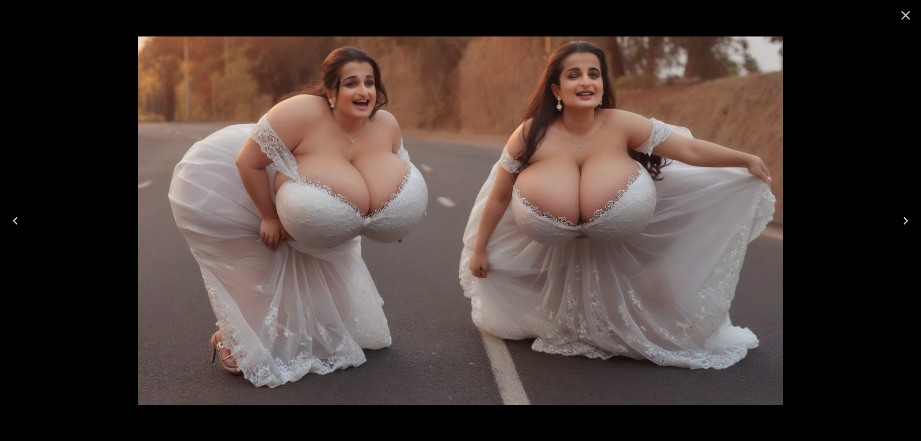
click at [901, 216] on icon "Next" at bounding box center [905, 220] width 15 height 15
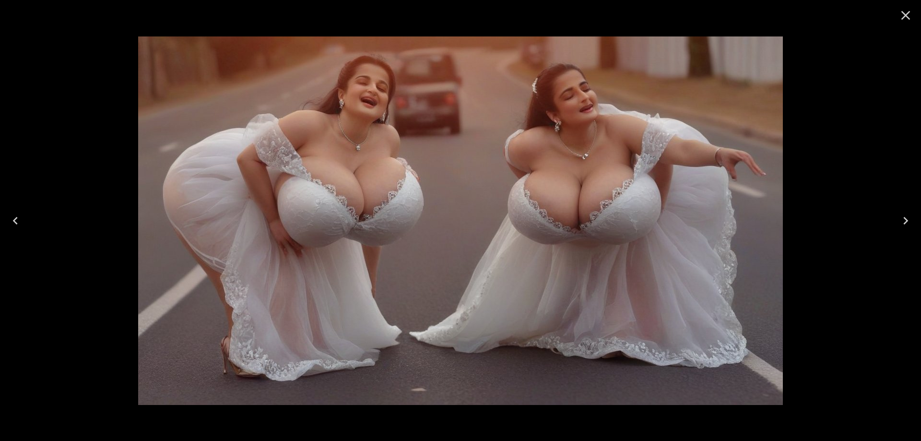
click at [901, 216] on icon "Next" at bounding box center [905, 220] width 15 height 15
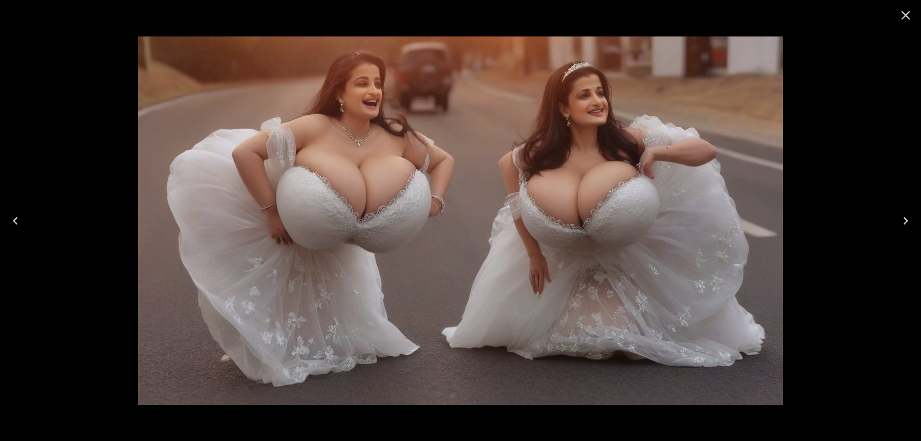
click at [903, 20] on icon "Close" at bounding box center [905, 15] width 15 height 15
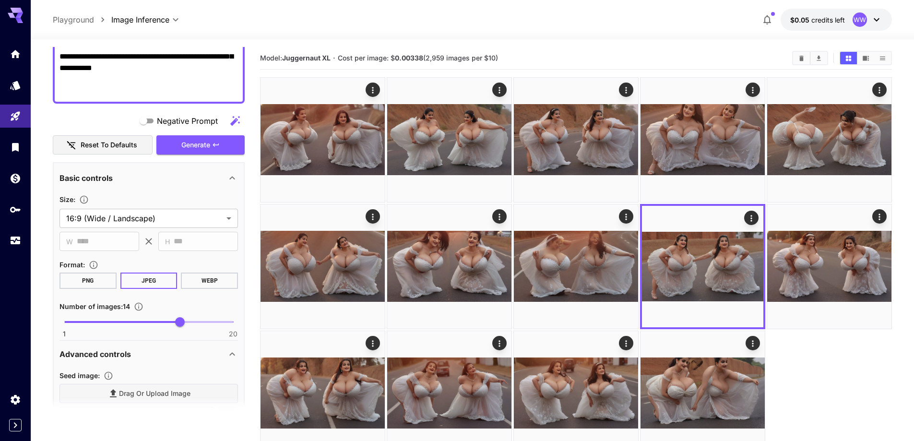
scroll to position [288, 0]
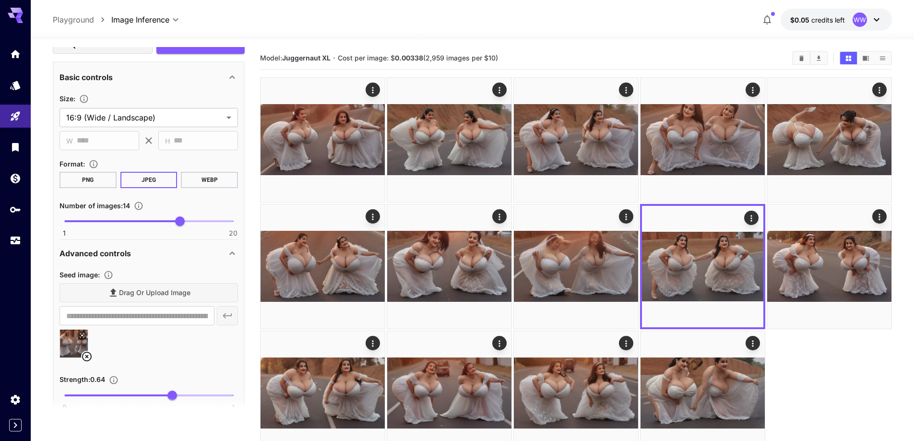
click at [87, 359] on icon at bounding box center [87, 357] width 12 height 12
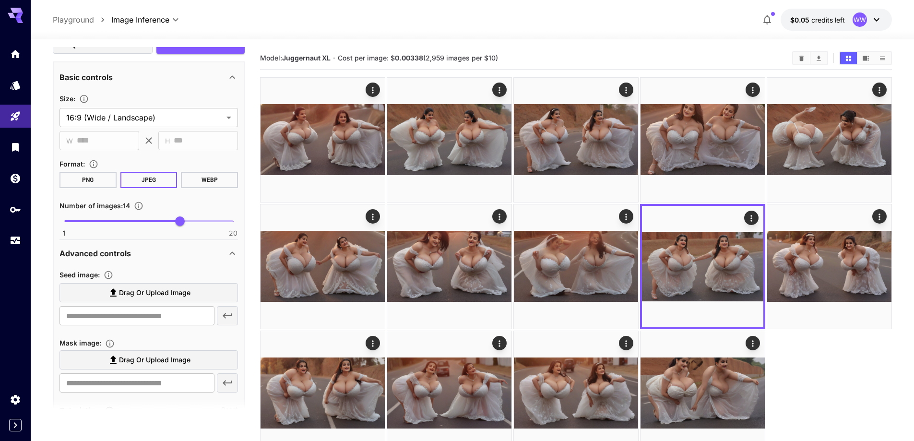
click at [138, 298] on span "Drag or upload image" at bounding box center [155, 293] width 72 height 12
click at [0, 0] on input "Drag or upload image" at bounding box center [0, 0] width 0 height 0
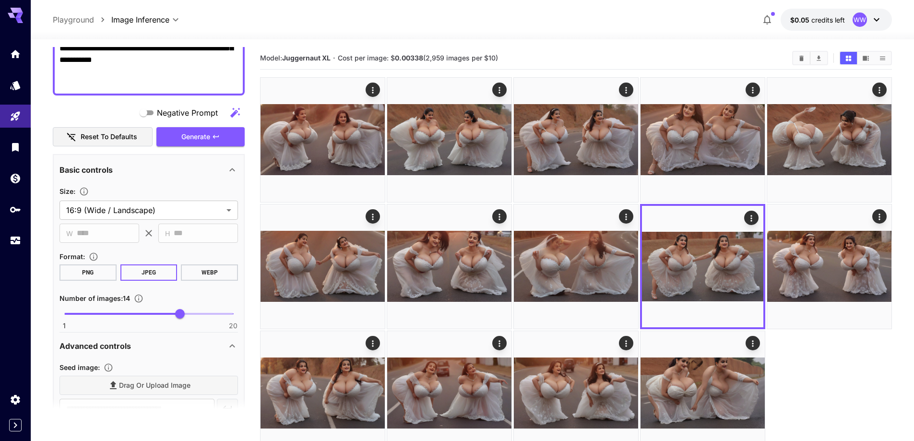
type input "**********"
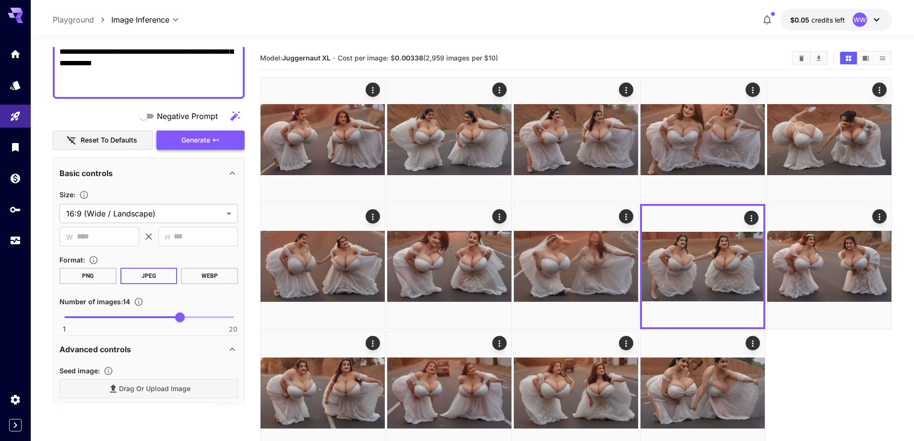
click at [209, 142] on span "Generate" at bounding box center [195, 140] width 29 height 12
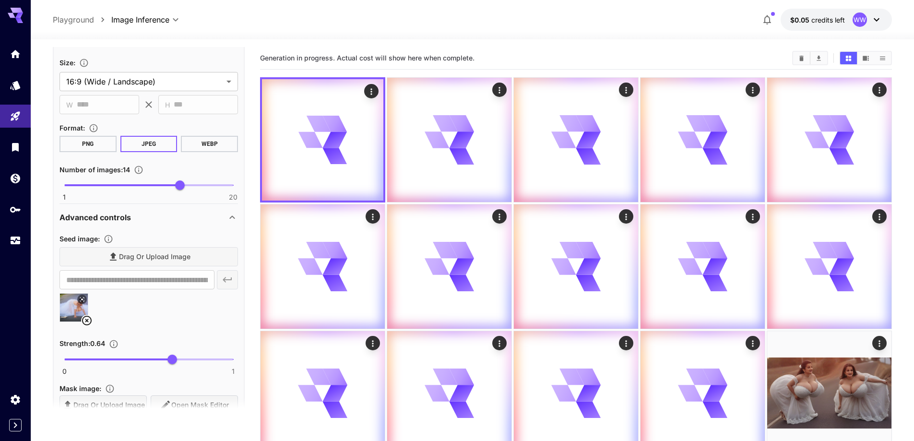
scroll to position [336, 0]
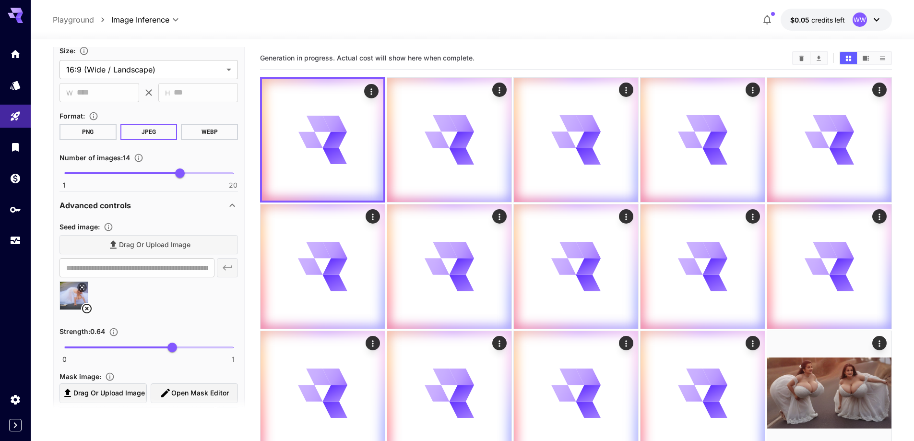
click at [84, 306] on icon at bounding box center [87, 309] width 10 height 10
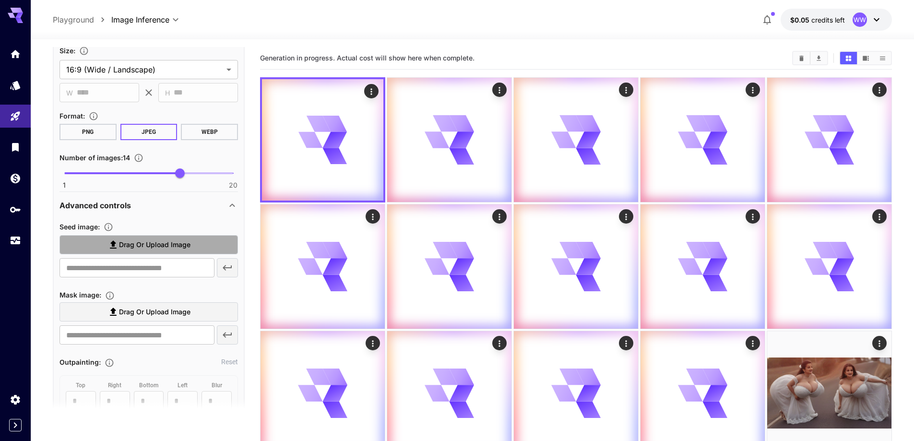
click at [158, 245] on span "Drag or upload image" at bounding box center [155, 245] width 72 height 12
click at [0, 0] on input "Drag or upload image" at bounding box center [0, 0] width 0 height 0
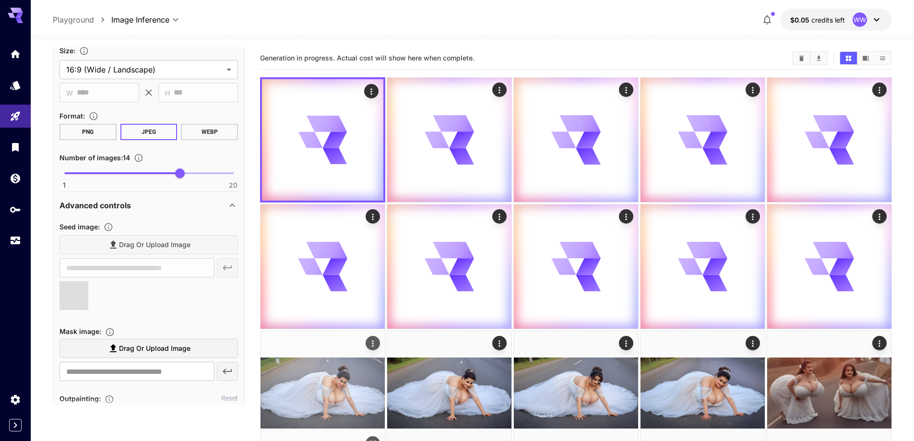
type input "**********"
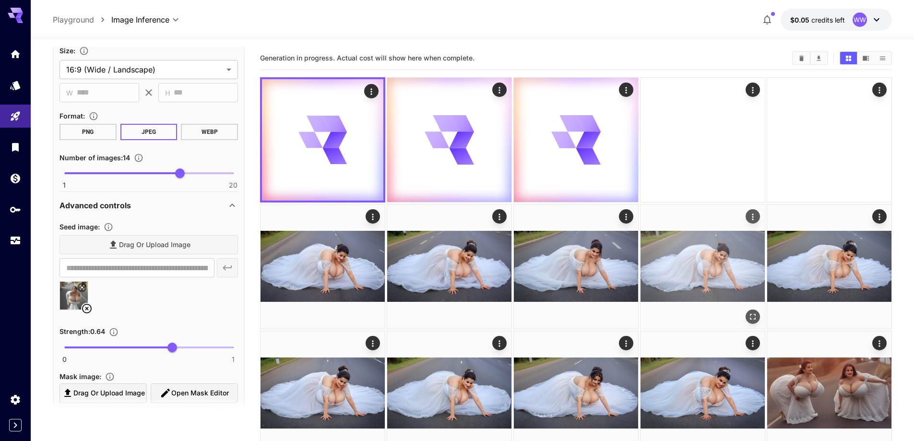
click at [750, 317] on icon "Open in fullscreen" at bounding box center [753, 317] width 10 height 10
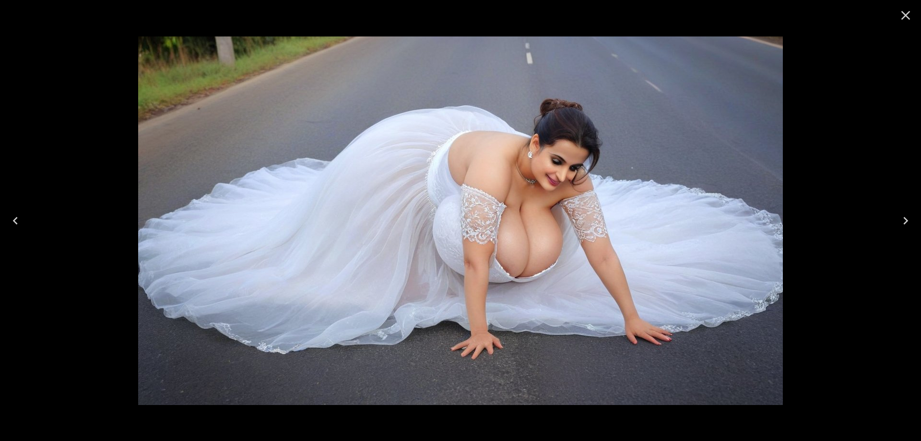
click at [900, 19] on icon "Close" at bounding box center [905, 15] width 15 height 15
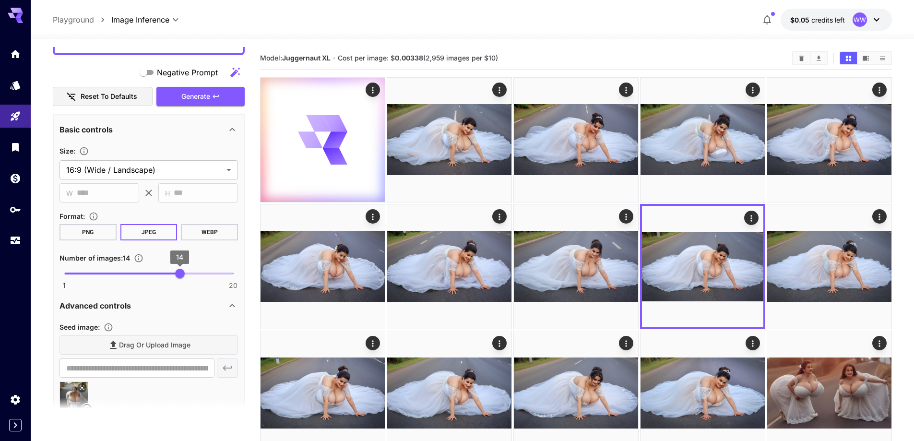
scroll to position [192, 0]
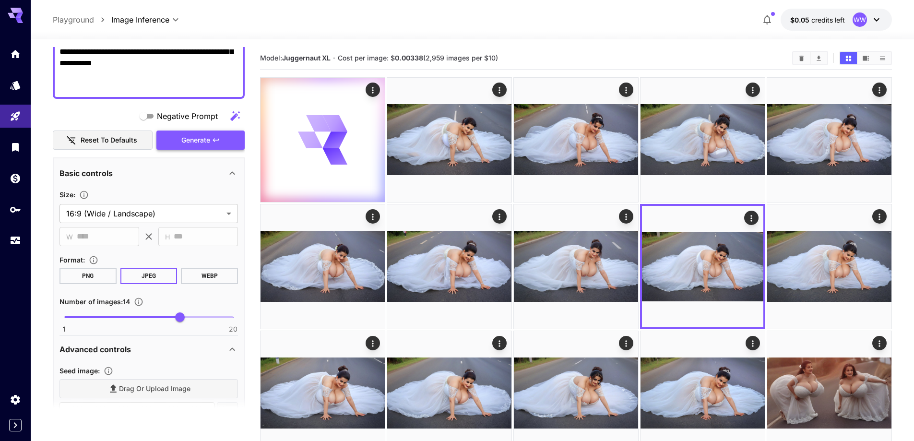
click at [197, 139] on span "Generate" at bounding box center [195, 140] width 29 height 12
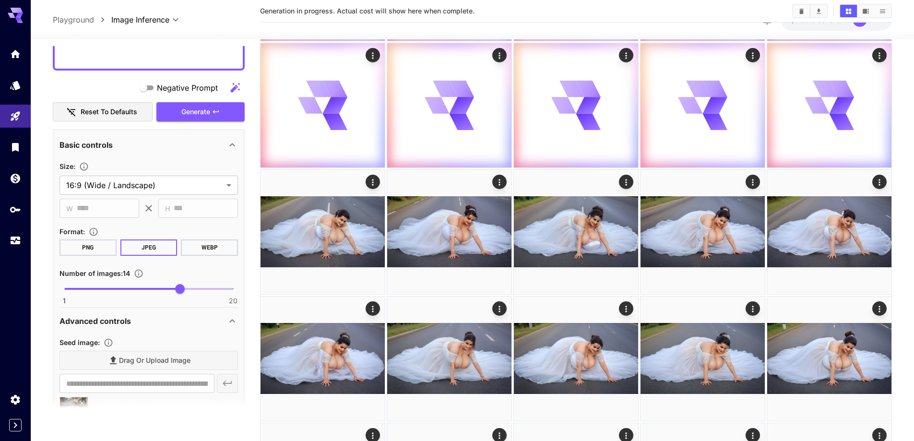
scroll to position [288, 0]
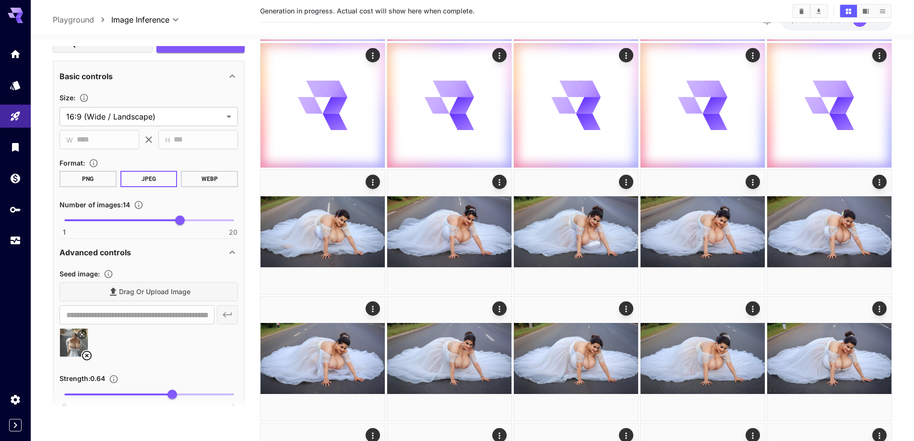
click at [88, 358] on icon at bounding box center [87, 356] width 12 height 12
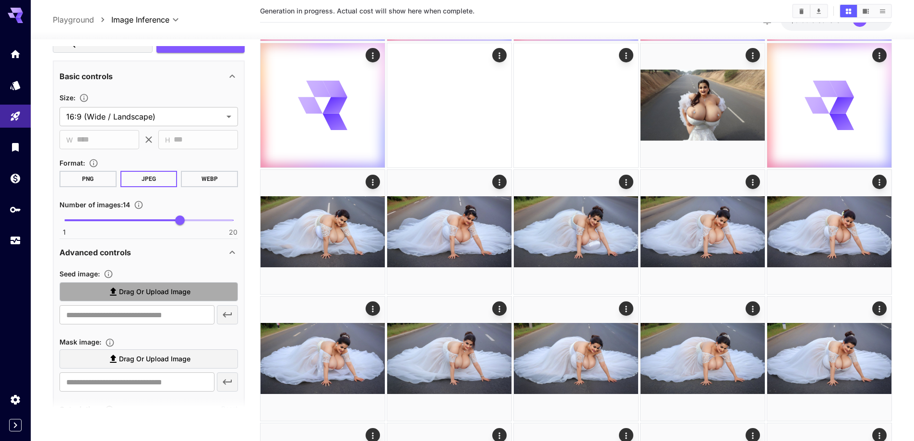
click at [168, 292] on span "Drag or upload image" at bounding box center [155, 292] width 72 height 12
click at [0, 0] on input "Drag or upload image" at bounding box center [0, 0] width 0 height 0
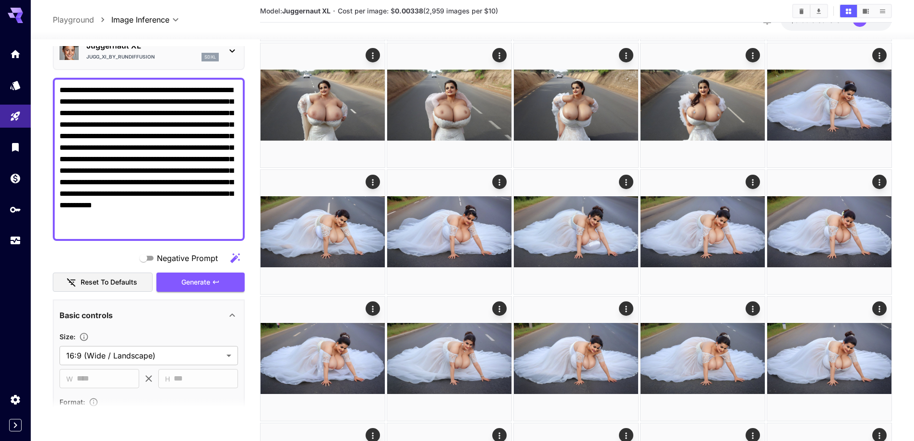
scroll to position [48, 0]
type input "**********"
click at [192, 276] on button "Generate" at bounding box center [200, 284] width 88 height 20
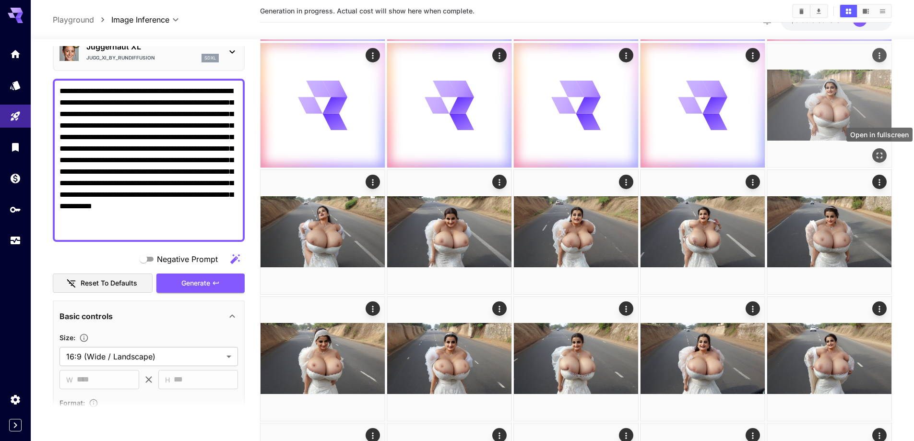
click at [885, 153] on button "Open in fullscreen" at bounding box center [879, 155] width 14 height 14
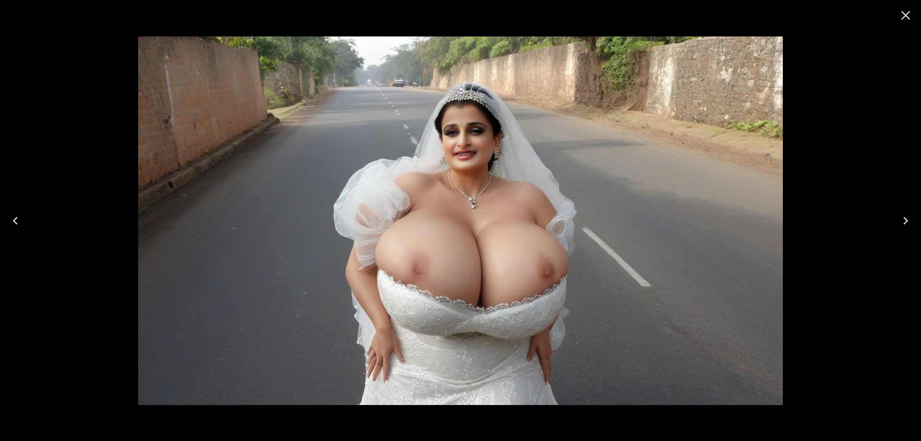
click at [909, 217] on icon "Next" at bounding box center [905, 220] width 15 height 15
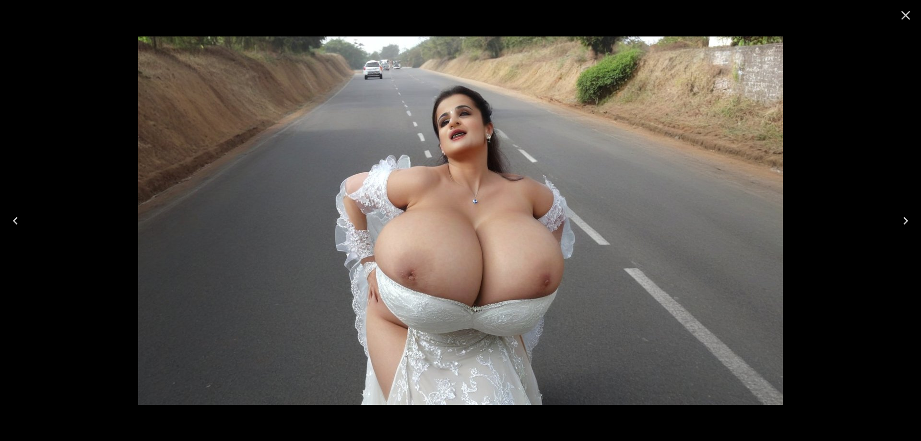
click at [906, 218] on icon "Next" at bounding box center [906, 221] width 5 height 8
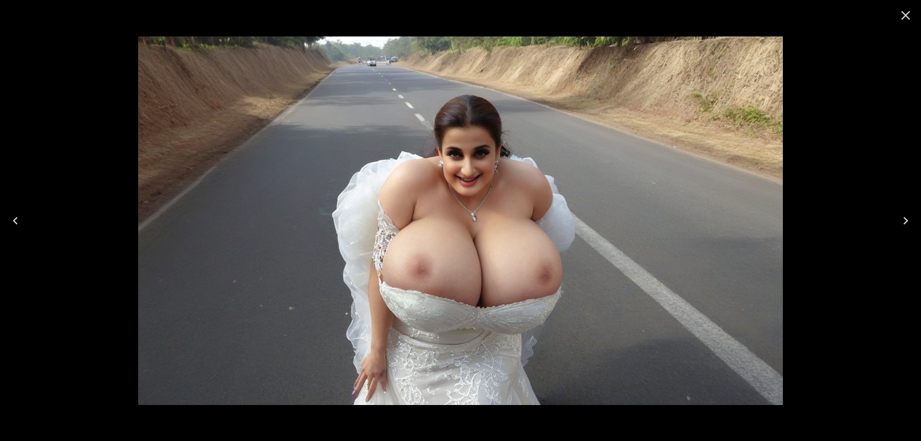
click at [906, 218] on icon "Next" at bounding box center [906, 221] width 5 height 8
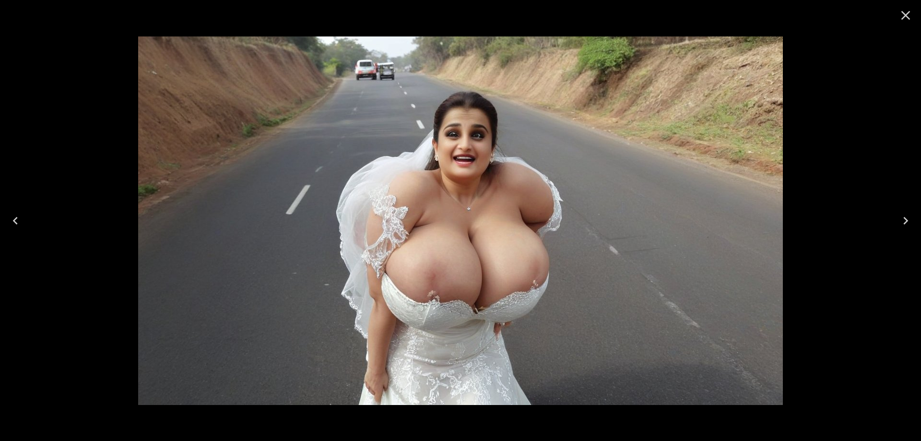
click at [906, 218] on icon "Next" at bounding box center [906, 221] width 5 height 8
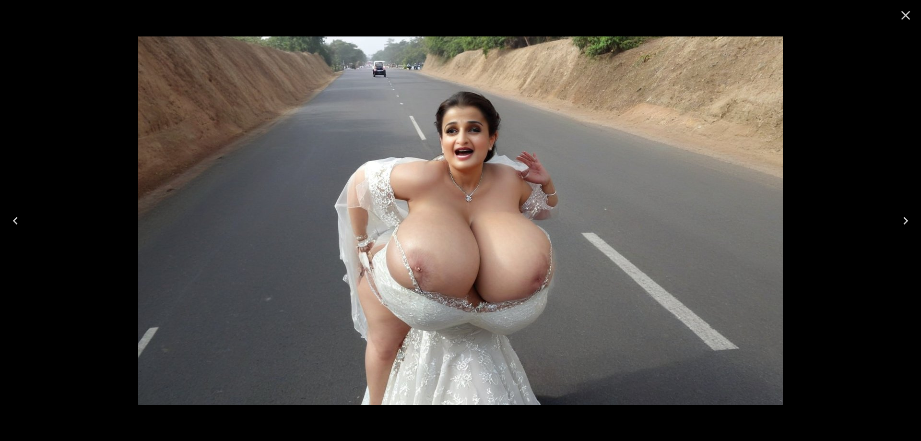
click at [906, 218] on icon "Next" at bounding box center [906, 221] width 5 height 8
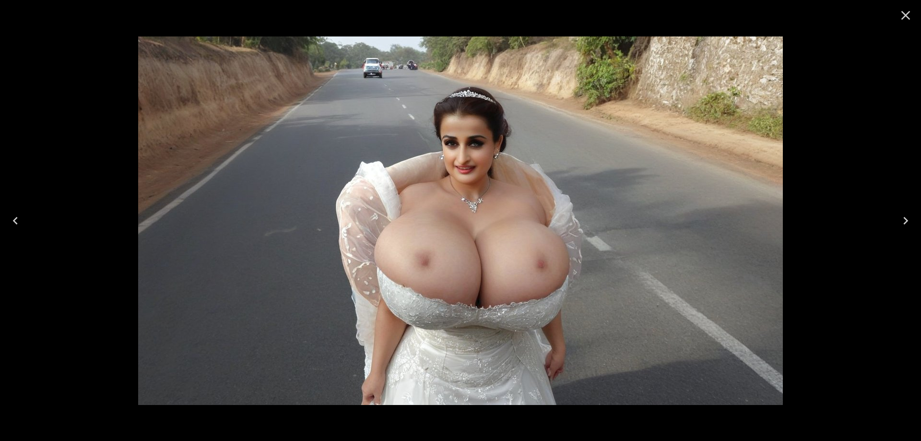
click at [906, 218] on icon "Next" at bounding box center [906, 221] width 5 height 8
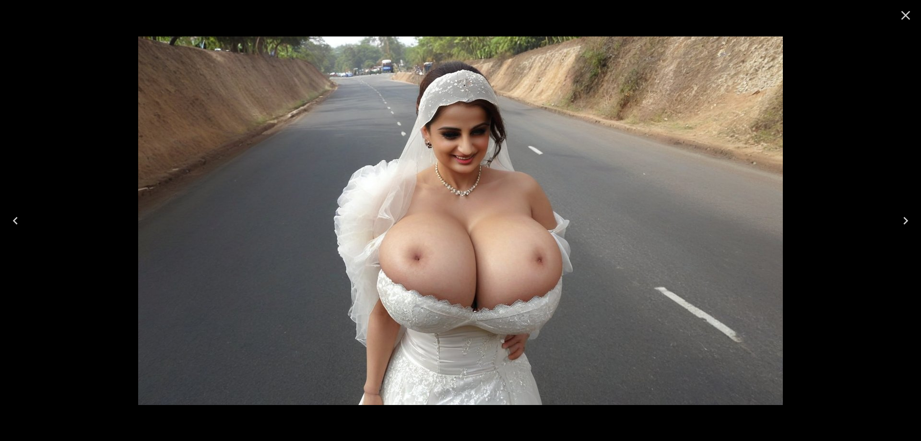
click at [906, 218] on icon "Next" at bounding box center [906, 221] width 5 height 8
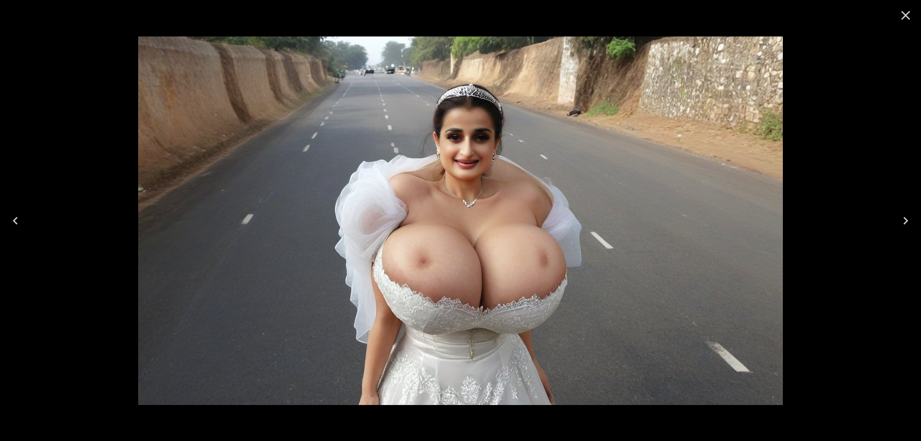
click at [906, 218] on icon "Next" at bounding box center [906, 221] width 5 height 8
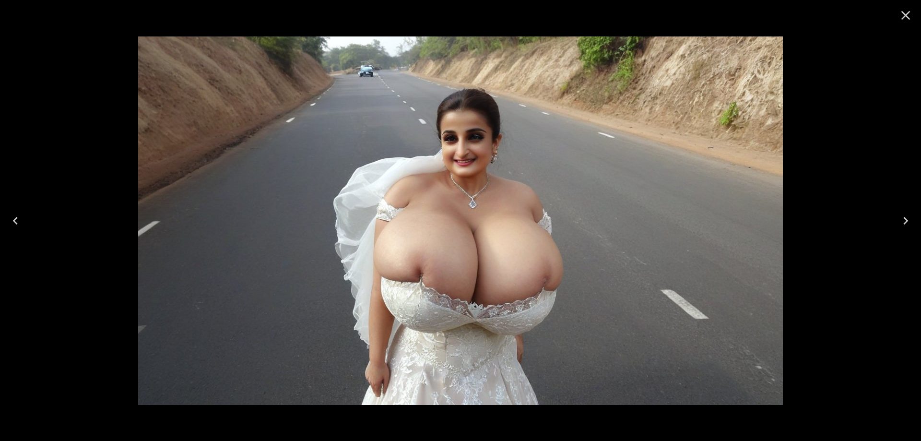
click at [906, 218] on icon "Next" at bounding box center [906, 221] width 5 height 8
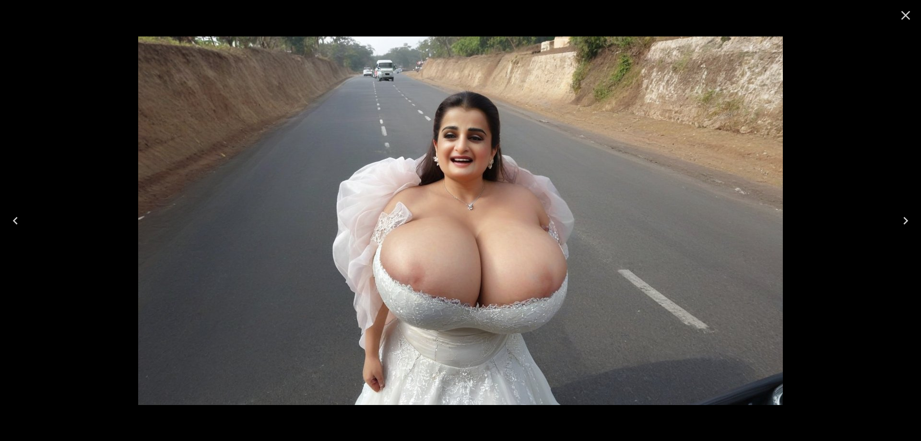
click at [902, 19] on icon "Close" at bounding box center [905, 15] width 15 height 15
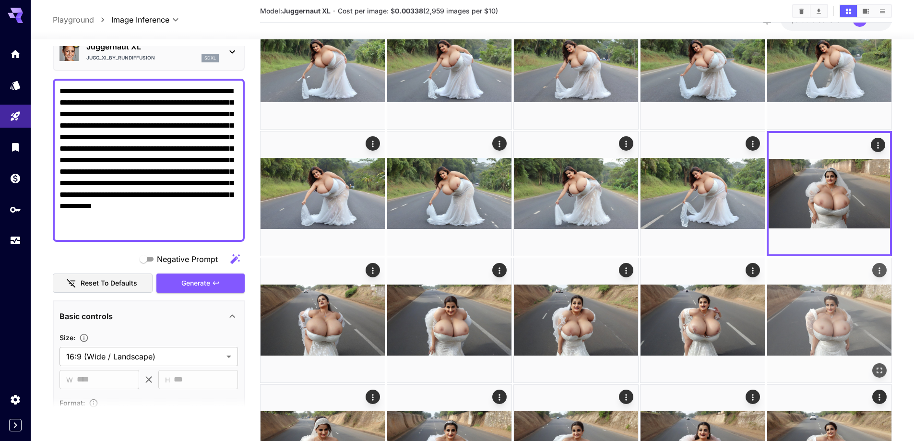
scroll to position [192, 0]
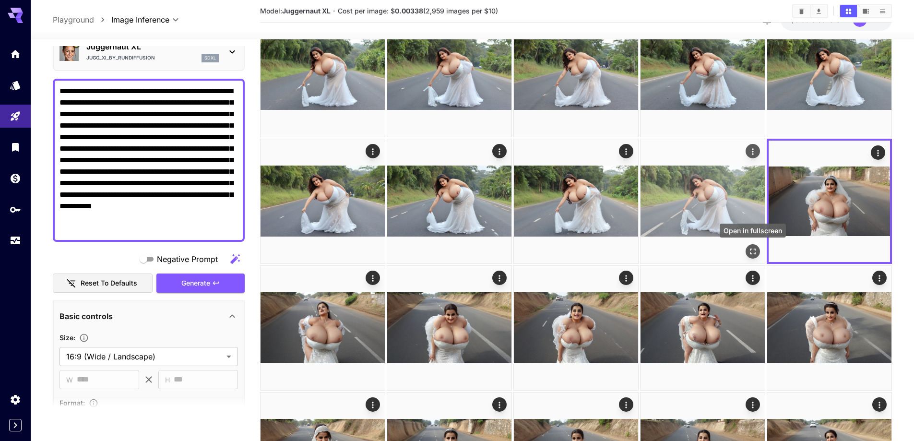
click at [751, 248] on icon "Open in fullscreen" at bounding box center [753, 252] width 10 height 10
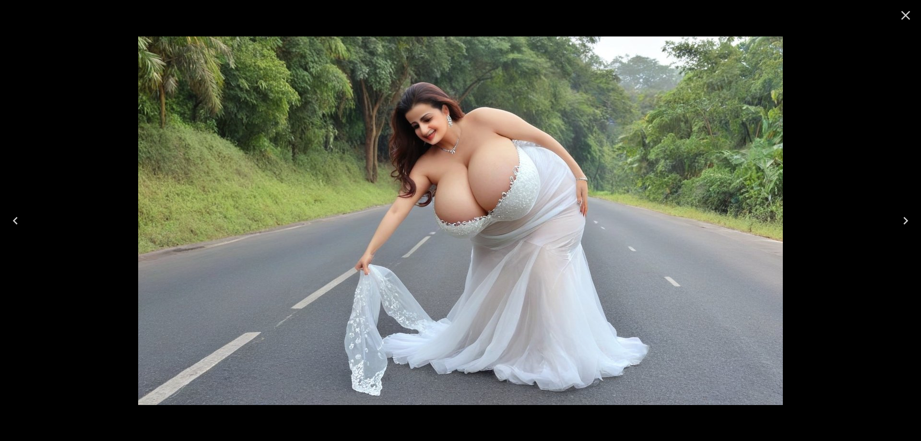
click at [7, 229] on button "Previous" at bounding box center [15, 221] width 31 height 38
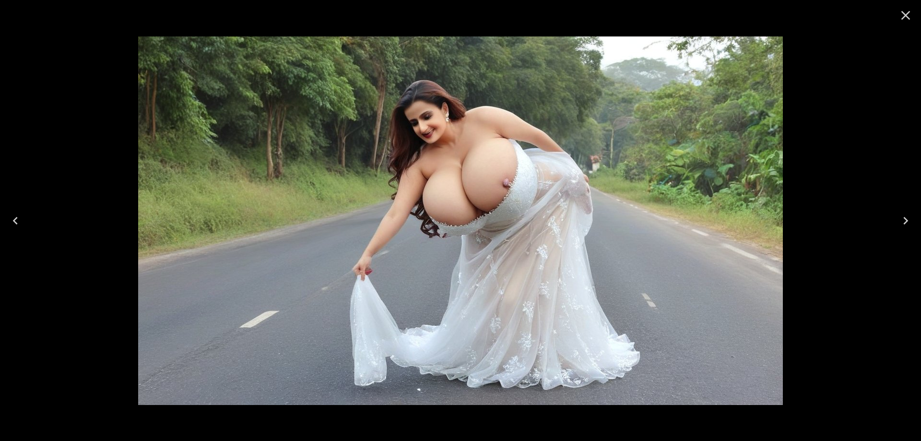
click at [7, 229] on button "Previous" at bounding box center [15, 221] width 31 height 38
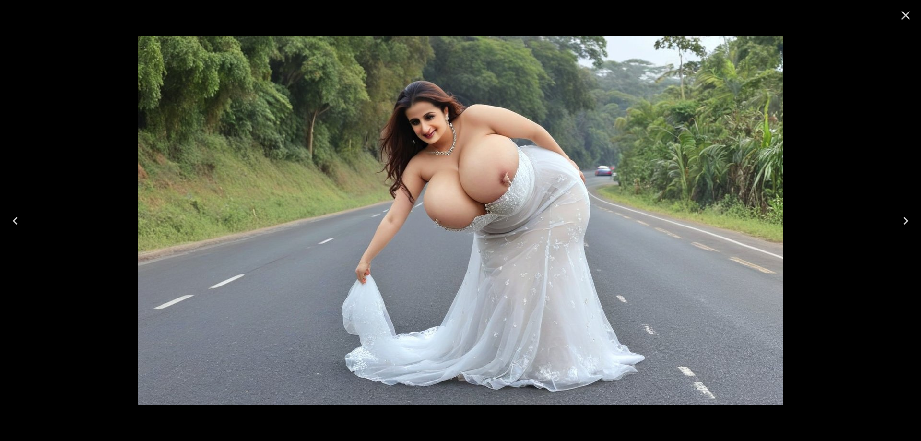
click at [7, 229] on button "Previous" at bounding box center [15, 221] width 31 height 38
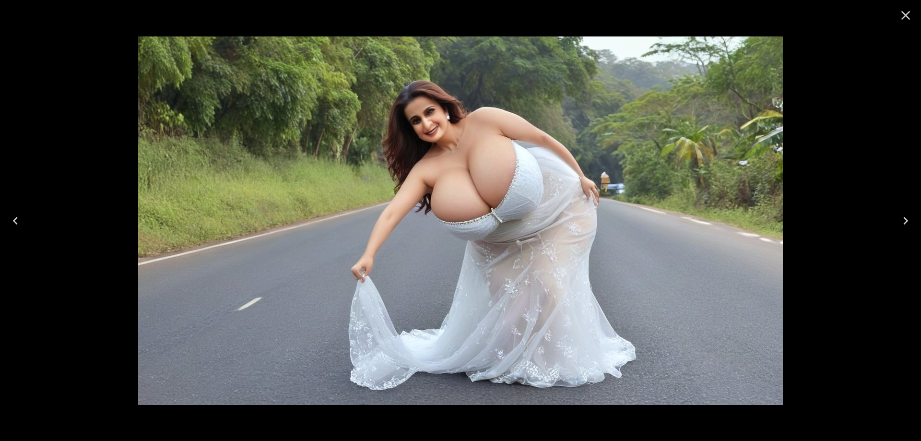
click at [7, 229] on button "Previous" at bounding box center [15, 221] width 31 height 38
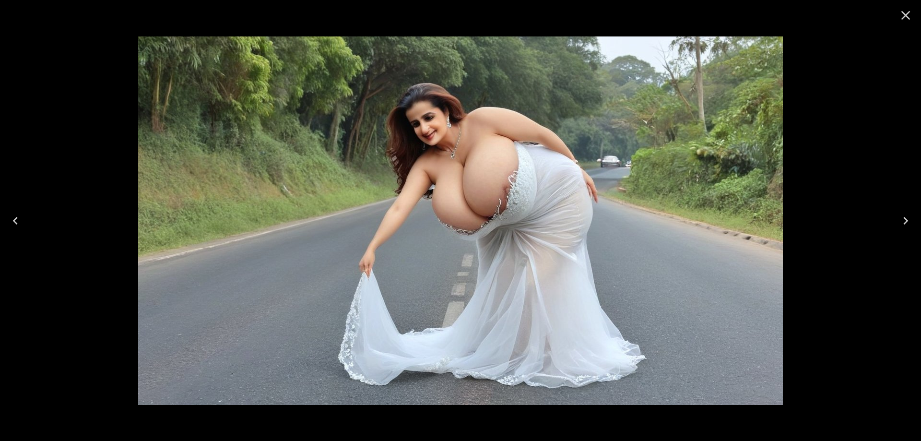
click at [7, 229] on button "Previous" at bounding box center [15, 221] width 31 height 38
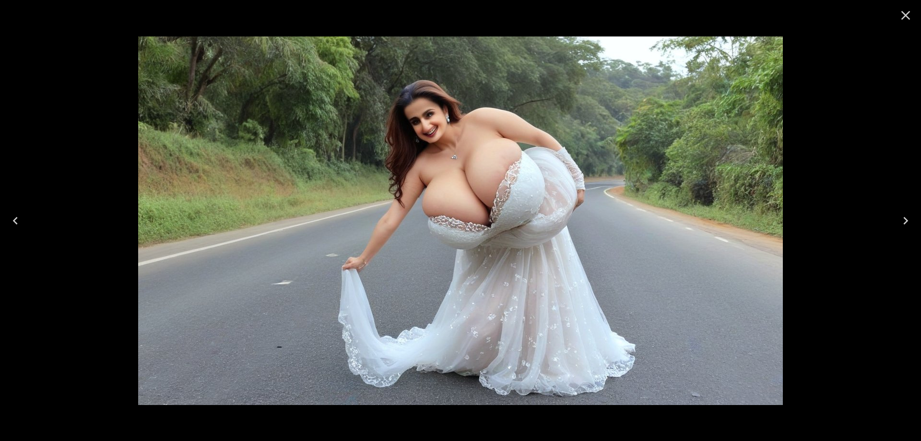
click at [7, 229] on button "Previous" at bounding box center [15, 221] width 31 height 38
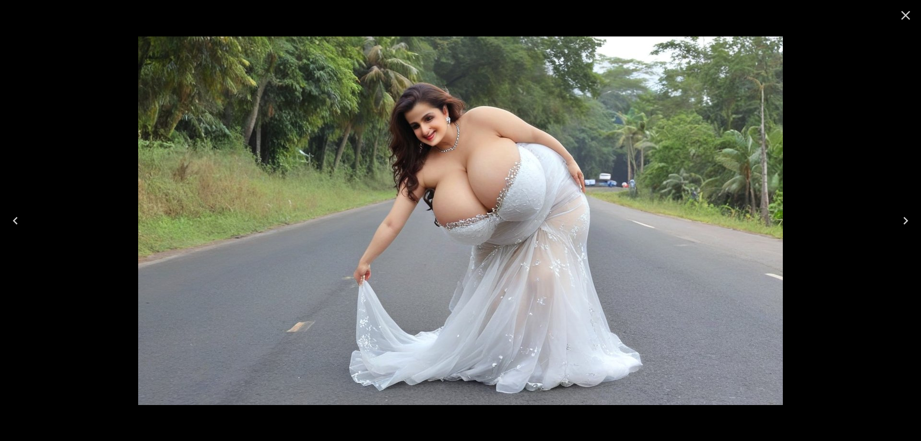
click at [901, 16] on icon "Close" at bounding box center [905, 15] width 15 height 15
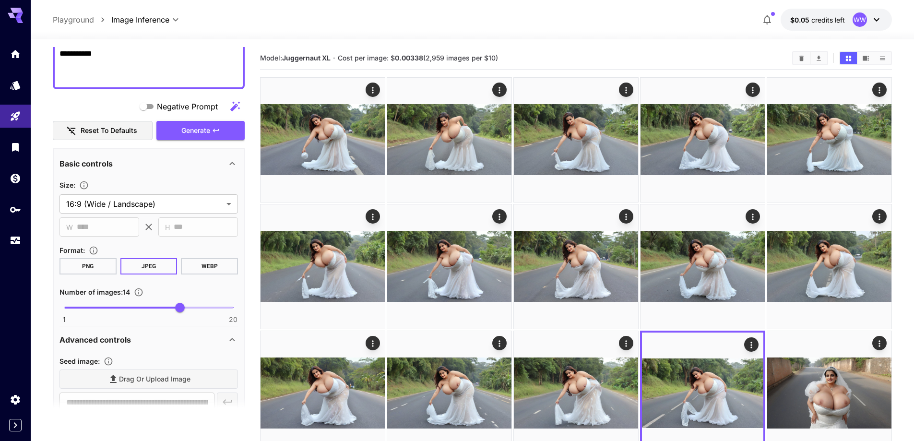
scroll to position [288, 0]
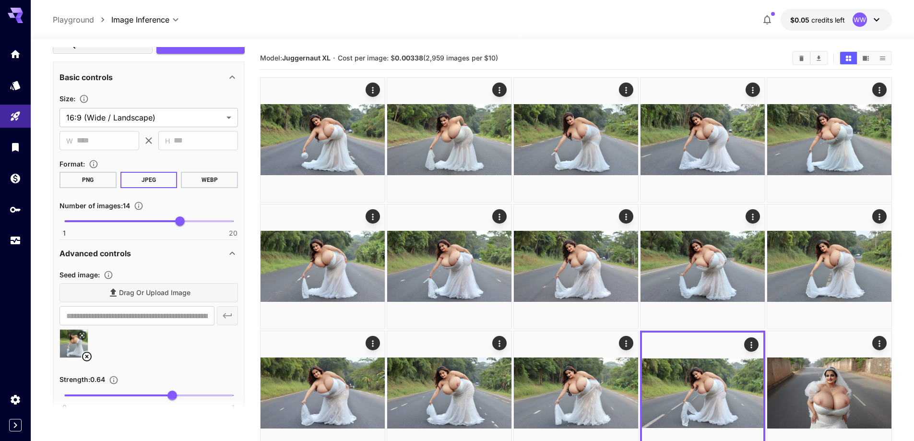
click at [84, 355] on icon at bounding box center [87, 357] width 12 height 12
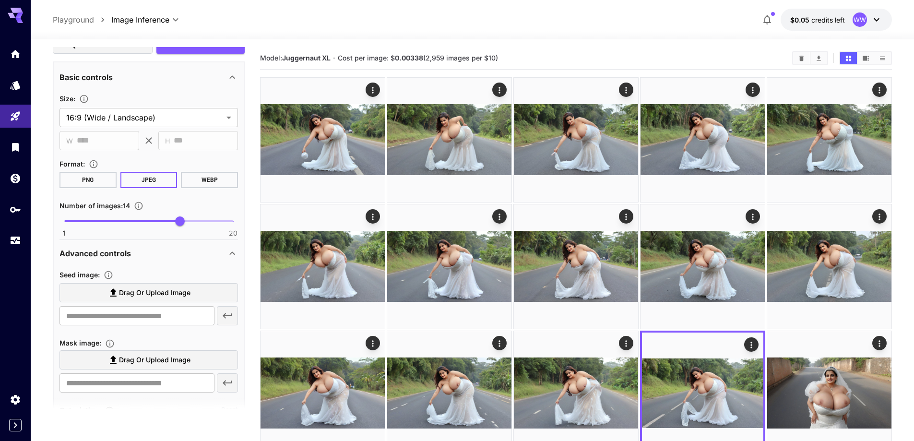
click at [161, 285] on label "Drag or upload image" at bounding box center [149, 293] width 179 height 20
click at [0, 0] on input "Drag or upload image" at bounding box center [0, 0] width 0 height 0
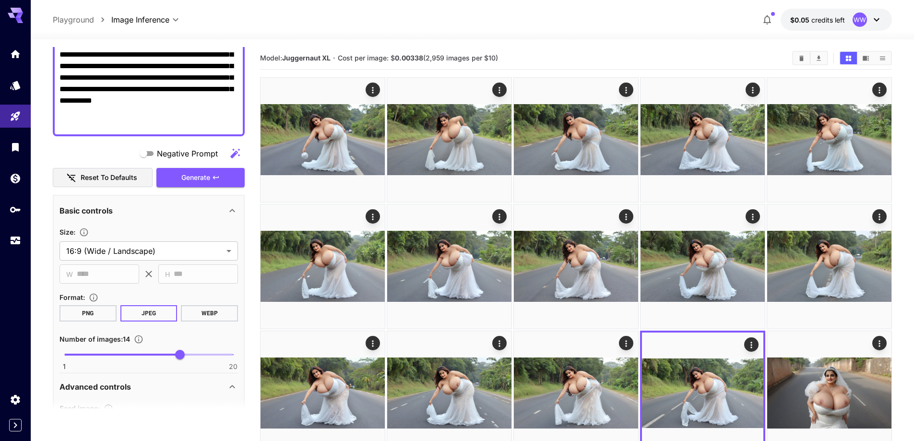
scroll to position [144, 0]
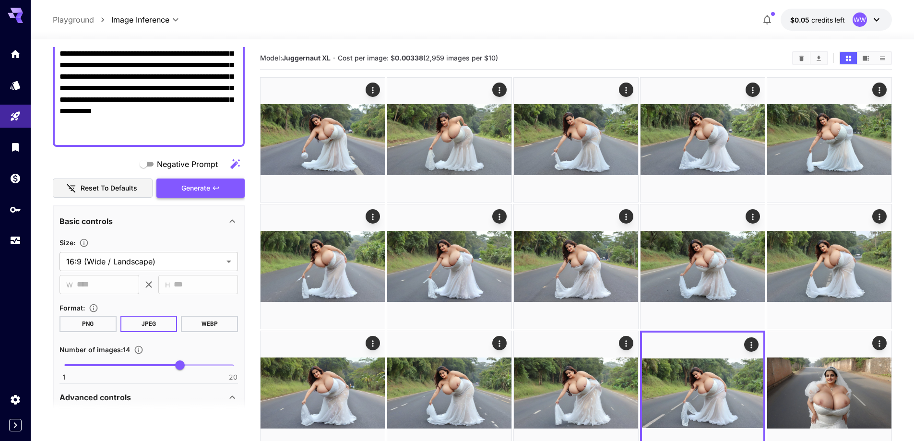
type input "**********"
click at [190, 186] on span "Generate" at bounding box center [195, 188] width 29 height 12
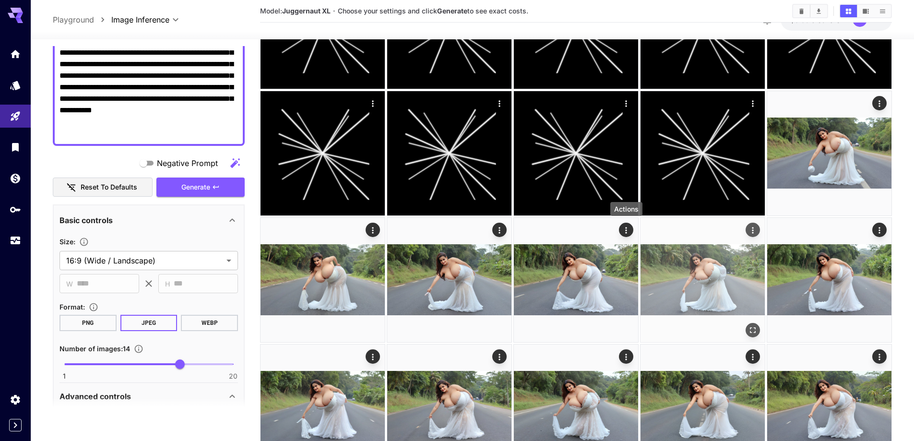
scroll to position [288, 0]
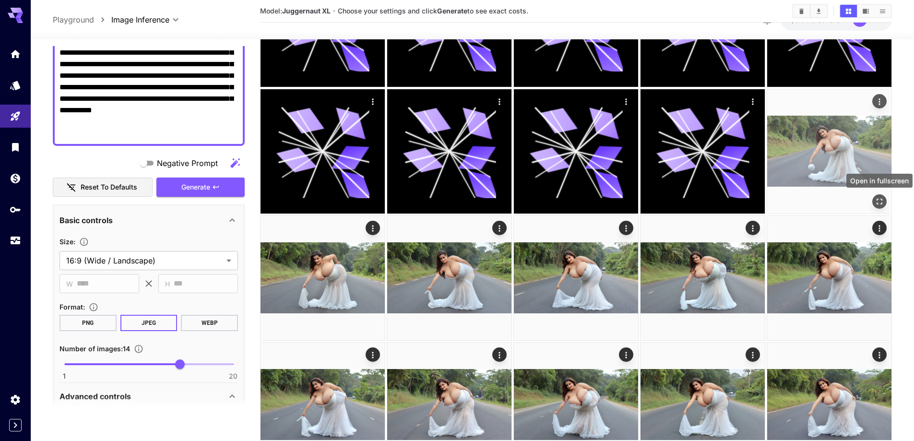
click at [879, 198] on icon "Open in fullscreen" at bounding box center [880, 202] width 10 height 10
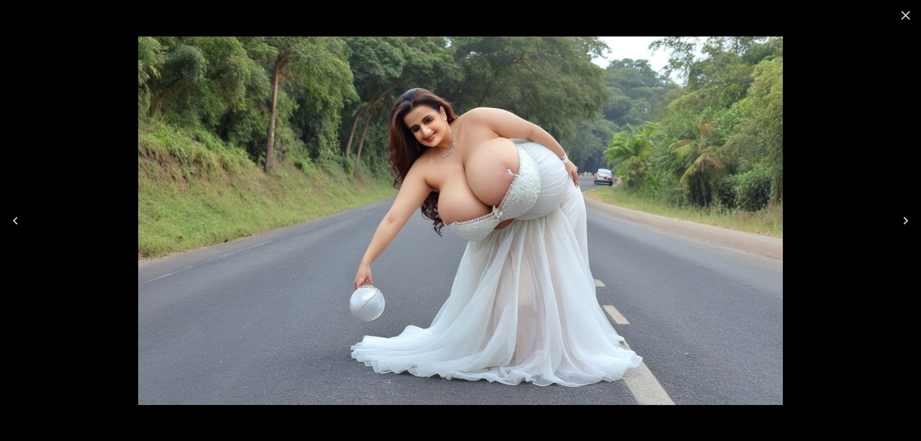
click at [905, 19] on icon "Close" at bounding box center [905, 15] width 15 height 15
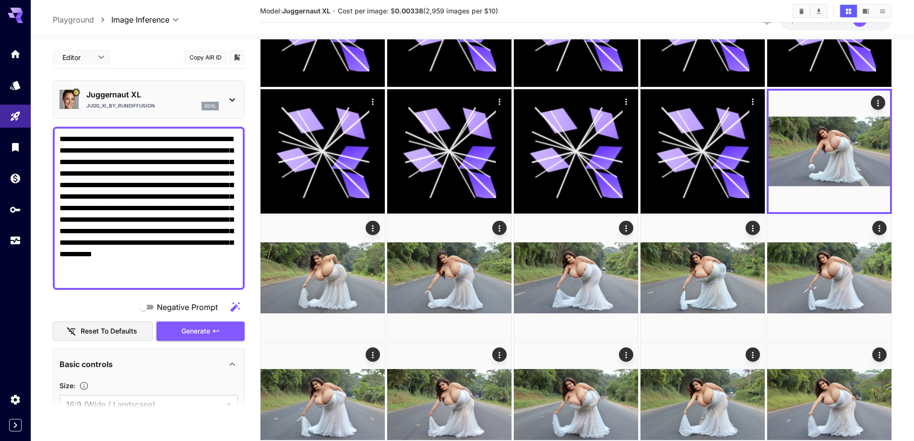
scroll to position [144, 0]
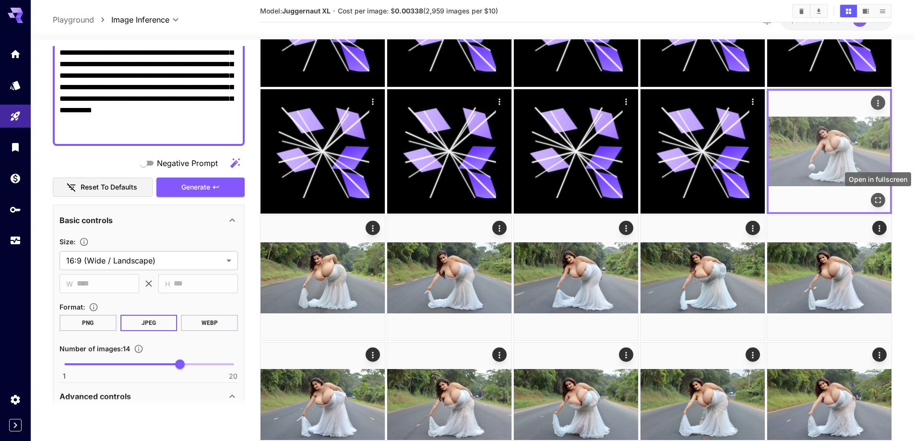
click at [879, 197] on icon "Open in fullscreen" at bounding box center [878, 200] width 10 height 10
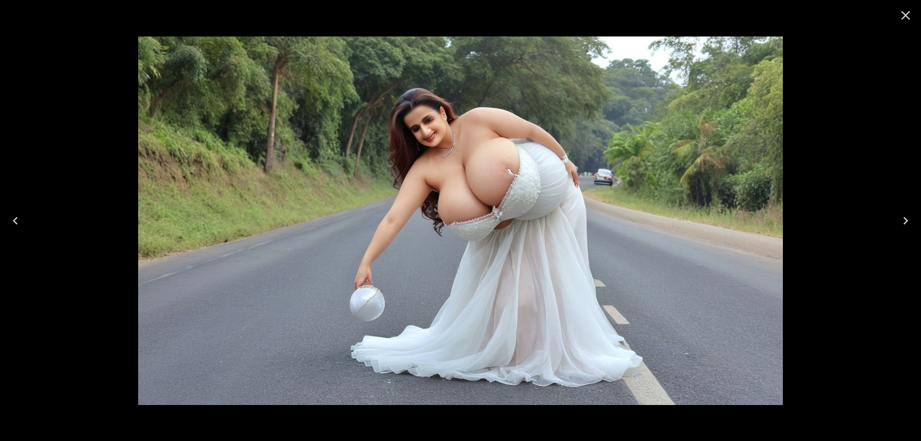
click at [902, 217] on icon "Next" at bounding box center [905, 220] width 15 height 15
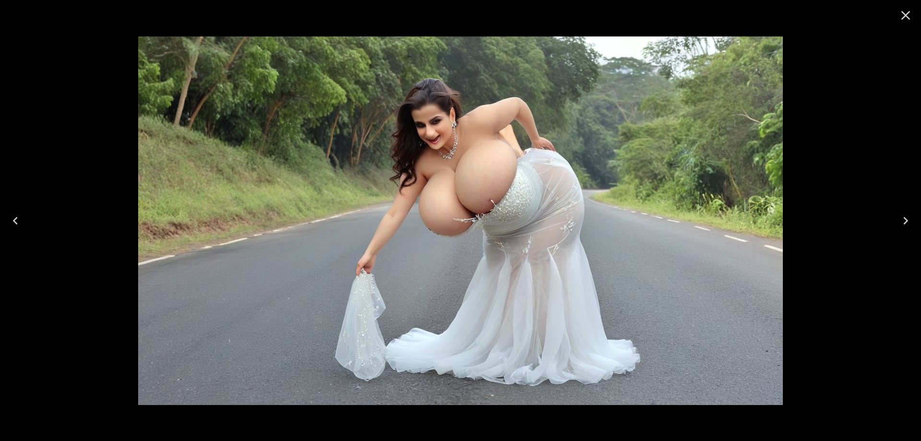
click at [902, 217] on icon "Next" at bounding box center [905, 220] width 15 height 15
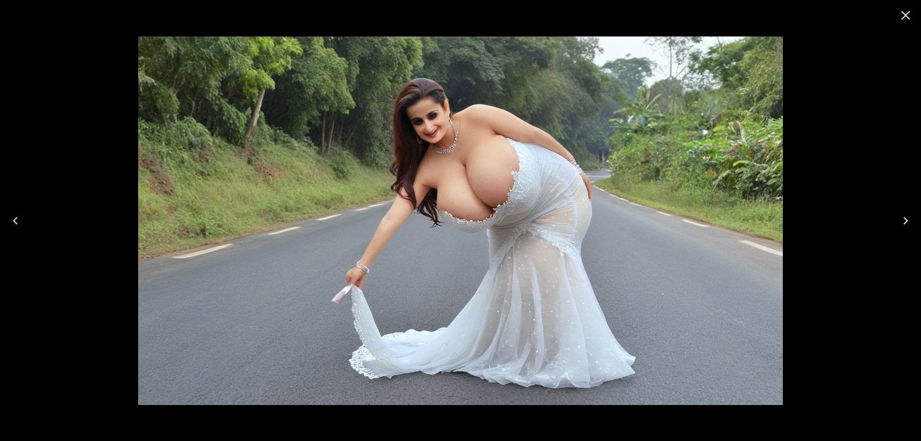
click at [902, 217] on icon "Next" at bounding box center [905, 220] width 15 height 15
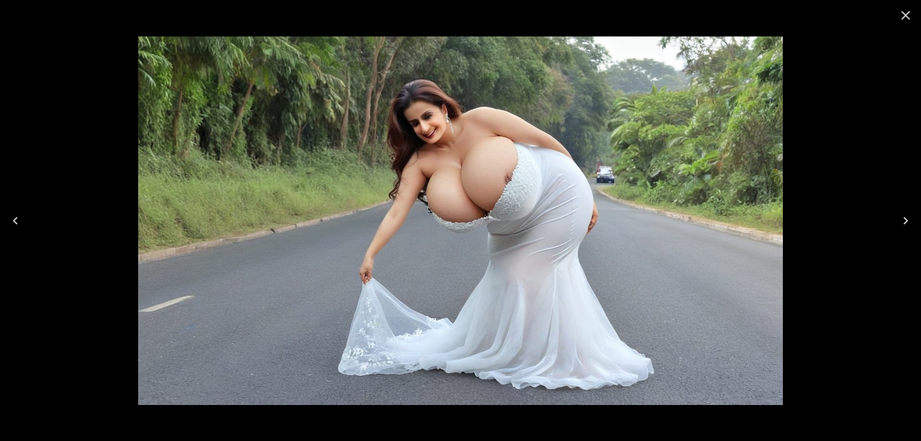
click at [902, 217] on icon "Next" at bounding box center [905, 220] width 15 height 15
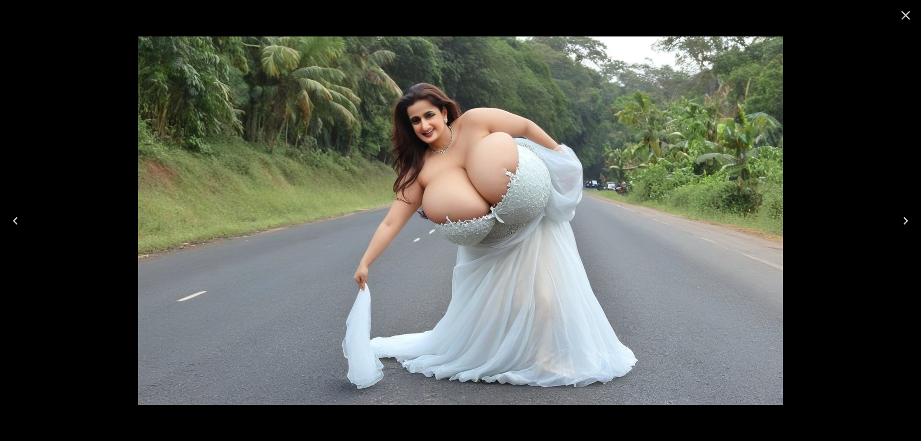
click at [902, 218] on icon "Next" at bounding box center [905, 220] width 15 height 15
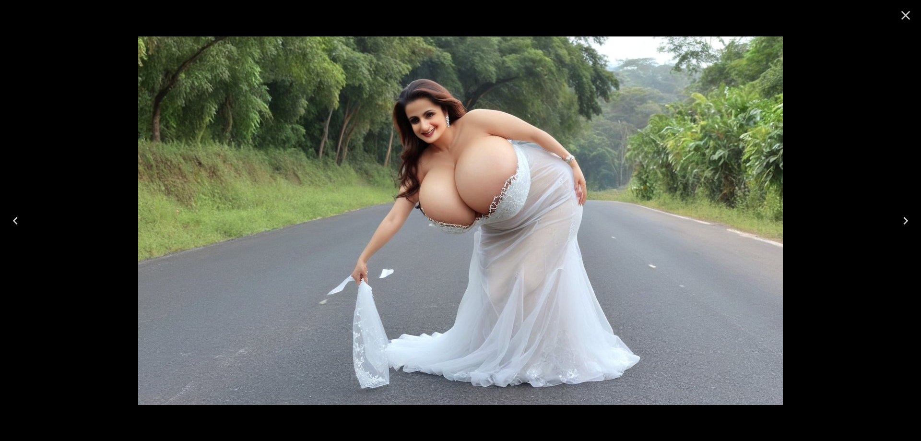
click at [902, 218] on icon "Next" at bounding box center [905, 220] width 15 height 15
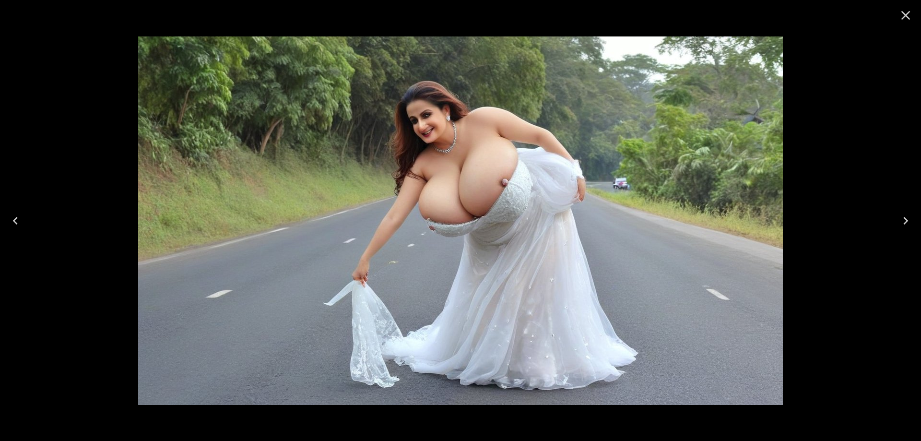
click at [901, 221] on icon "Next" at bounding box center [905, 220] width 15 height 15
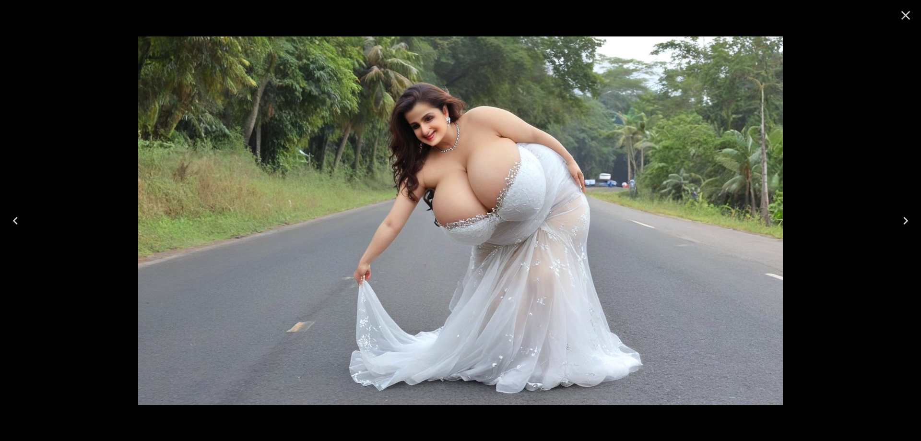
click at [914, 220] on button "Next" at bounding box center [906, 221] width 31 height 38
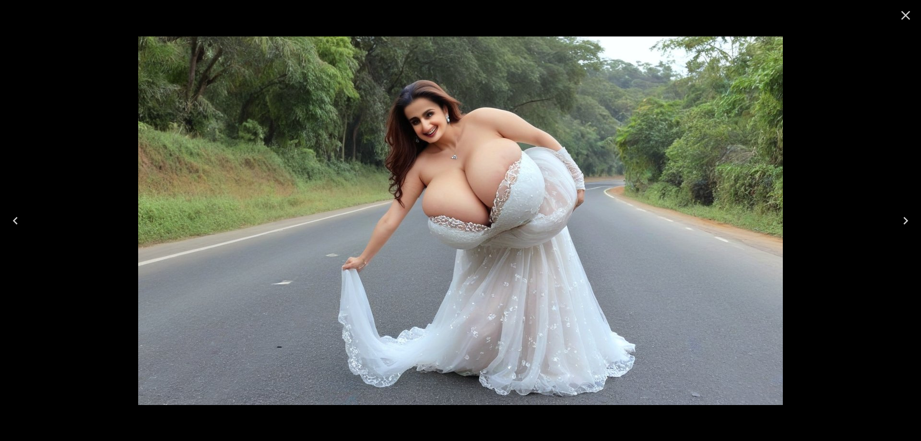
click at [914, 220] on button "Next" at bounding box center [906, 221] width 31 height 38
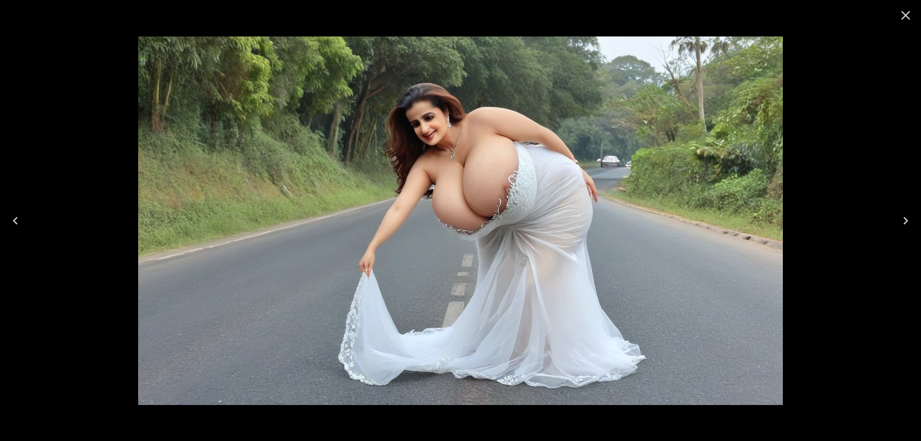
click at [914, 219] on button "Next" at bounding box center [906, 221] width 31 height 38
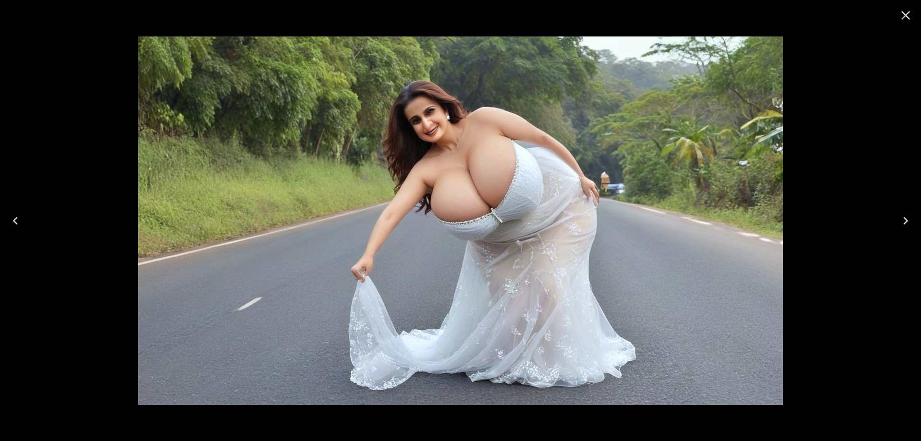
click at [899, 226] on icon "Next" at bounding box center [905, 220] width 15 height 15
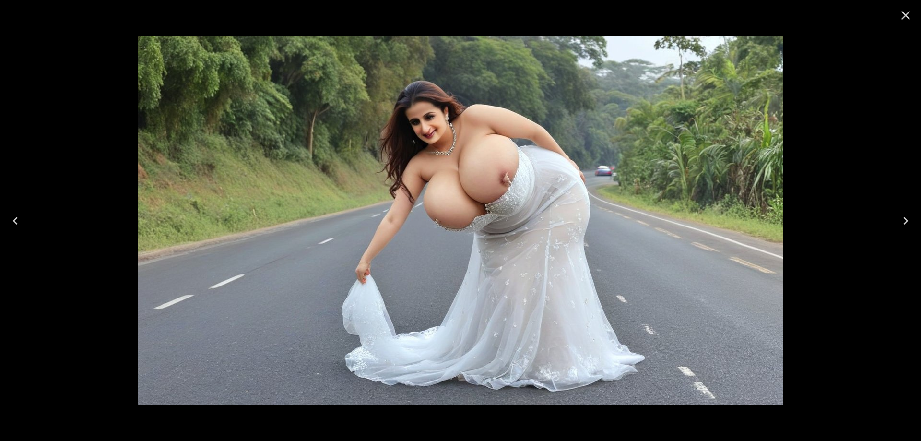
click at [899, 226] on icon "Next" at bounding box center [905, 220] width 15 height 15
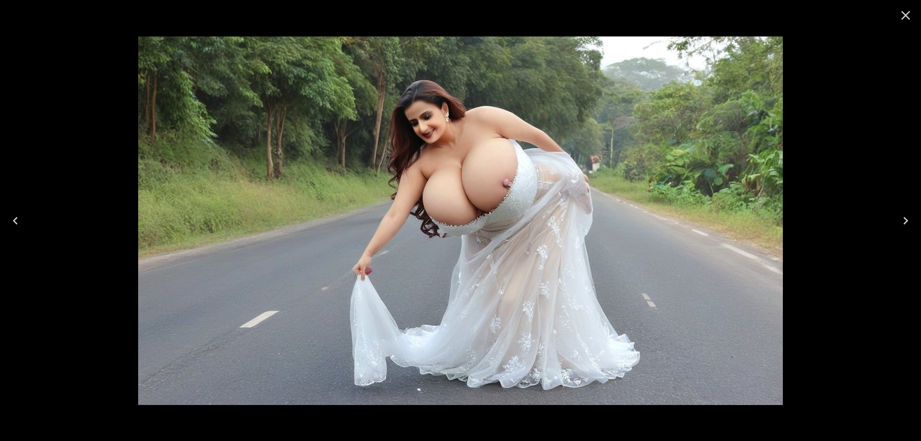
click at [905, 219] on icon "Next" at bounding box center [905, 220] width 15 height 15
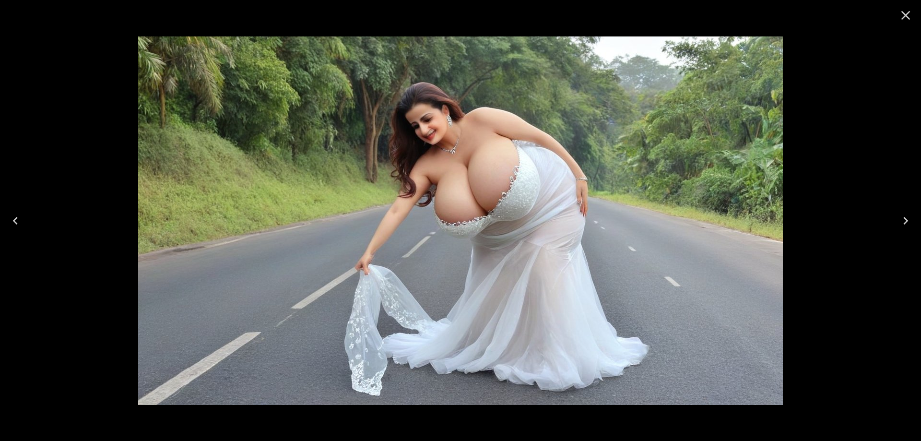
click at [905, 219] on icon "Next" at bounding box center [905, 220] width 15 height 15
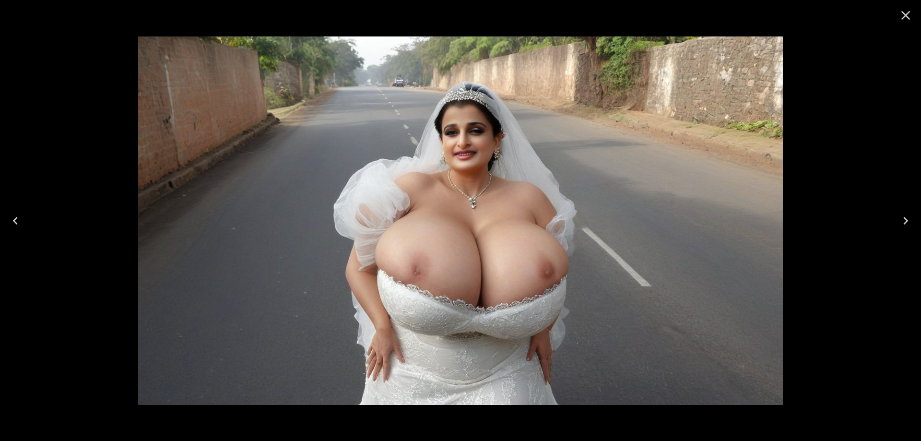
click at [908, 212] on button "Next" at bounding box center [906, 221] width 31 height 38
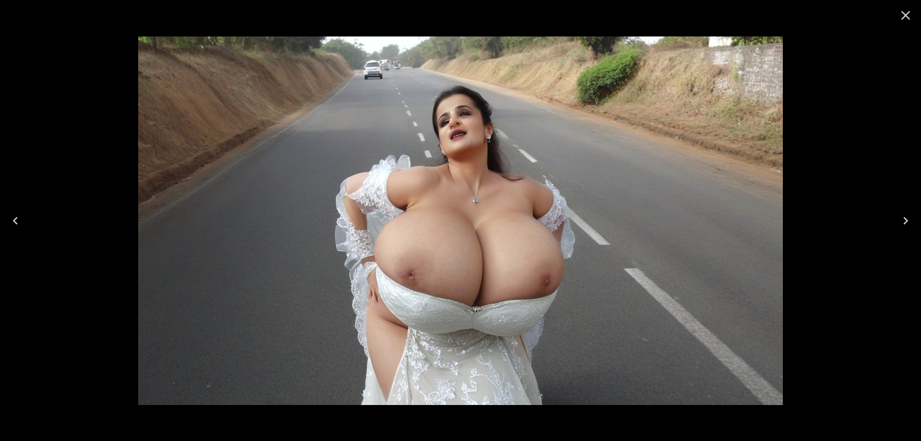
click at [908, 220] on icon "Next" at bounding box center [905, 220] width 15 height 15
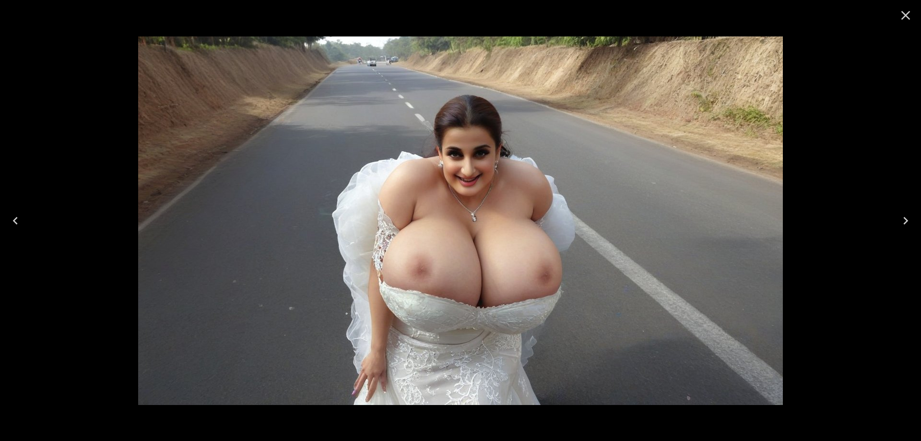
click at [903, 225] on icon "Next" at bounding box center [905, 220] width 15 height 15
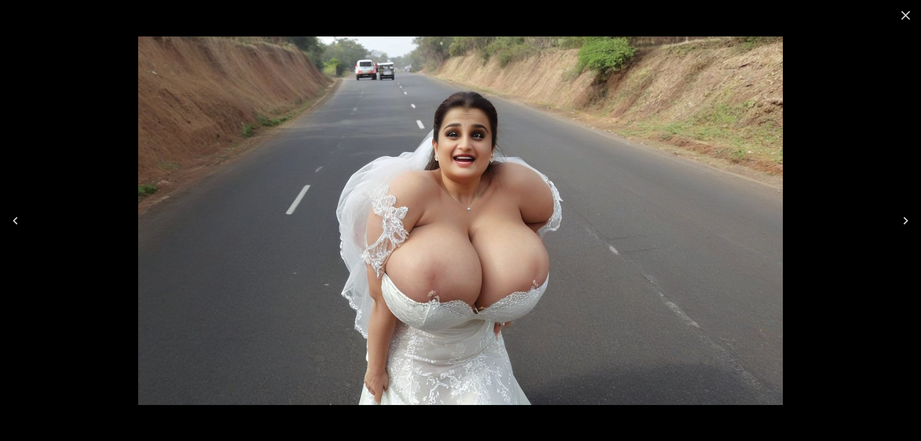
click at [903, 225] on icon "Next" at bounding box center [905, 220] width 15 height 15
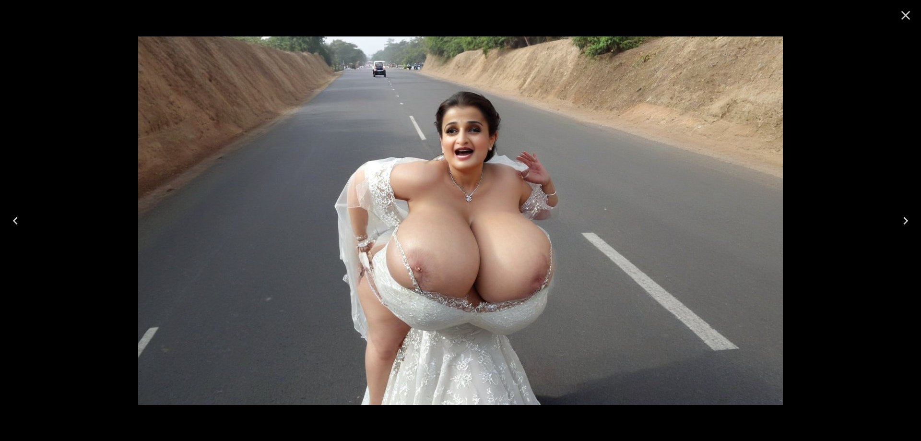
click at [898, 218] on button "Next" at bounding box center [906, 221] width 31 height 38
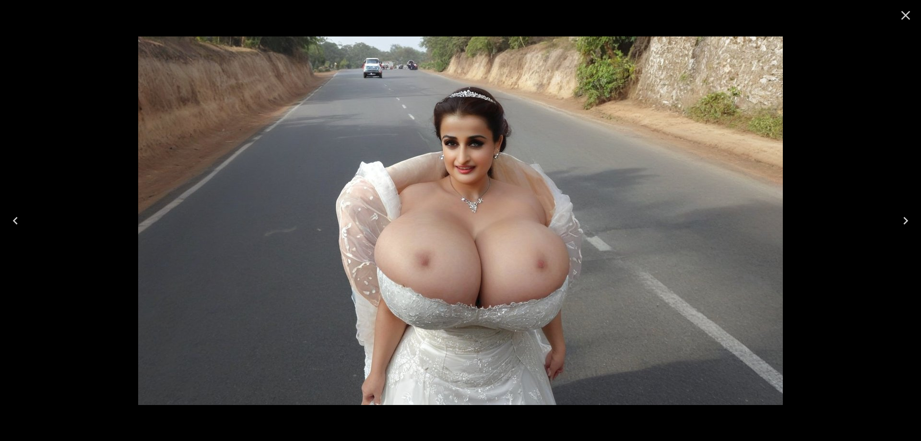
click at [906, 220] on icon "Next" at bounding box center [905, 220] width 15 height 15
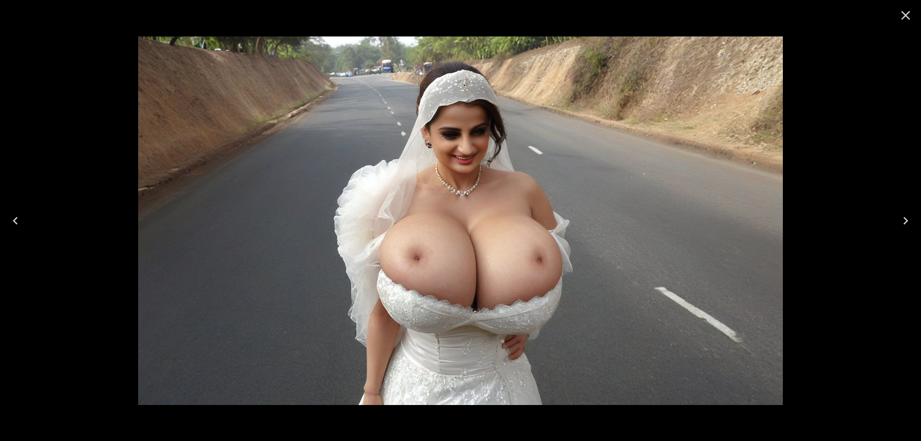
click at [897, 224] on button "Next" at bounding box center [906, 221] width 31 height 38
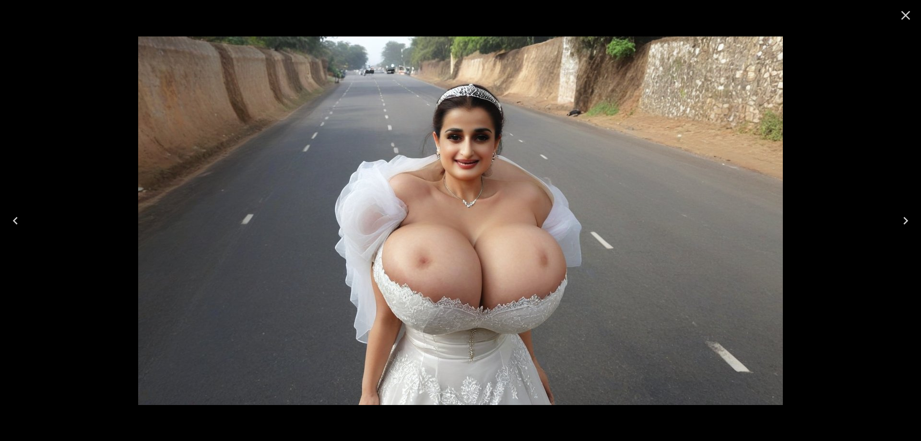
click at [897, 224] on button "Next" at bounding box center [906, 221] width 31 height 38
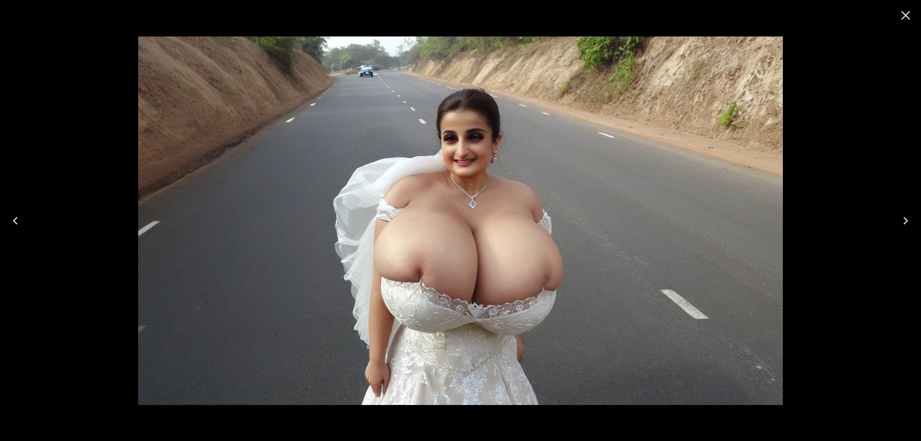
click at [895, 222] on button "Next" at bounding box center [906, 221] width 31 height 38
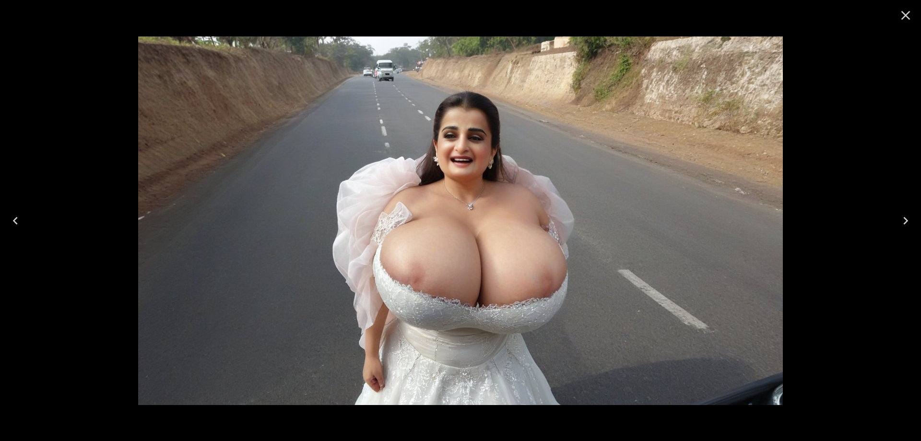
click at [907, 222] on icon "Next" at bounding box center [905, 220] width 15 height 15
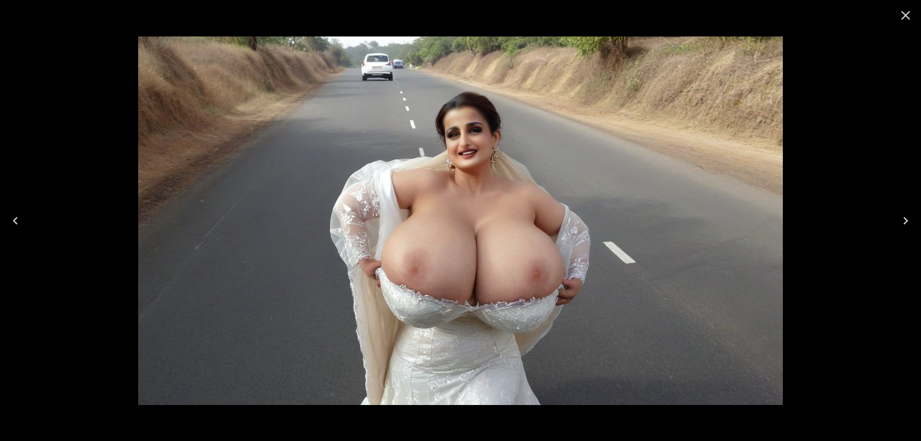
click at [907, 224] on icon "Next" at bounding box center [905, 220] width 15 height 15
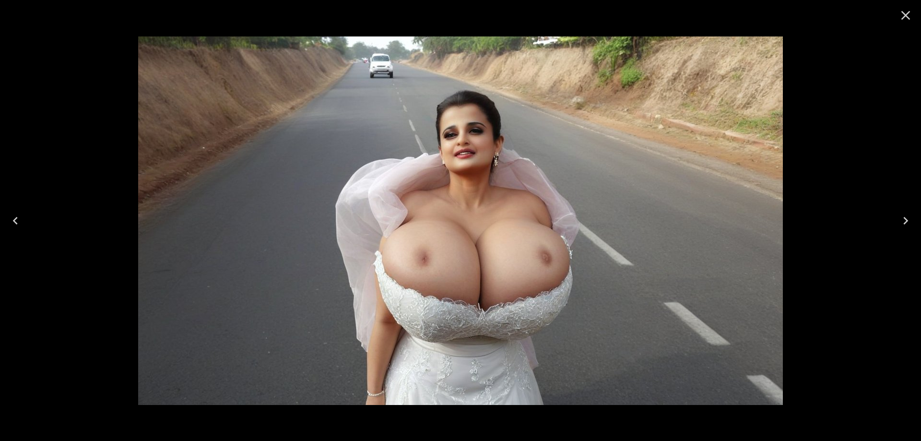
click at [907, 224] on icon "Next" at bounding box center [905, 220] width 15 height 15
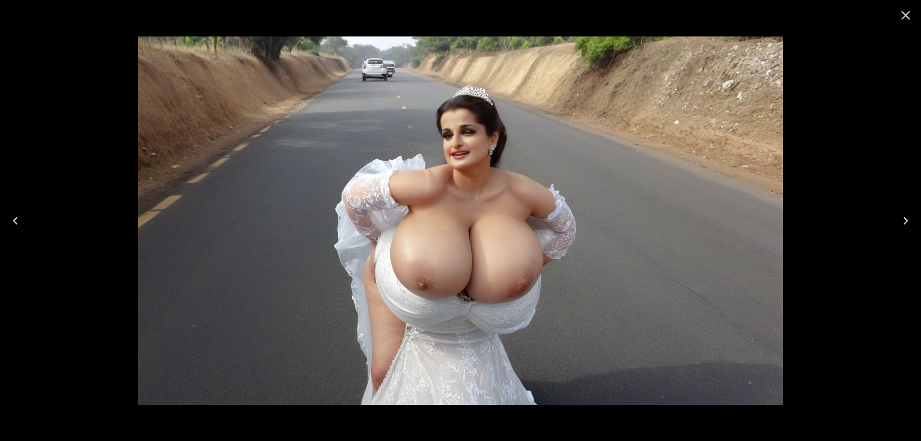
click at [907, 224] on icon "Next" at bounding box center [905, 220] width 15 height 15
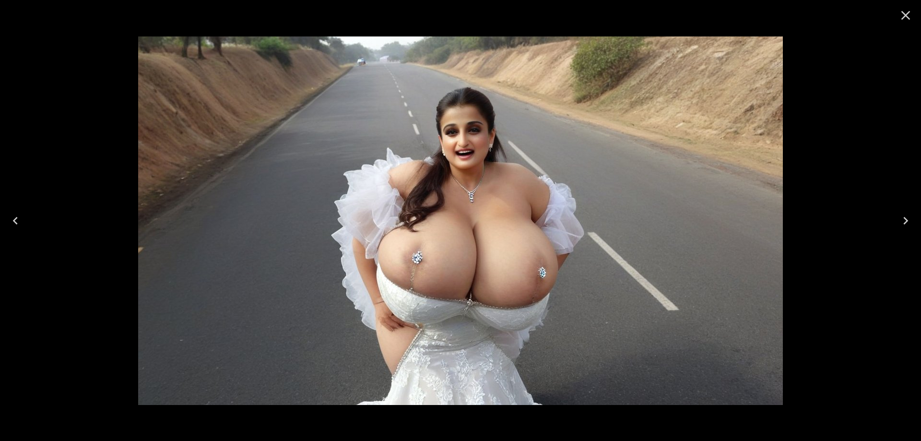
click at [907, 224] on icon "Next" at bounding box center [905, 220] width 15 height 15
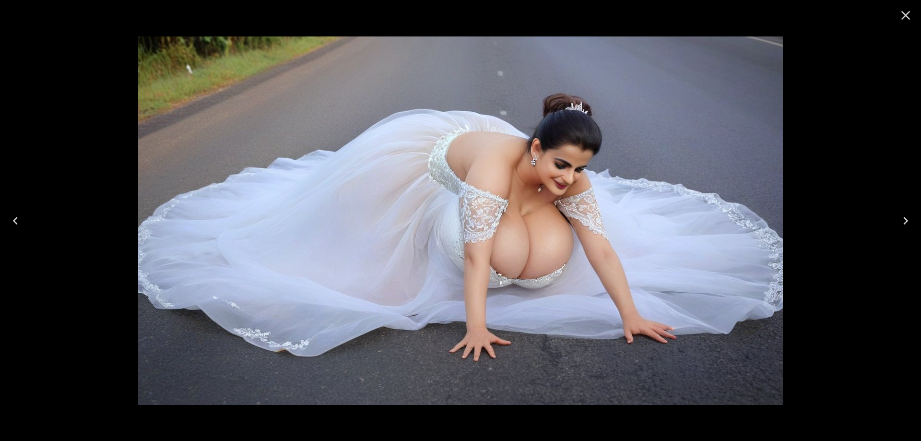
click at [902, 226] on icon "Next" at bounding box center [905, 220] width 15 height 15
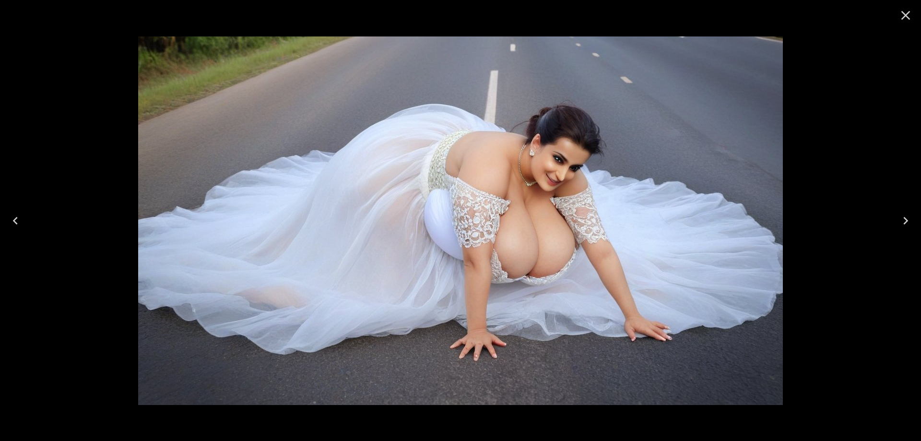
click at [902, 226] on icon "Next" at bounding box center [905, 220] width 15 height 15
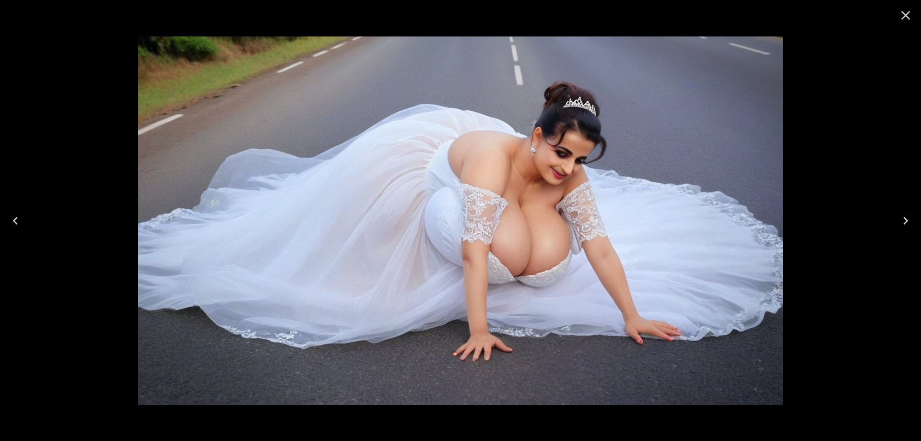
click at [902, 226] on icon "Next" at bounding box center [905, 220] width 15 height 15
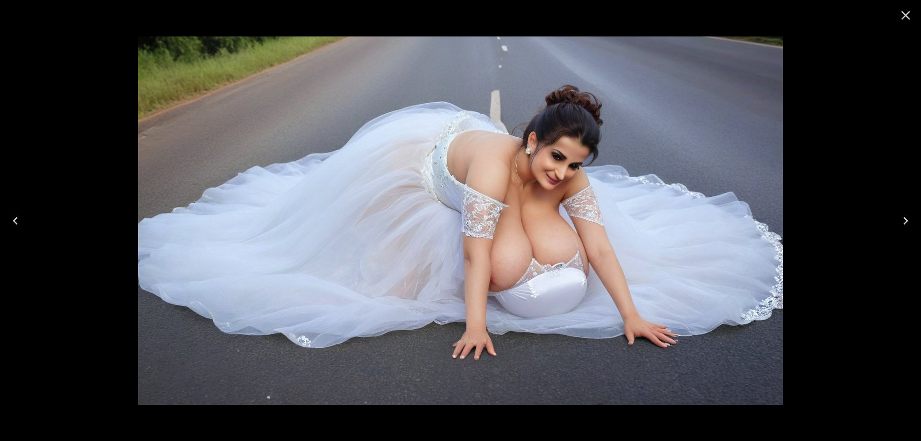
click at [906, 222] on icon "Next" at bounding box center [906, 221] width 5 height 8
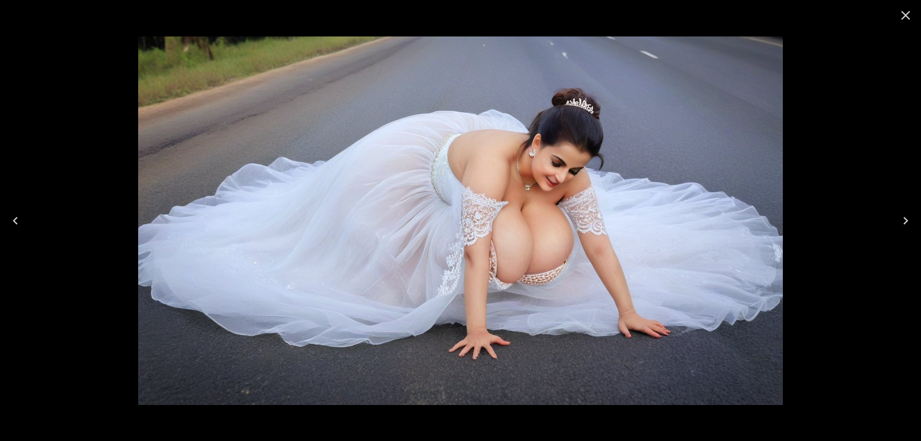
click at [906, 222] on icon "Next" at bounding box center [906, 221] width 5 height 8
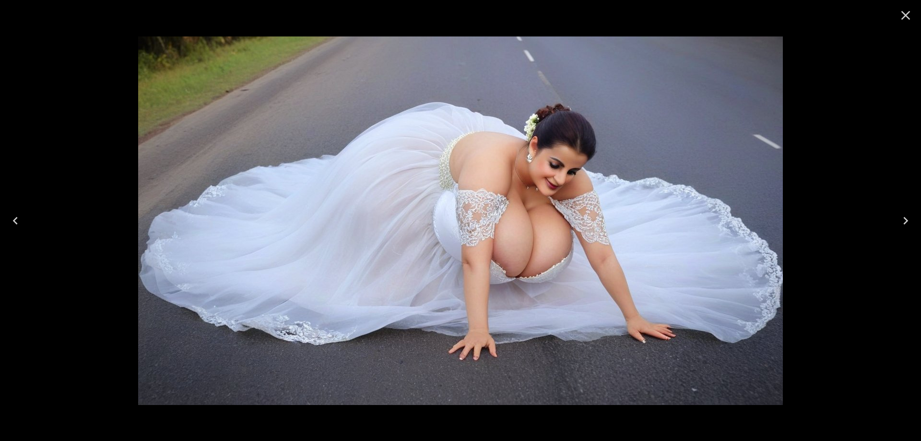
click at [906, 222] on icon "Next" at bounding box center [906, 221] width 5 height 8
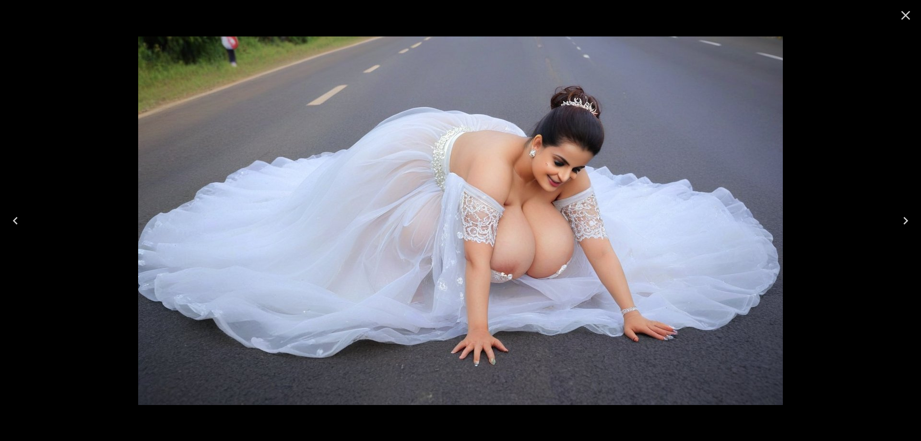
click at [906, 222] on icon "Next" at bounding box center [906, 221] width 5 height 8
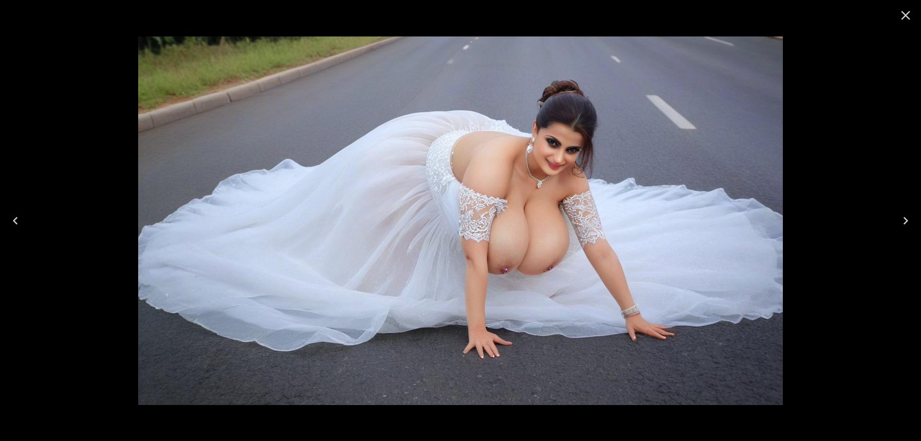
click at [906, 222] on icon "Next" at bounding box center [906, 221] width 5 height 8
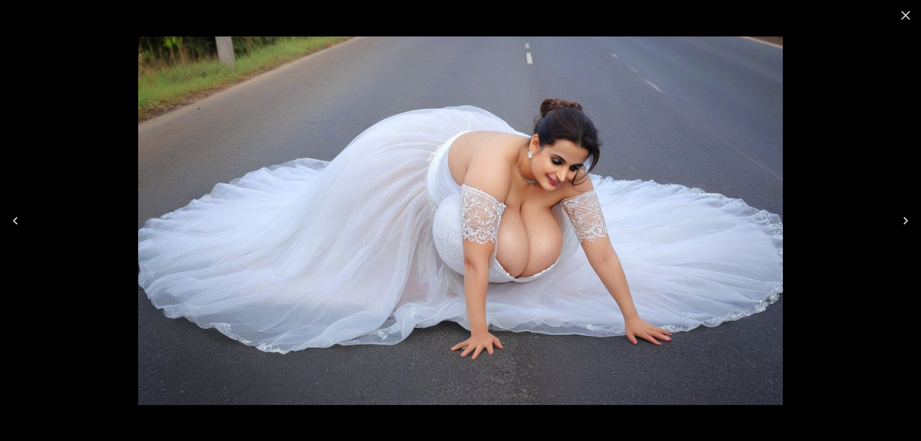
click at [906, 222] on icon "Next" at bounding box center [906, 221] width 5 height 8
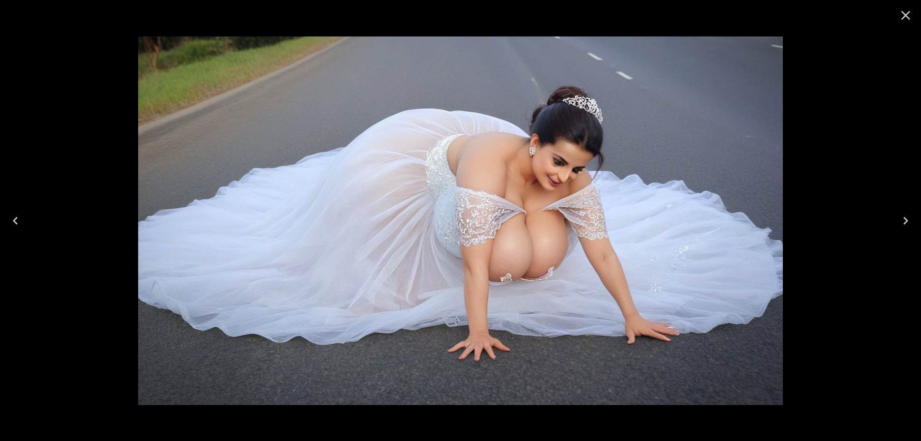
click at [906, 222] on icon "Next" at bounding box center [906, 221] width 5 height 8
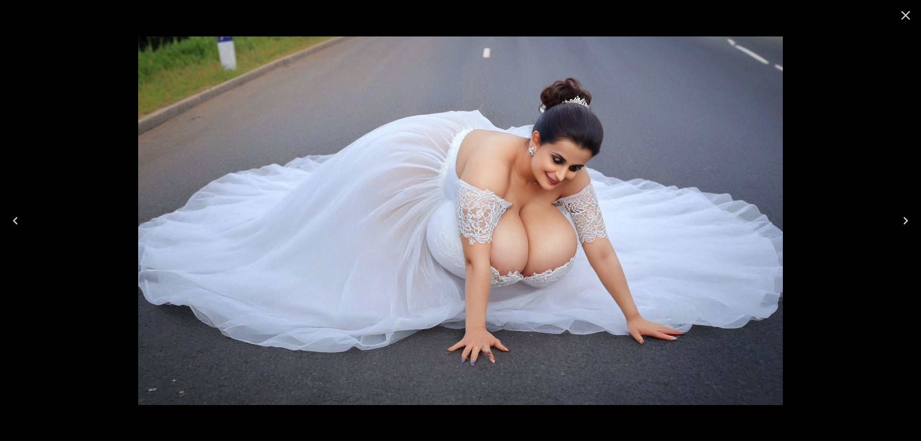
click at [901, 224] on icon "Next" at bounding box center [905, 220] width 15 height 15
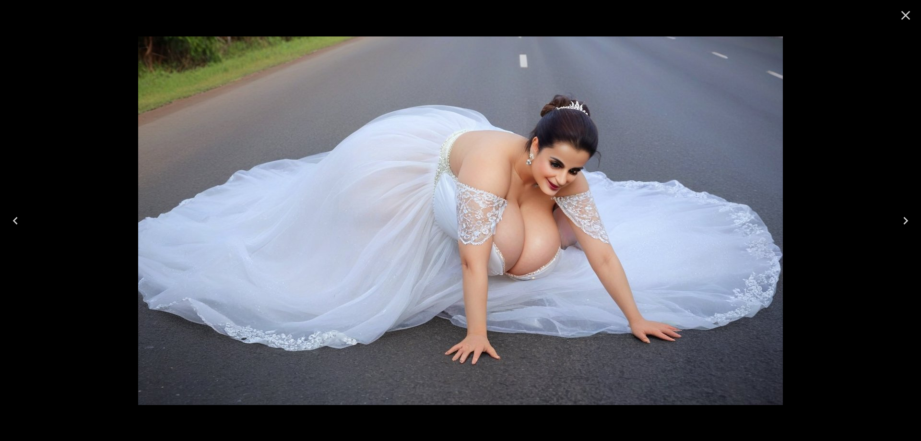
click at [901, 224] on icon "Next" at bounding box center [905, 220] width 15 height 15
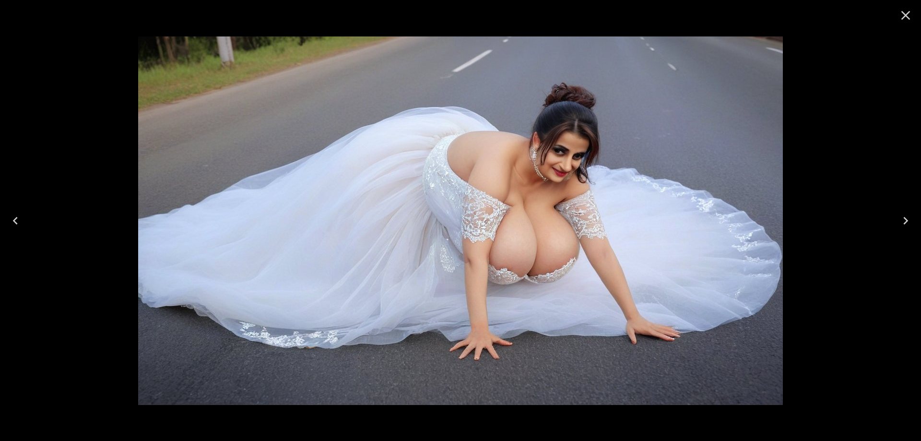
click at [901, 224] on icon "Next" at bounding box center [905, 220] width 15 height 15
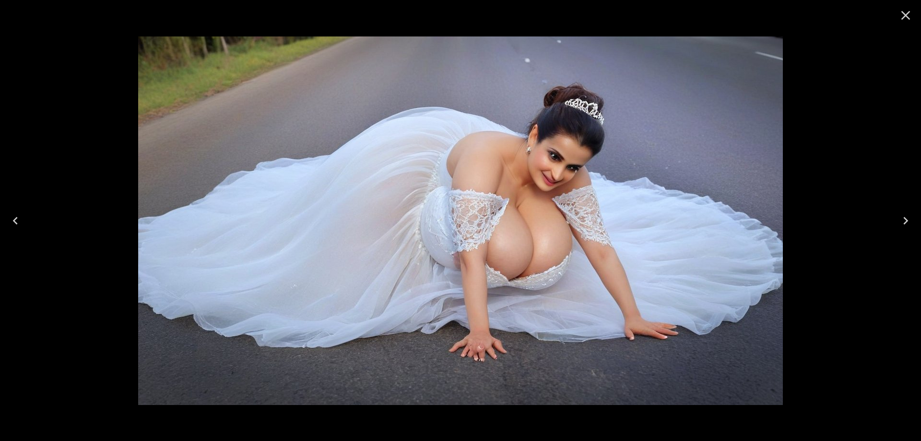
click at [901, 224] on icon "Next" at bounding box center [905, 220] width 15 height 15
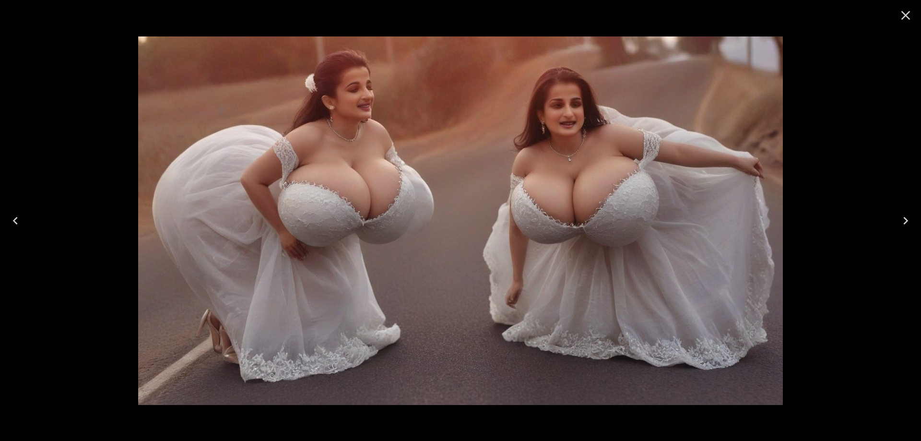
click at [899, 224] on icon "Next" at bounding box center [905, 220] width 15 height 15
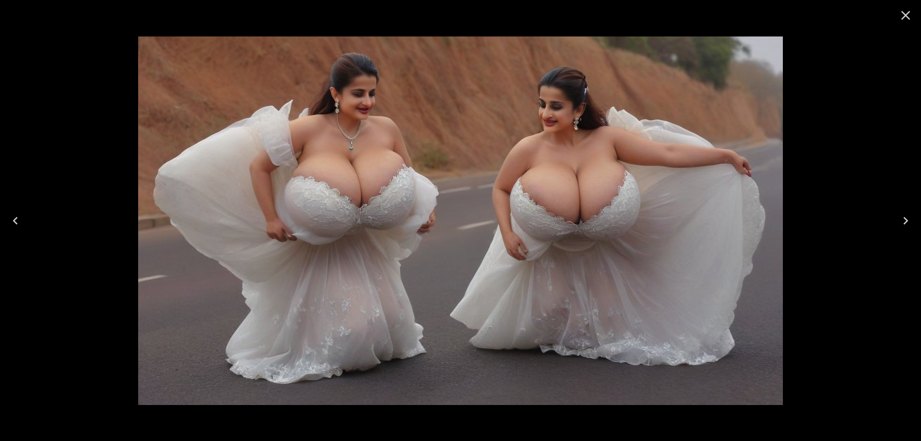
click at [899, 224] on icon "Next" at bounding box center [905, 220] width 15 height 15
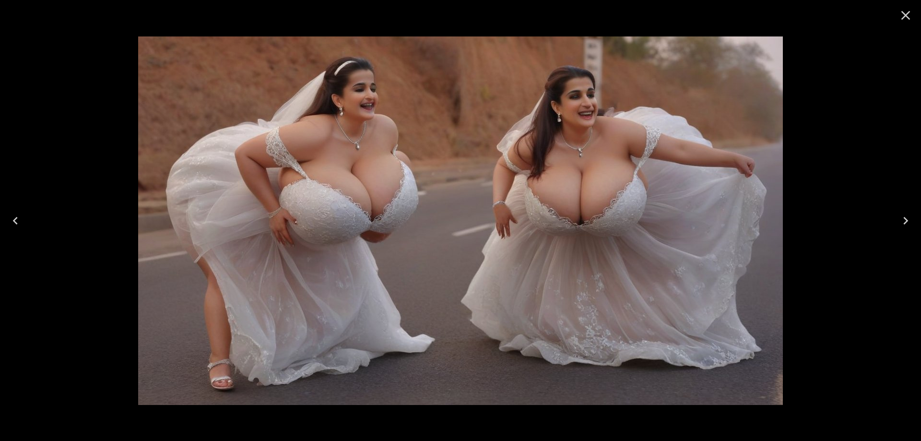
click at [903, 228] on button "Next" at bounding box center [906, 221] width 31 height 38
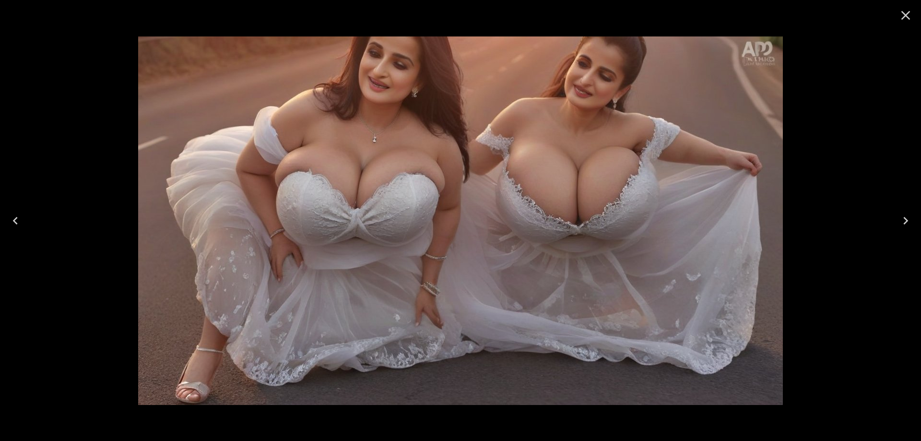
click at [903, 228] on button "Next" at bounding box center [906, 221] width 31 height 38
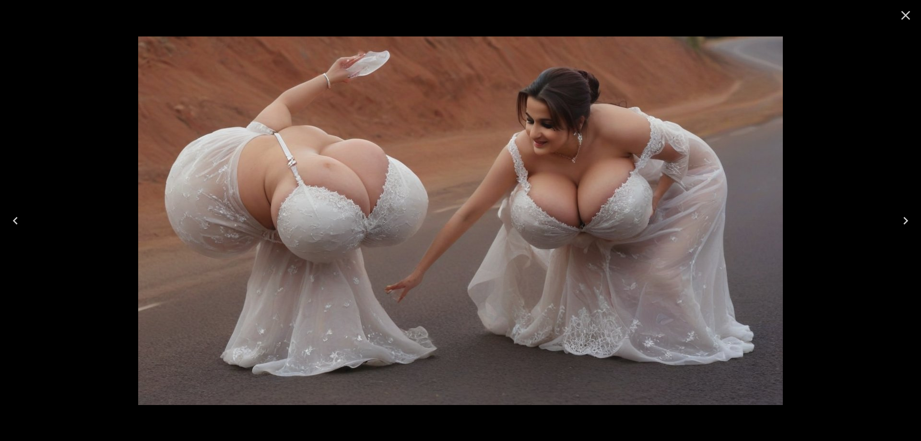
click at [903, 228] on button "Next" at bounding box center [906, 221] width 31 height 38
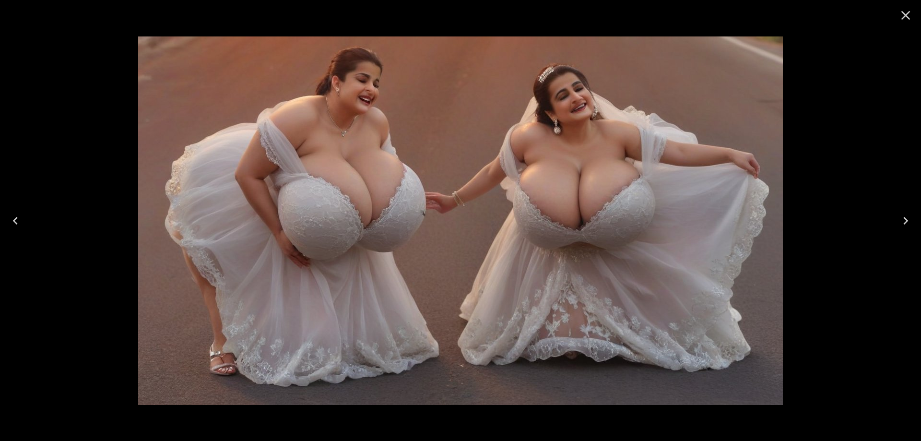
click at [907, 227] on icon "Next" at bounding box center [905, 220] width 15 height 15
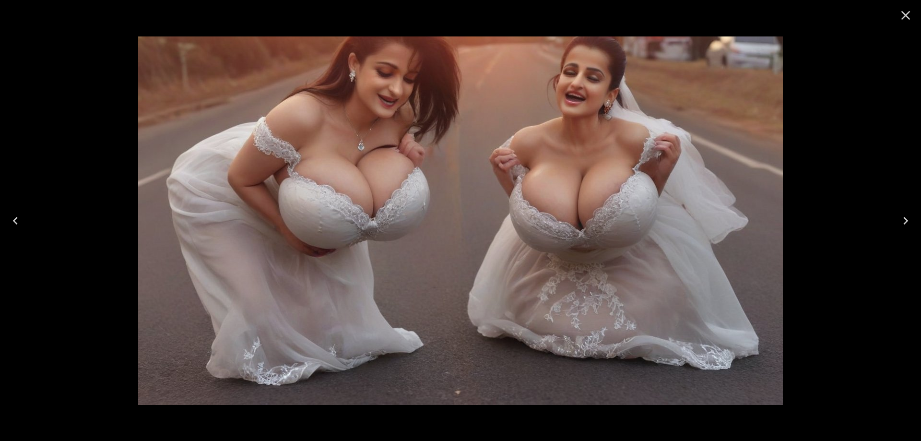
click at [907, 227] on icon "Next" at bounding box center [905, 220] width 15 height 15
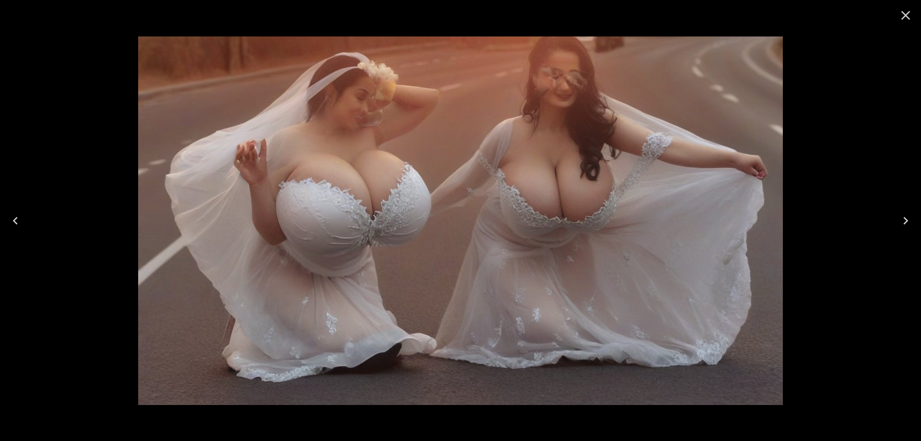
click at [907, 227] on icon "Next" at bounding box center [905, 220] width 15 height 15
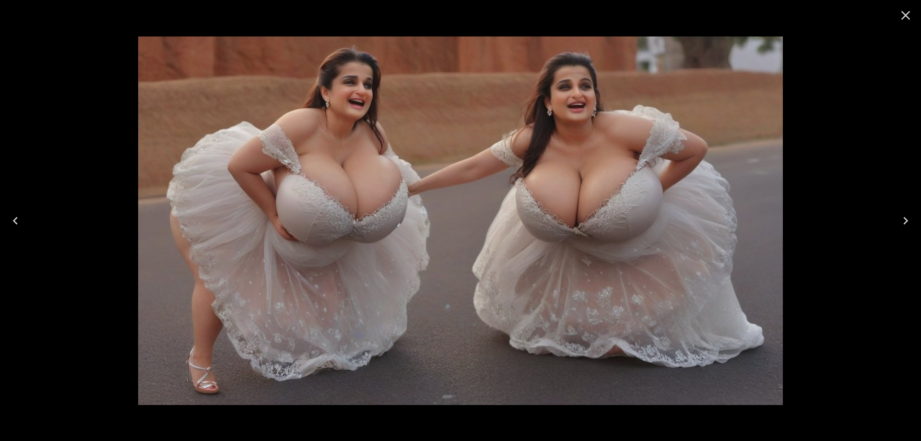
click at [907, 227] on icon "Next" at bounding box center [905, 220] width 15 height 15
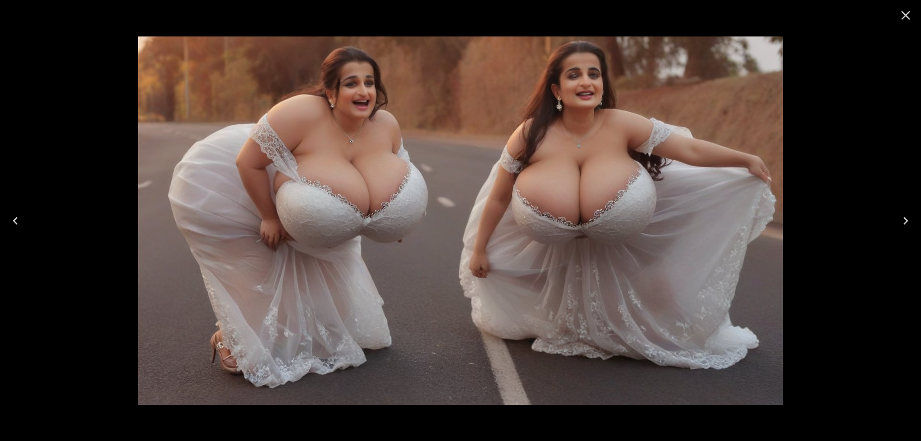
click at [907, 227] on icon "Next" at bounding box center [905, 220] width 15 height 15
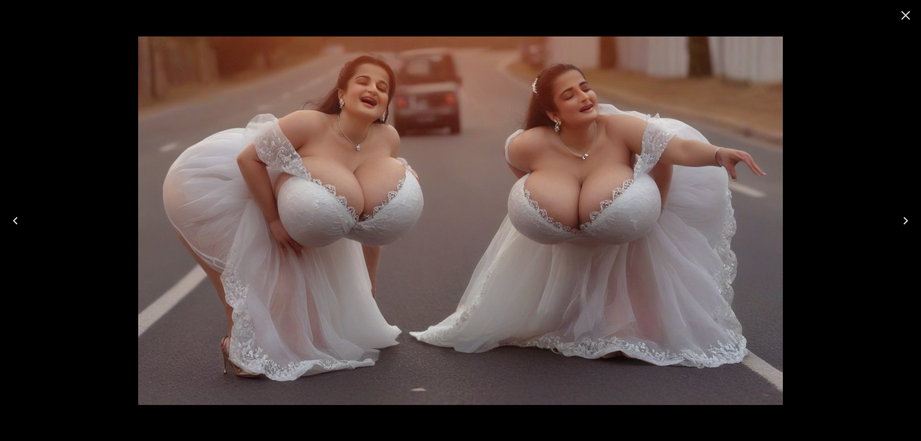
click at [907, 227] on icon "Next" at bounding box center [905, 220] width 15 height 15
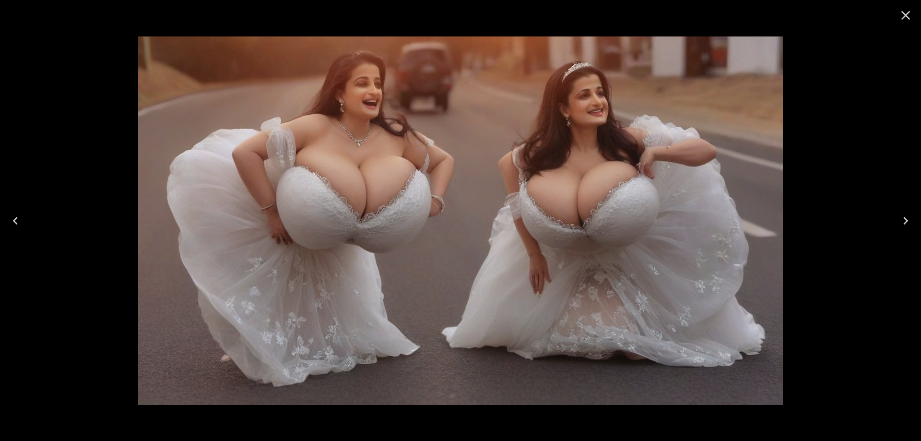
click at [907, 227] on icon "Next" at bounding box center [905, 220] width 15 height 15
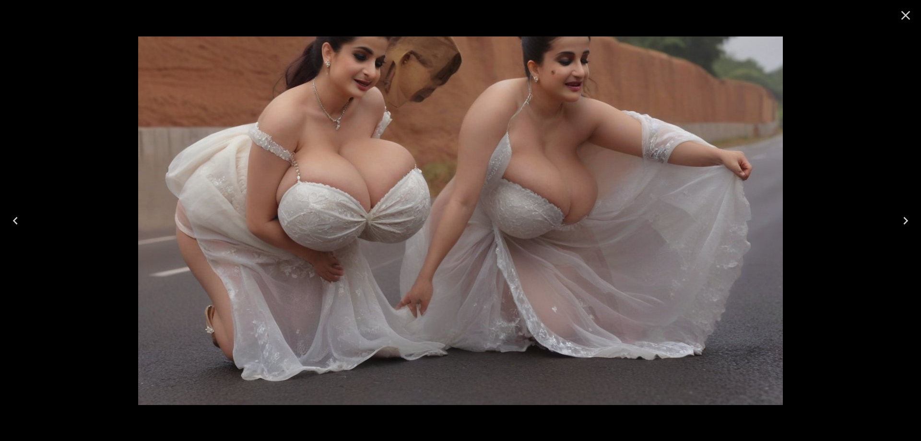
click at [904, 23] on button "Close" at bounding box center [906, 15] width 23 height 23
